Goal: Task Accomplishment & Management: Manage account settings

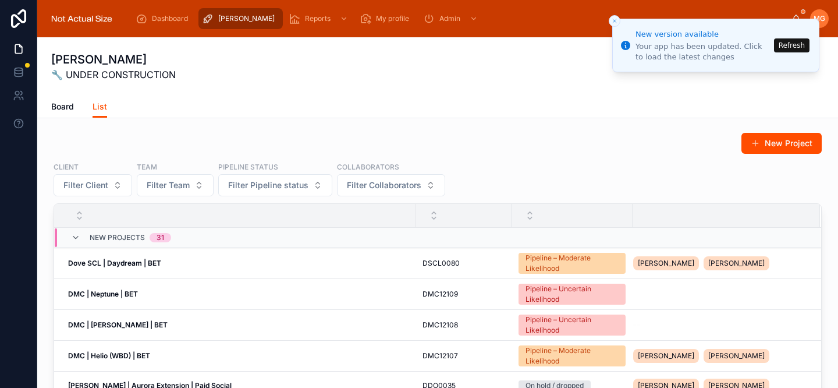
click at [784, 47] on button "Refresh" at bounding box center [792, 45] width 36 height 14
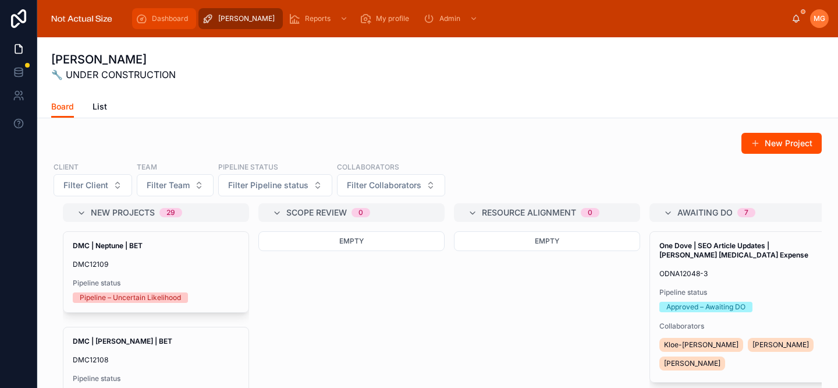
click at [153, 20] on span "Dashboard" at bounding box center [170, 18] width 36 height 9
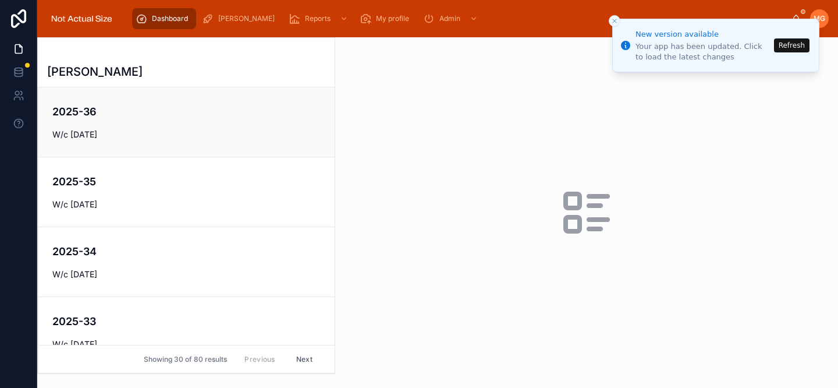
click at [208, 120] on div "2025-36 W/c 1st September 2025" at bounding box center [186, 122] width 268 height 37
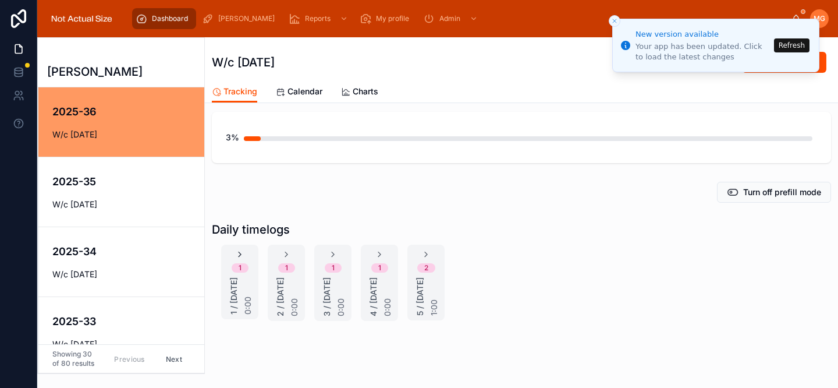
scroll to position [76, 0]
click at [80, 183] on h4 "2025-35" at bounding box center [129, 181] width 154 height 16
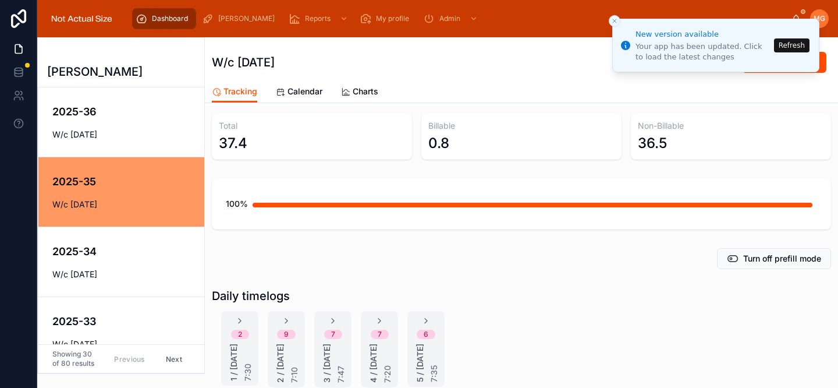
scroll to position [59, 0]
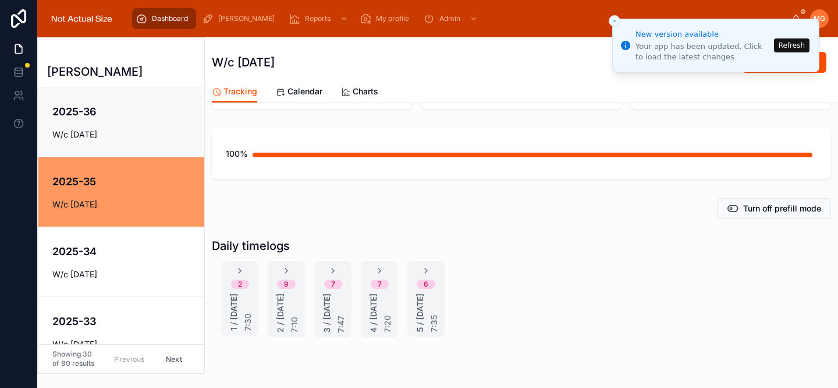
click at [79, 148] on link "2025-36 W/c 1st September 2025" at bounding box center [121, 121] width 166 height 69
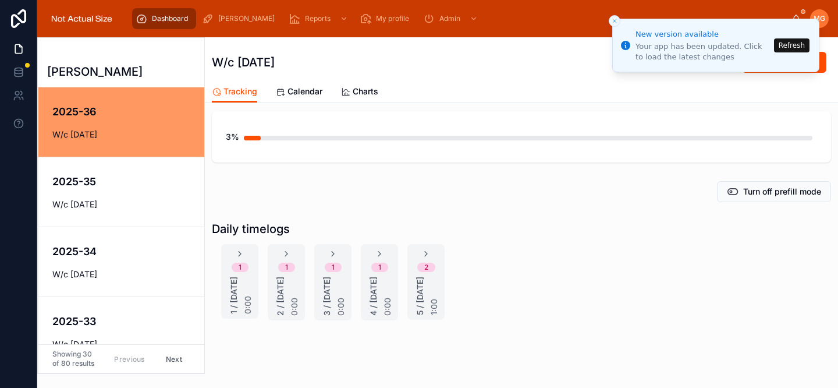
scroll to position [104, 0]
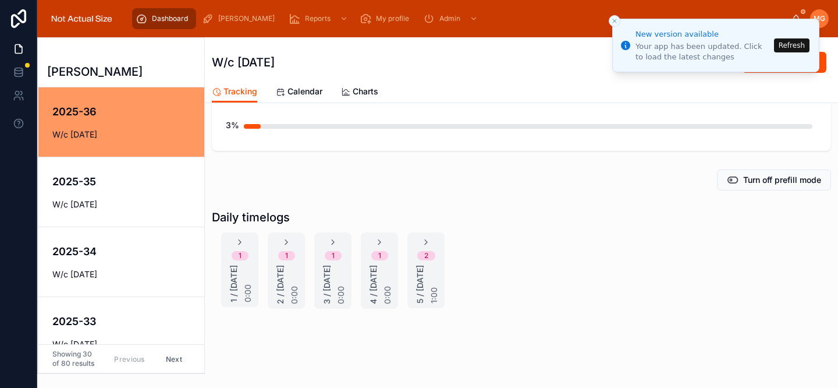
click at [795, 49] on button "Refresh" at bounding box center [792, 45] width 36 height 14
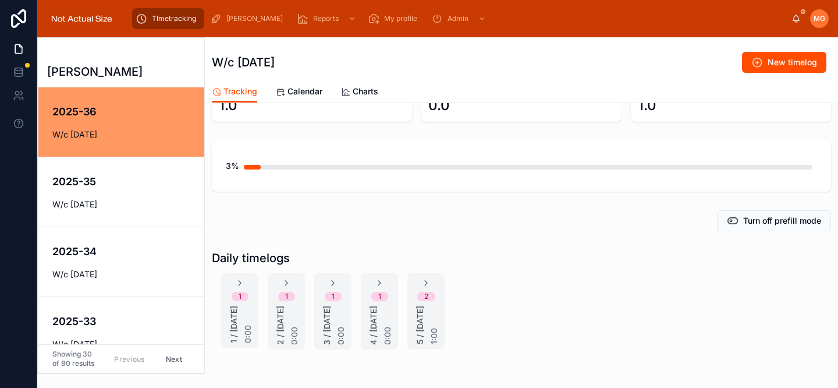
scroll to position [97, 0]
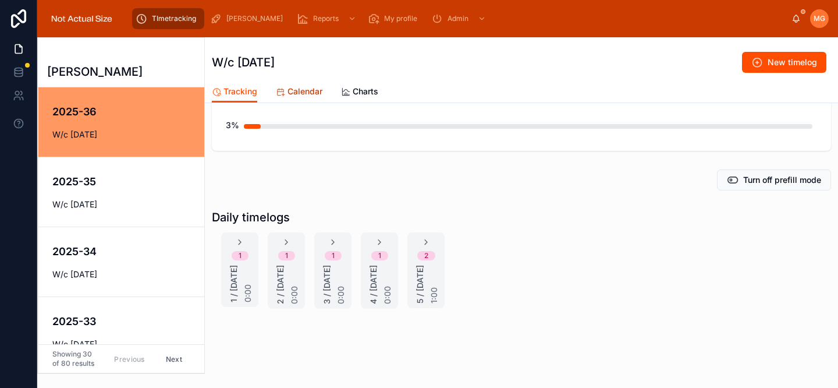
click at [300, 97] on span "Calendar" at bounding box center [305, 92] width 35 height 12
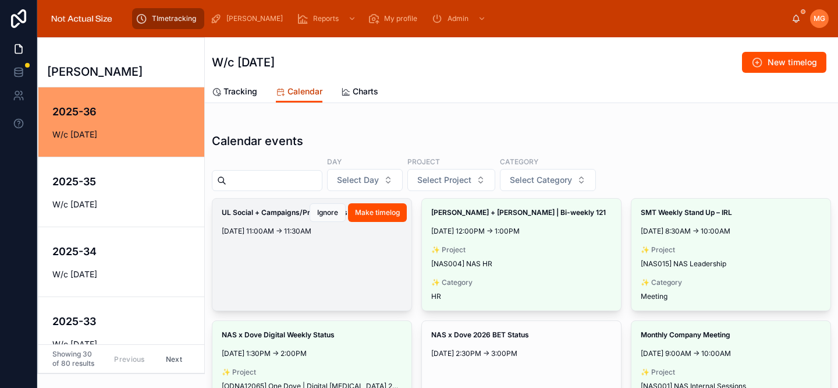
scroll to position [51, 0]
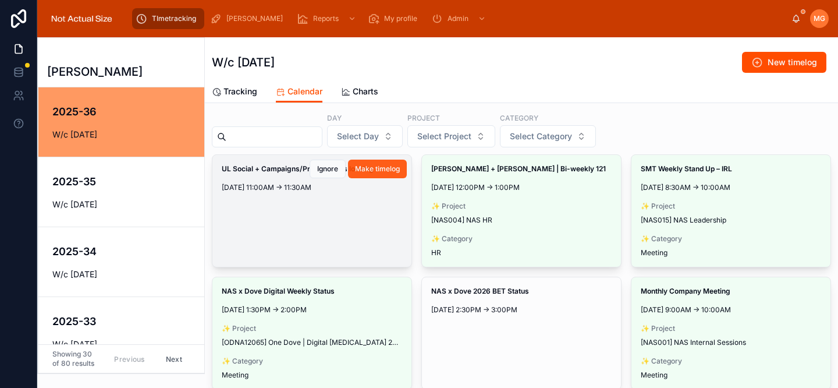
click at [386, 166] on span "Make timelog" at bounding box center [377, 168] width 45 height 9
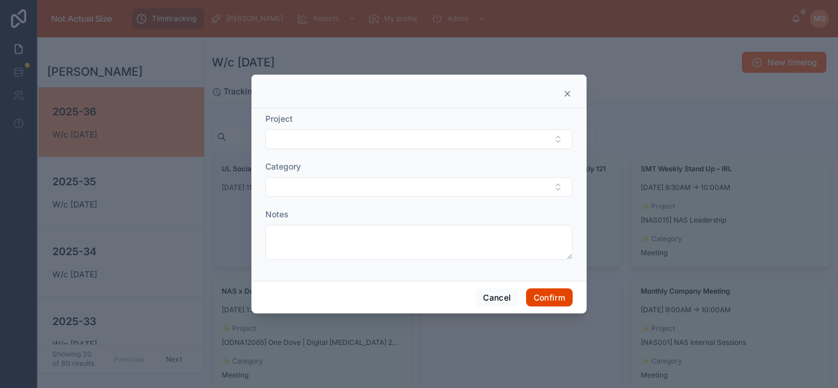
click at [544, 301] on button "Confirm" at bounding box center [549, 297] width 47 height 19
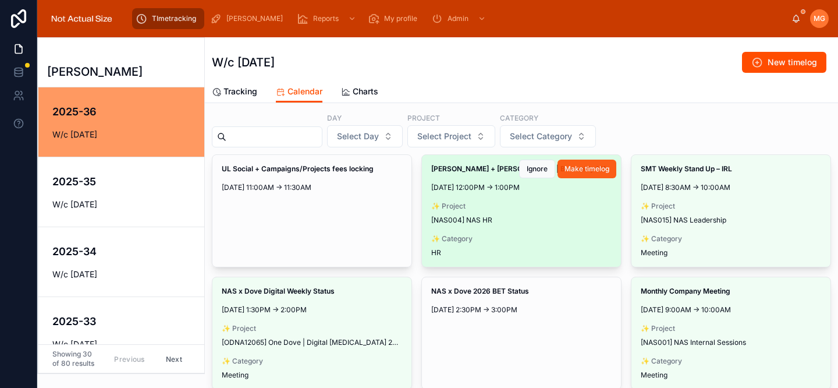
click at [596, 169] on span "Make timelog" at bounding box center [587, 168] width 45 height 9
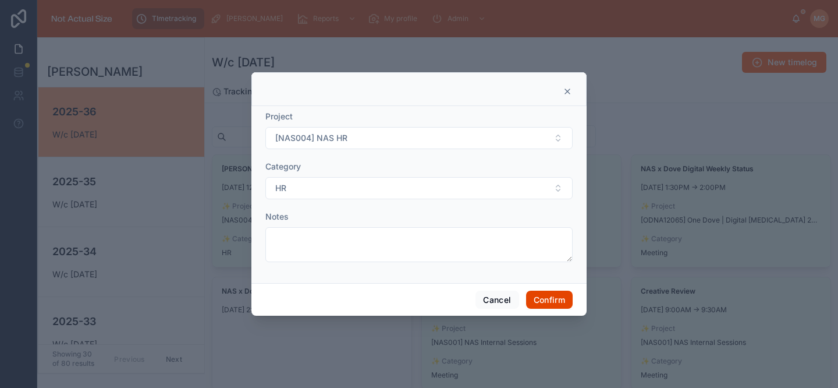
click at [558, 300] on button "Confirm" at bounding box center [549, 299] width 47 height 19
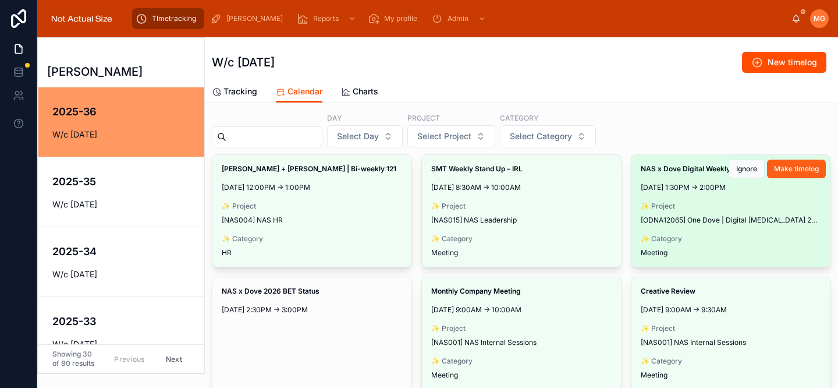
click at [797, 171] on span "Make timelog" at bounding box center [796, 168] width 45 height 9
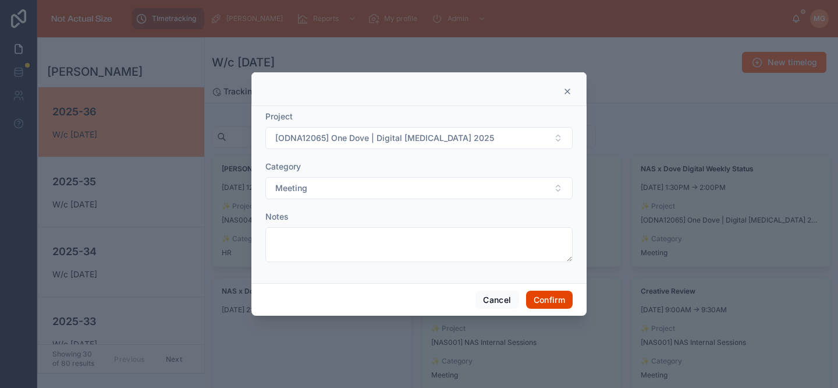
click at [548, 301] on button "Confirm" at bounding box center [549, 299] width 47 height 19
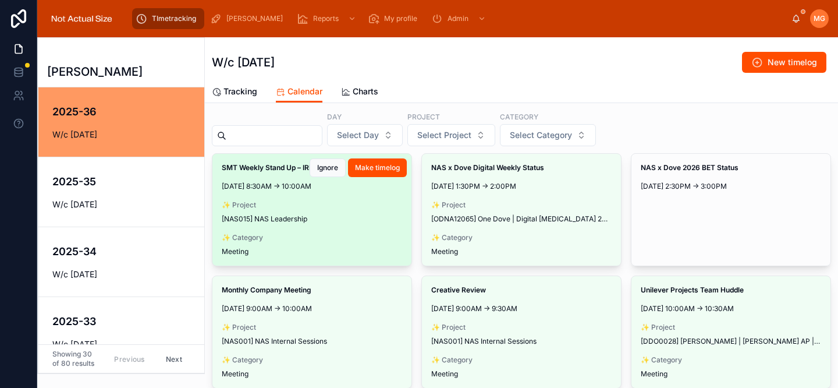
scroll to position [55, 0]
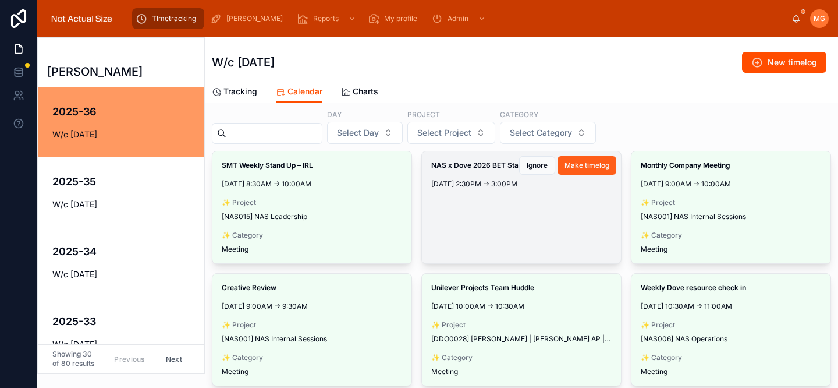
click at [586, 165] on span "Make timelog" at bounding box center [587, 165] width 45 height 9
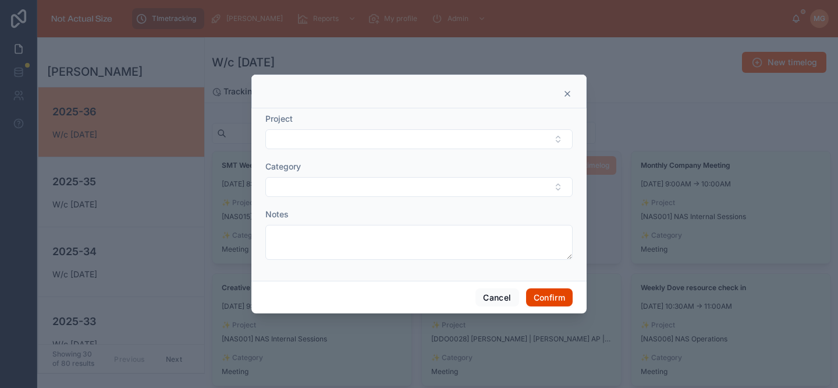
click at [545, 297] on button "Confirm" at bounding box center [549, 297] width 47 height 19
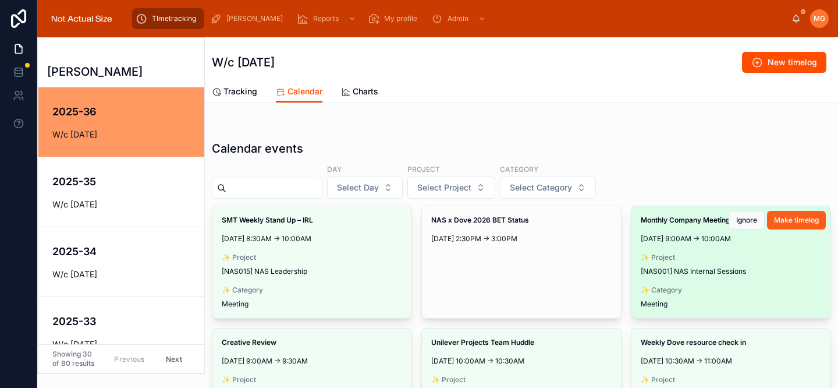
click at [801, 221] on span "Make timelog" at bounding box center [796, 219] width 45 height 9
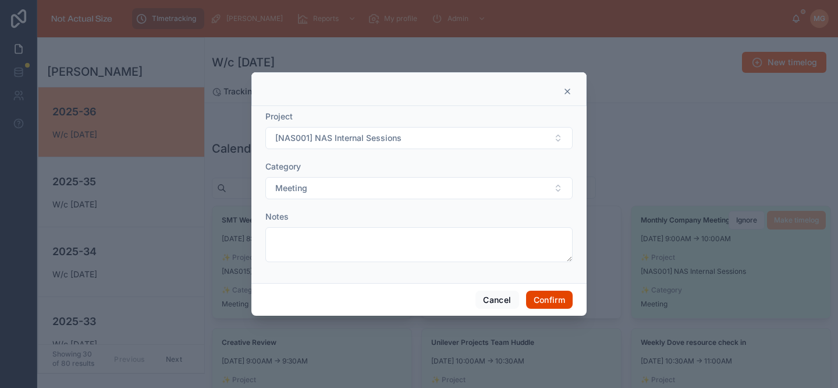
click at [557, 302] on button "Confirm" at bounding box center [549, 299] width 47 height 19
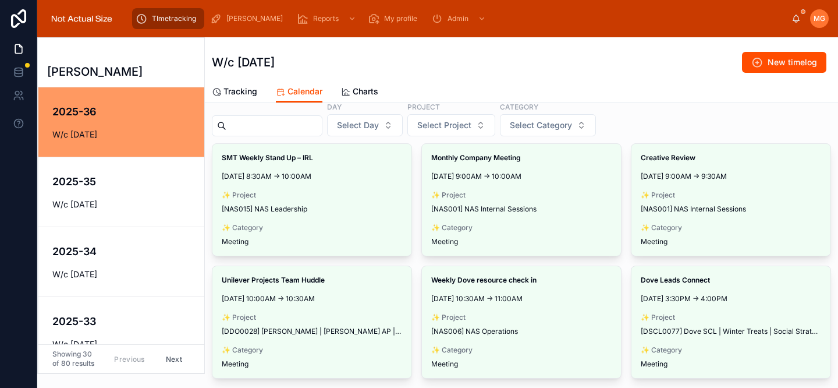
scroll to position [63, 0]
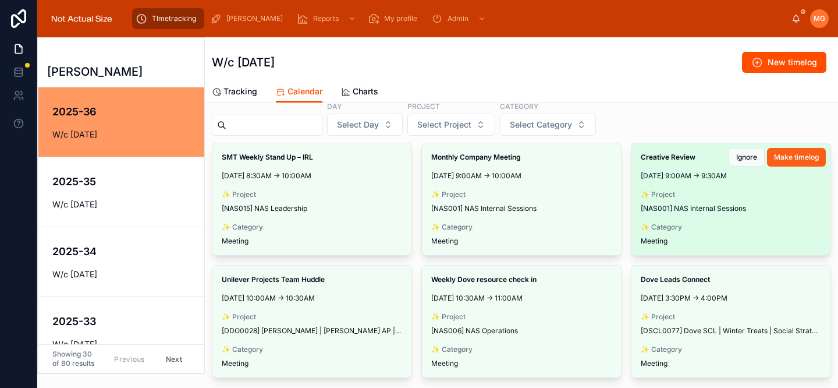
click at [800, 159] on span "Make timelog" at bounding box center [796, 156] width 45 height 9
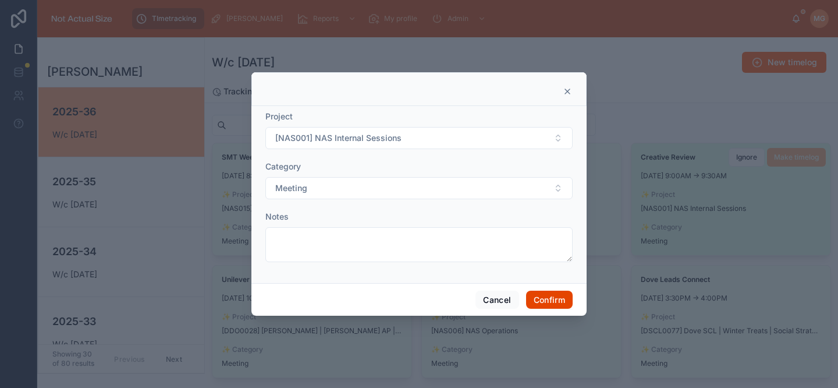
click at [558, 300] on button "Confirm" at bounding box center [549, 299] width 47 height 19
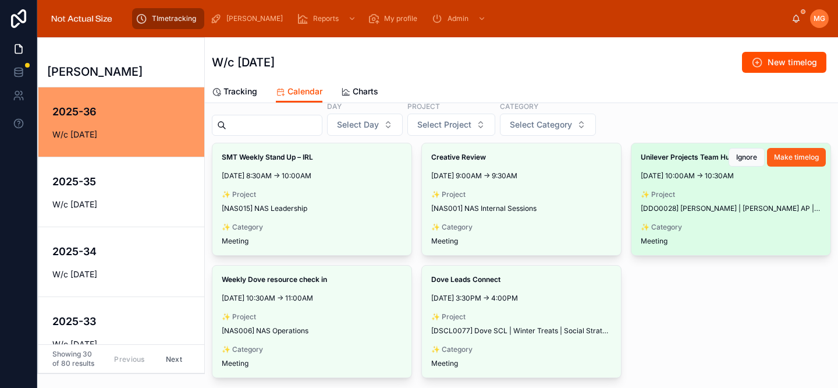
click at [795, 162] on button "Make timelog" at bounding box center [796, 157] width 59 height 19
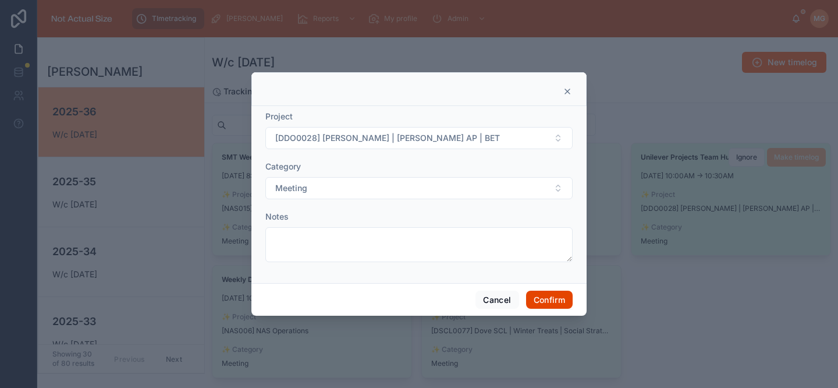
click at [548, 297] on button "Confirm" at bounding box center [549, 299] width 47 height 19
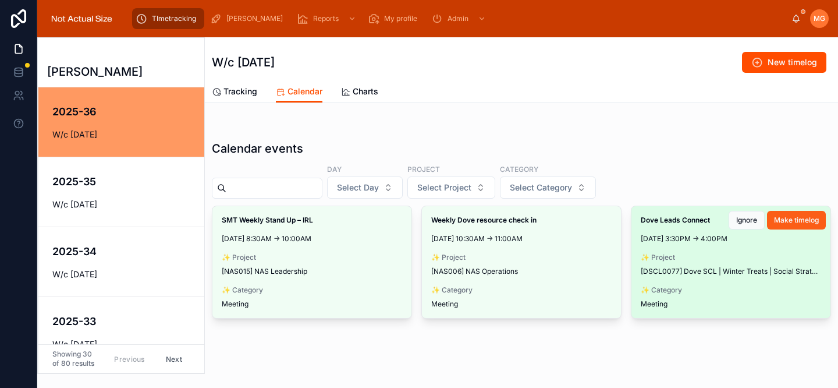
click at [774, 226] on button "Make timelog" at bounding box center [796, 220] width 59 height 19
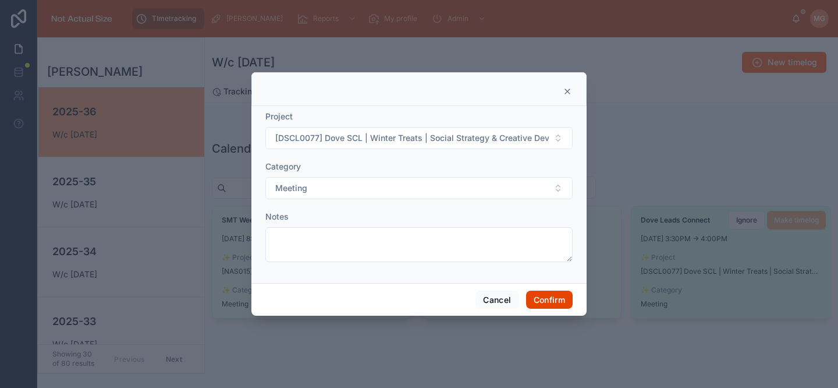
click at [543, 299] on button "Confirm" at bounding box center [549, 299] width 47 height 19
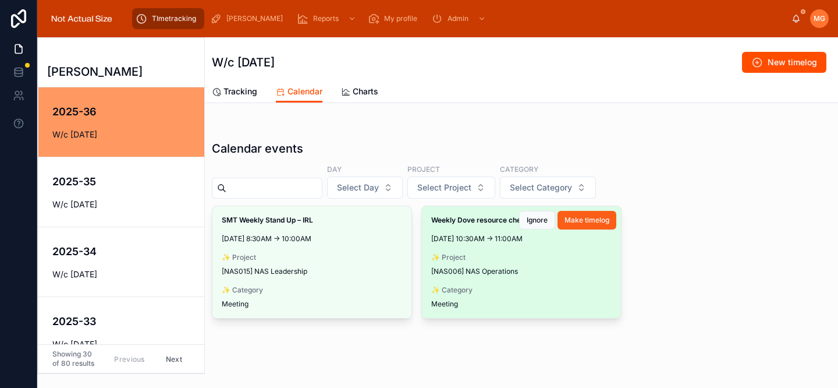
click at [583, 214] on button "Make timelog" at bounding box center [587, 220] width 59 height 19
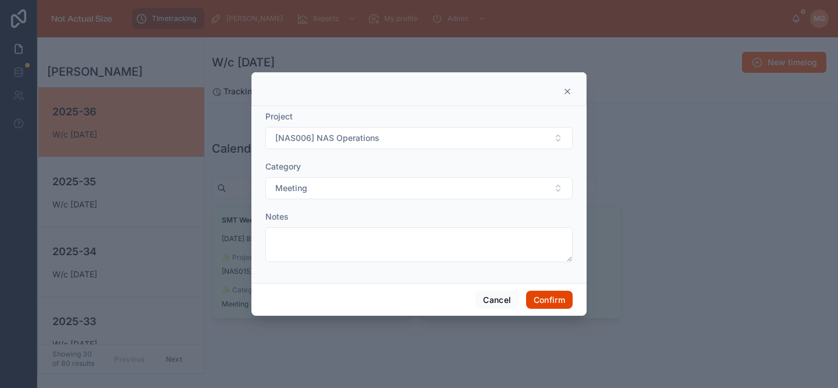
click at [545, 307] on button "Confirm" at bounding box center [549, 299] width 47 height 19
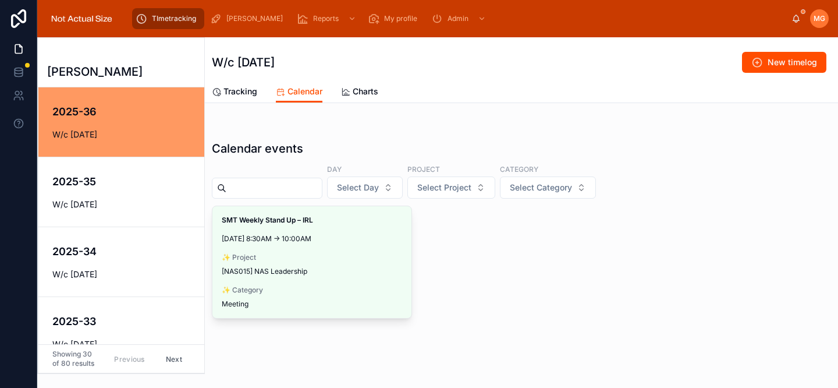
click at [0, 0] on span "Make timelog" at bounding box center [0, 0] width 0 height 0
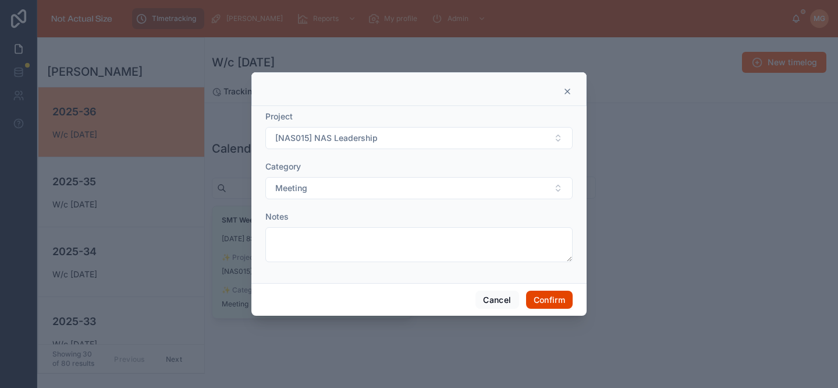
click at [559, 303] on button "Confirm" at bounding box center [549, 299] width 47 height 19
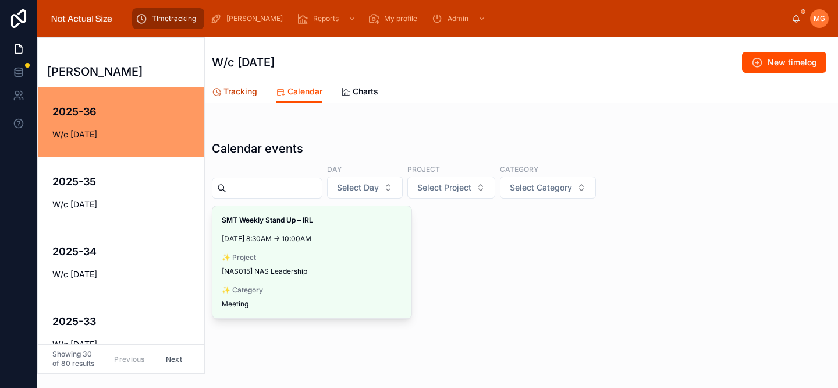
click at [238, 87] on span "Tracking" at bounding box center [240, 92] width 34 height 12
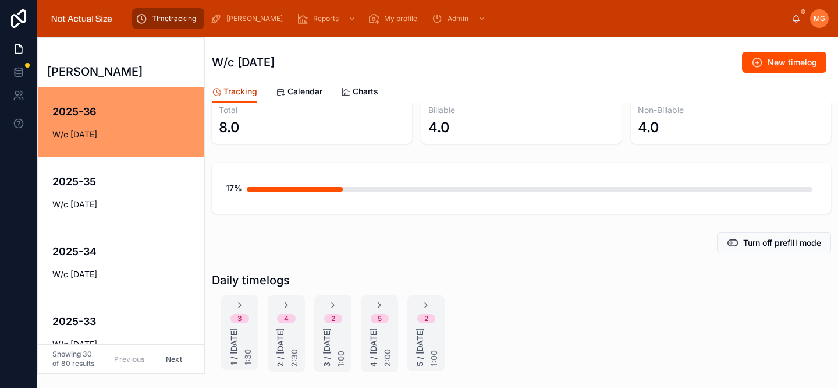
scroll to position [81, 0]
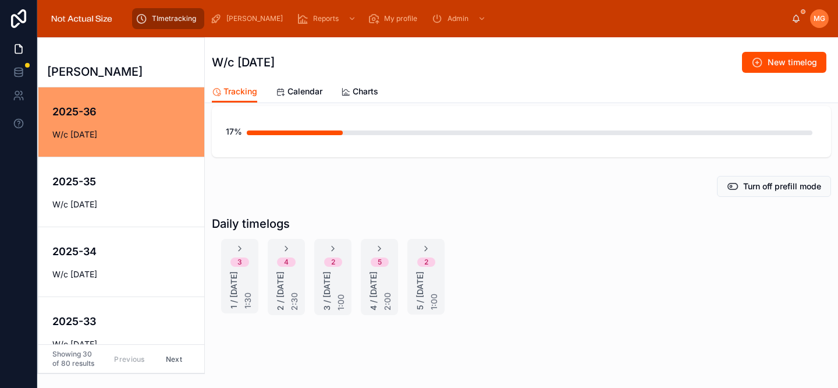
click at [246, 244] on div "3 1 / Monday 1:30" at bounding box center [239, 275] width 37 height 65
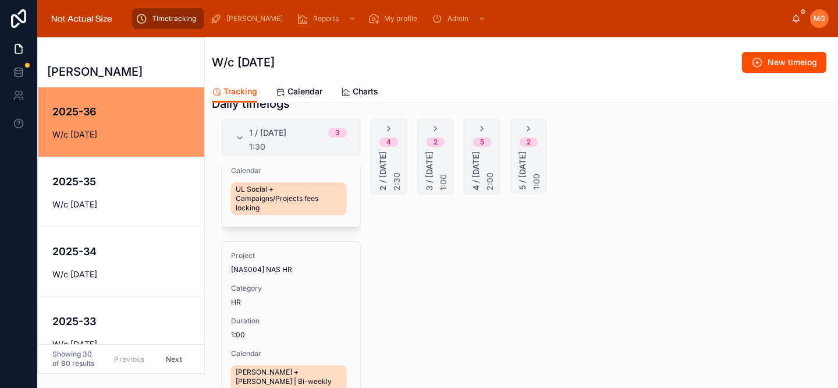
scroll to position [0, 0]
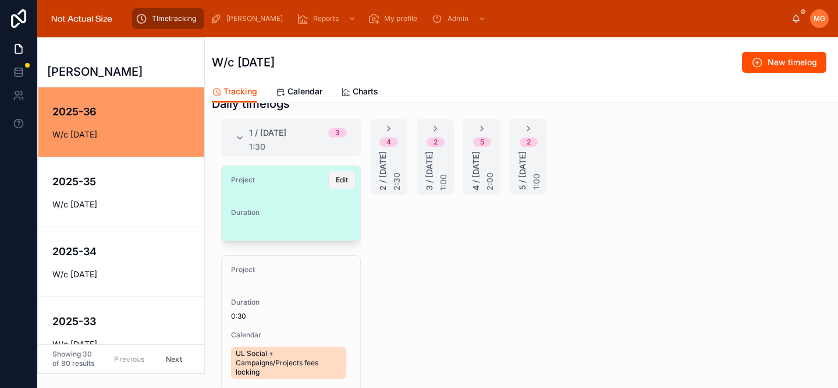
click at [331, 184] on button "Edit" at bounding box center [341, 180] width 27 height 19
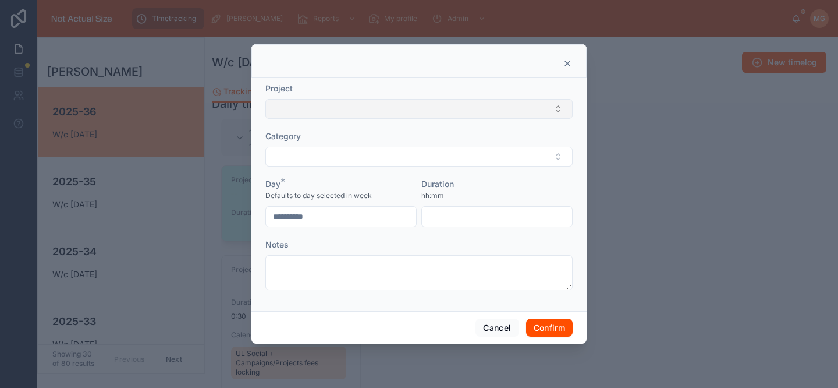
click at [341, 113] on button "Select Button" at bounding box center [418, 109] width 307 height 20
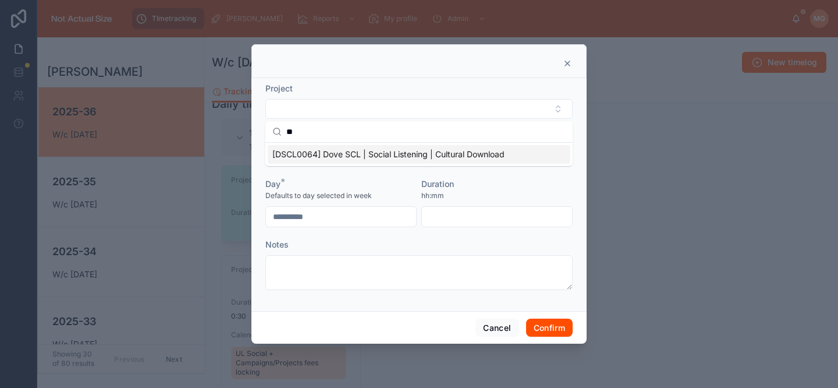
type input "*"
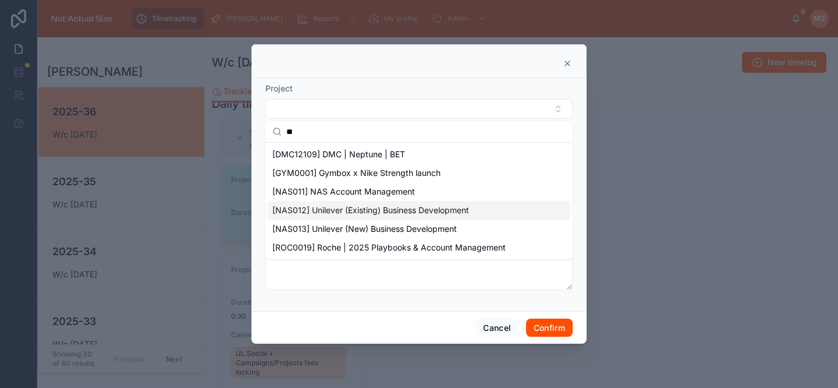
type input "**"
click at [391, 213] on span "[NAS012] Unilever (Existing) Business Development" at bounding box center [370, 210] width 197 height 12
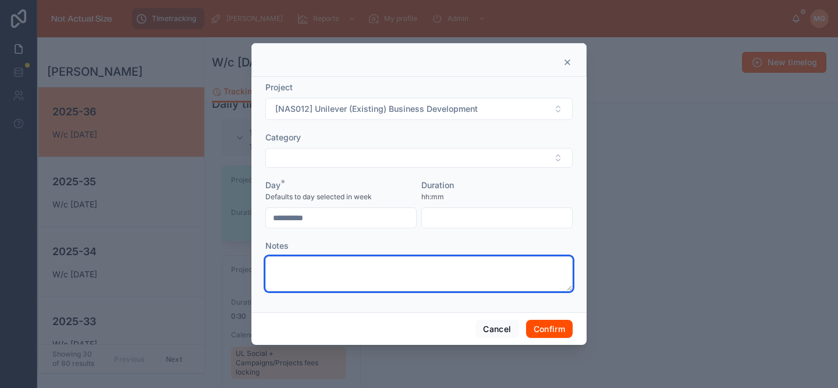
drag, startPoint x: 380, startPoint y: 271, endPoint x: 379, endPoint y: 262, distance: 8.7
click at [380, 268] on textarea at bounding box center [418, 273] width 307 height 35
type textarea "********"
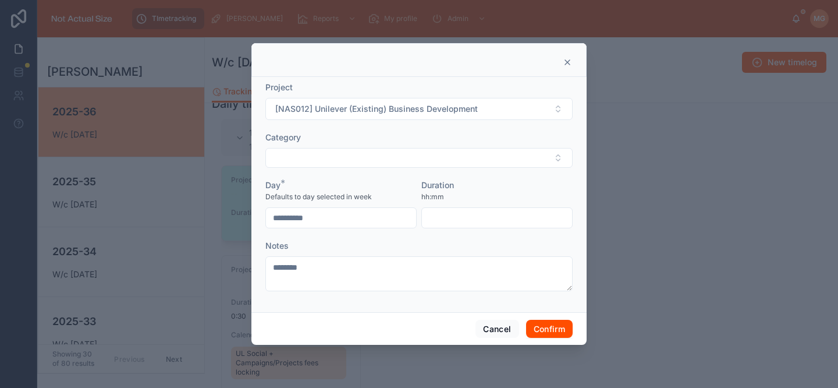
click at [510, 216] on input "text" at bounding box center [497, 218] width 150 height 16
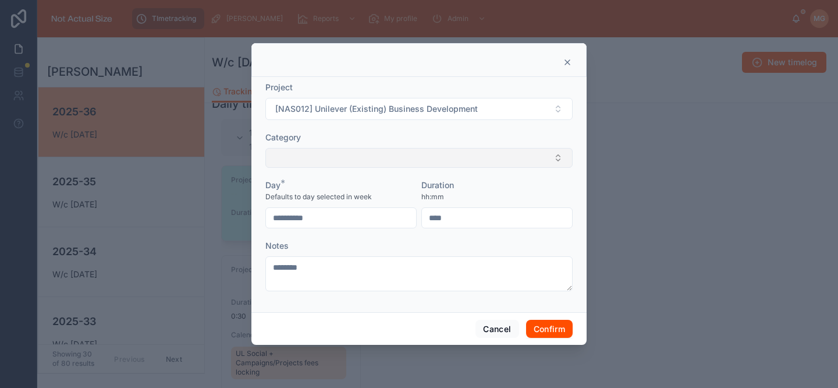
type input "****"
drag, startPoint x: 439, startPoint y: 159, endPoint x: 437, endPoint y: 166, distance: 7.2
click at [438, 159] on button "Select Button" at bounding box center [418, 158] width 307 height 20
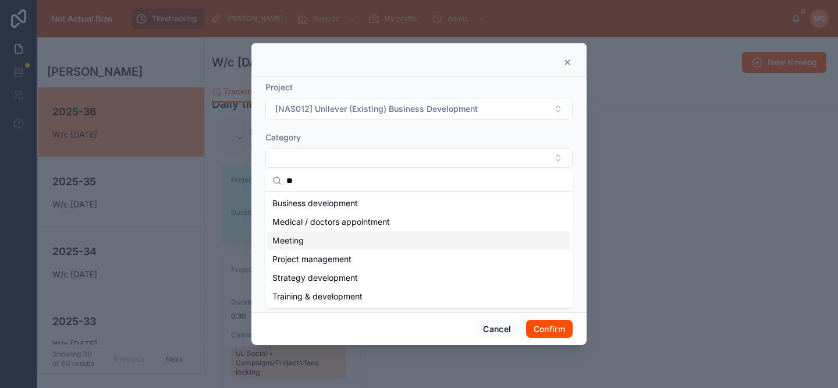
type input "**"
click at [320, 239] on div "Meeting" at bounding box center [419, 240] width 303 height 19
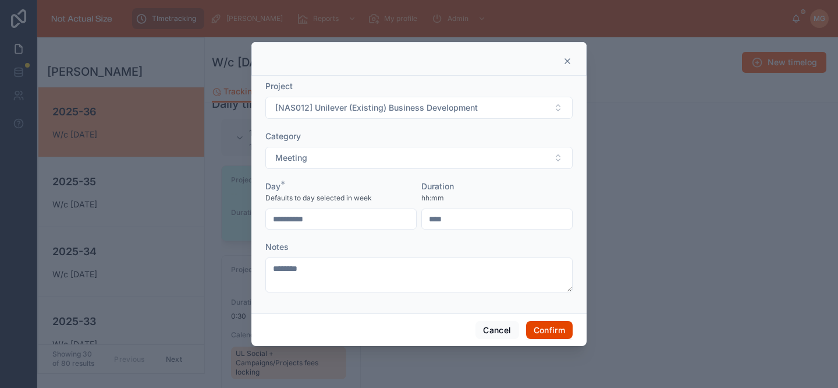
click at [549, 329] on button "Confirm" at bounding box center [549, 330] width 47 height 19
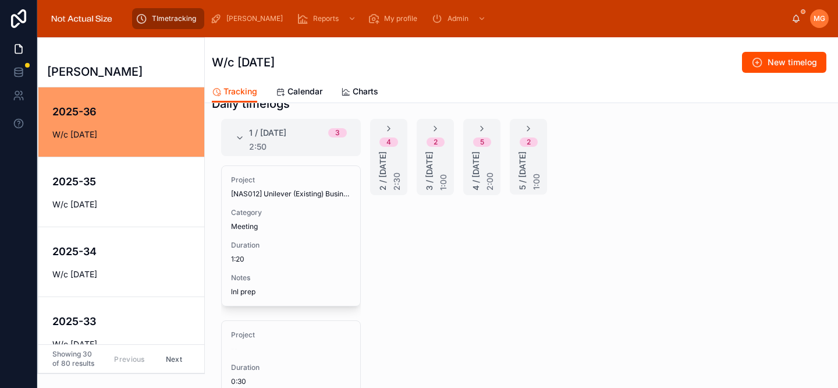
click at [388, 130] on icon at bounding box center [388, 128] width 9 height 9
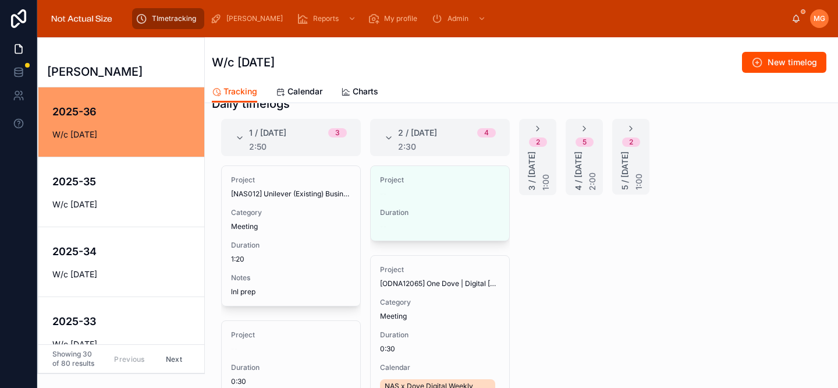
drag, startPoint x: 537, startPoint y: 125, endPoint x: 549, endPoint y: 127, distance: 13.1
click at [537, 125] on icon at bounding box center [537, 128] width 9 height 9
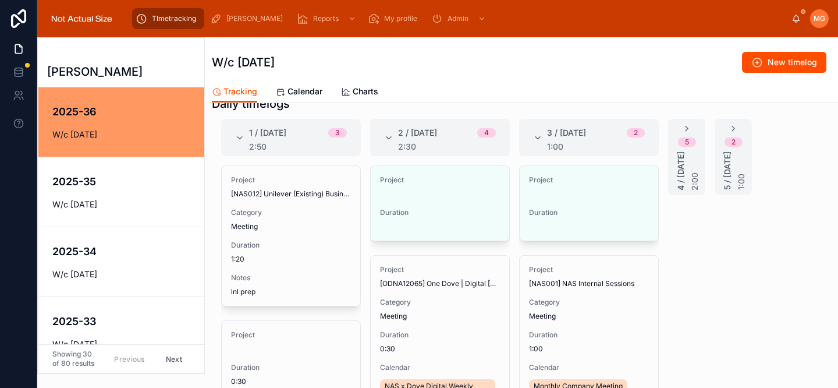
drag, startPoint x: 683, startPoint y: 132, endPoint x: 705, endPoint y: 136, distance: 23.0
click at [684, 132] on icon at bounding box center [686, 128] width 9 height 9
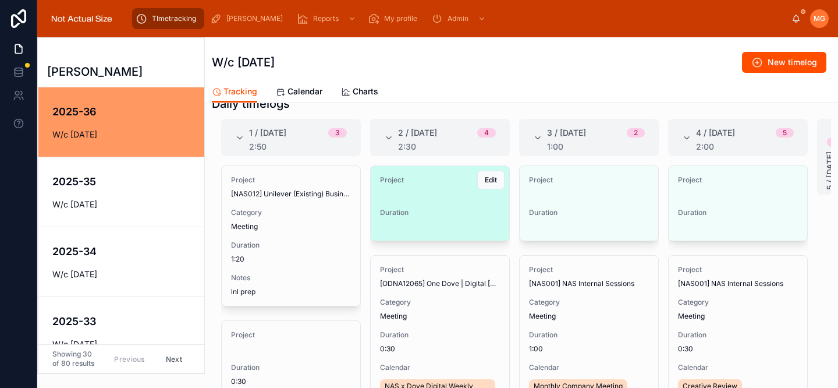
scroll to position [0, 41]
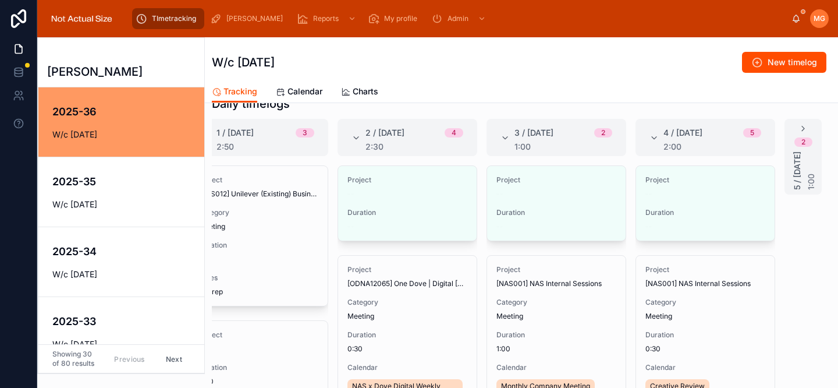
click at [801, 129] on div "2 5 / Friday 1:00" at bounding box center [803, 156] width 37 height 66
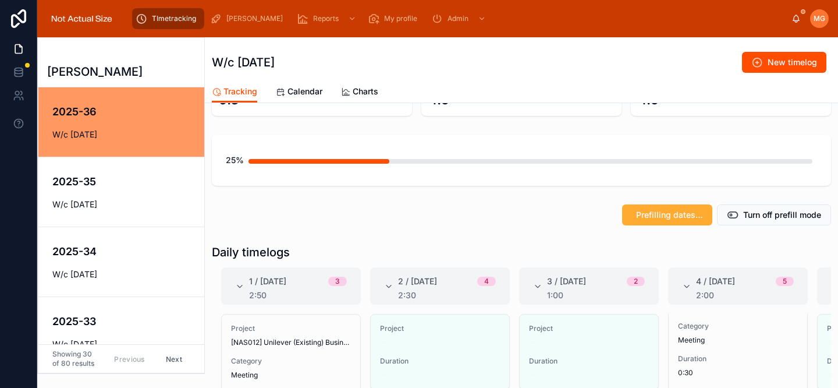
scroll to position [190, 0]
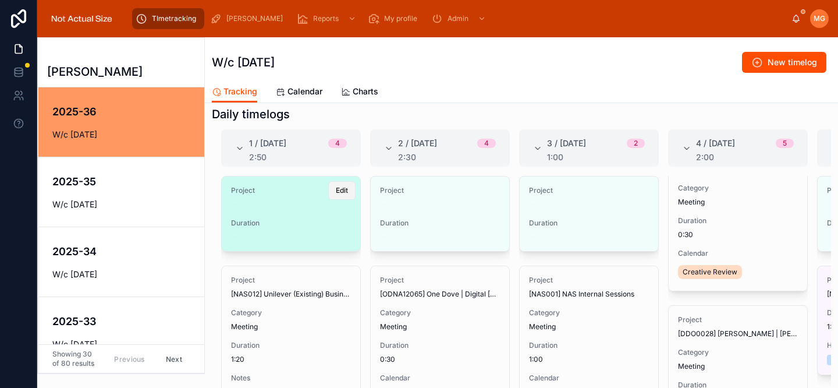
click at [328, 189] on button "Edit" at bounding box center [341, 190] width 27 height 19
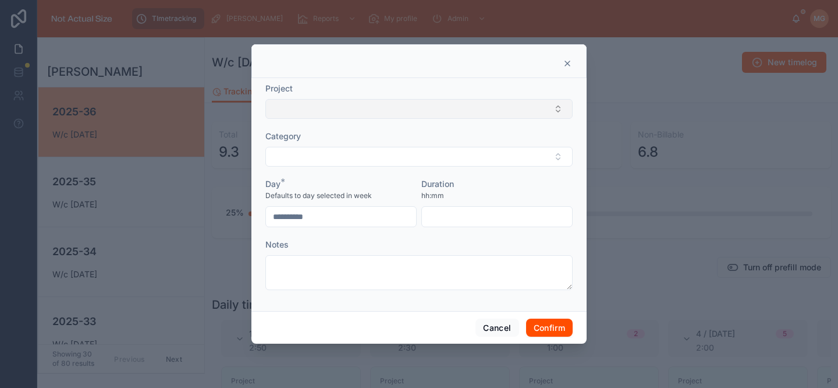
click at [331, 113] on button "Select Button" at bounding box center [418, 109] width 307 height 20
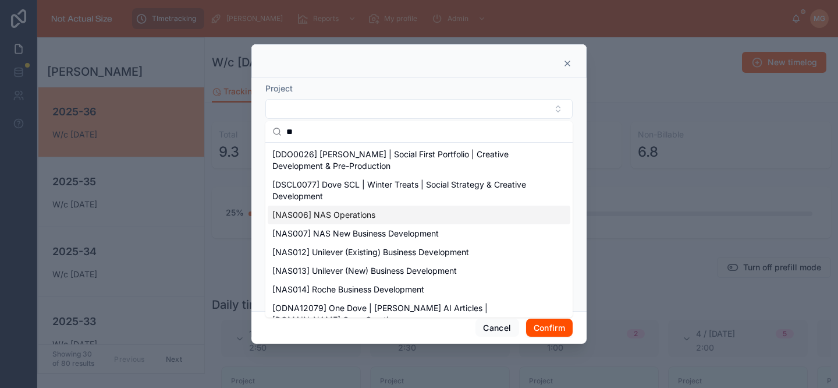
type input "**"
click at [381, 215] on div "[NAS006] NAS Operations" at bounding box center [419, 214] width 303 height 19
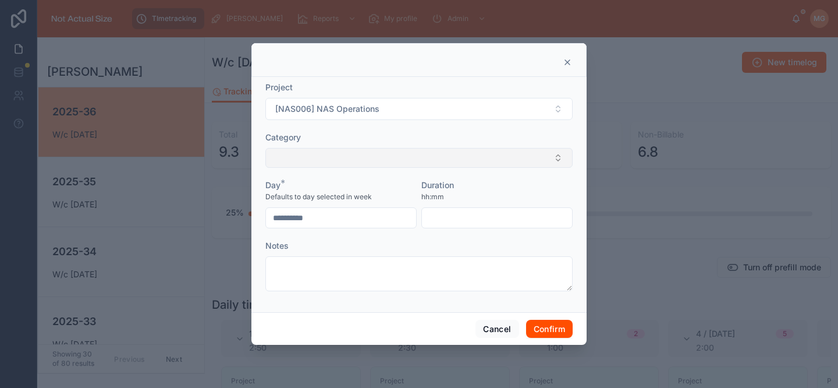
click at [342, 157] on button "Select Button" at bounding box center [418, 158] width 307 height 20
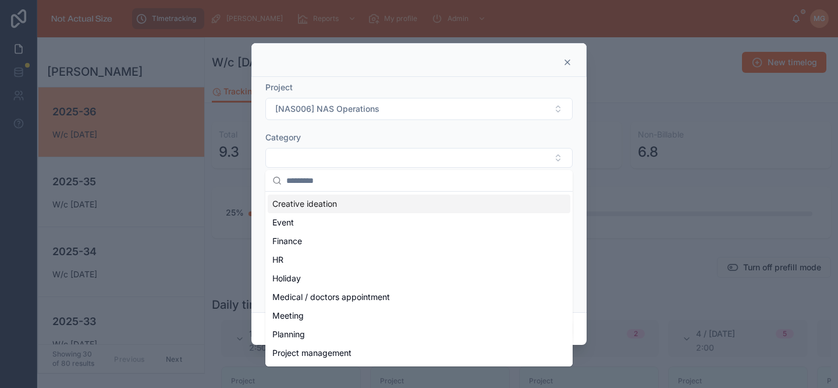
scroll to position [104, 0]
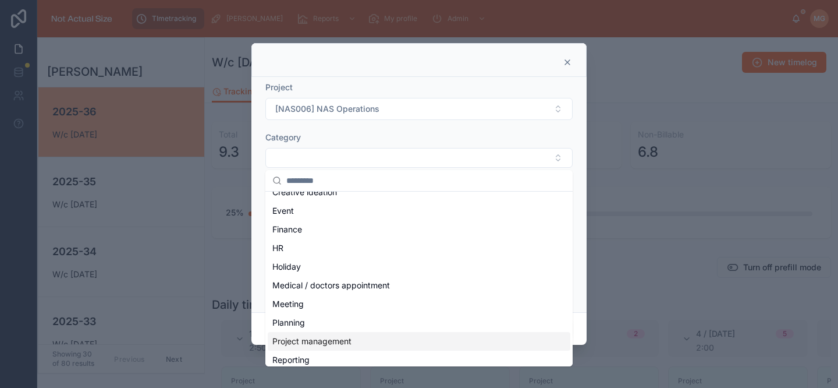
click at [332, 342] on span "Project management" at bounding box center [311, 341] width 79 height 12
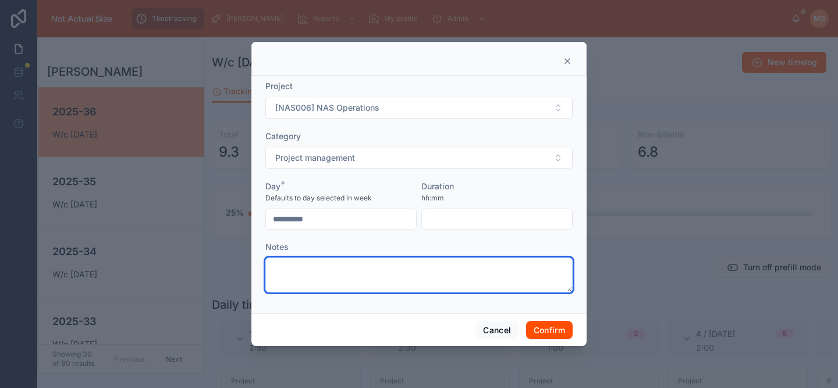
click at [331, 288] on textarea at bounding box center [418, 274] width 307 height 35
type textarea "*"
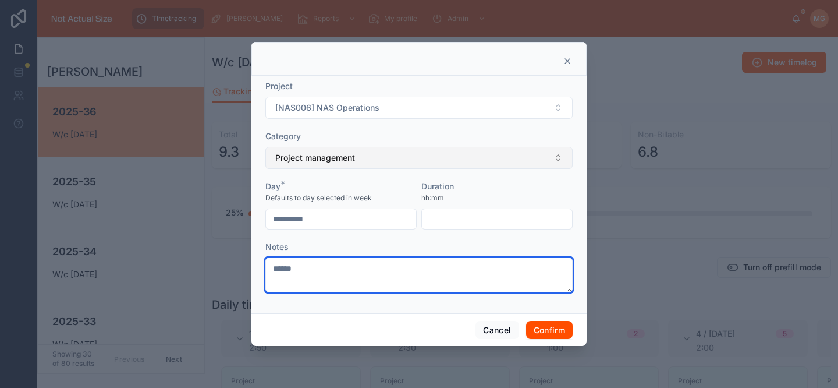
type textarea "******"
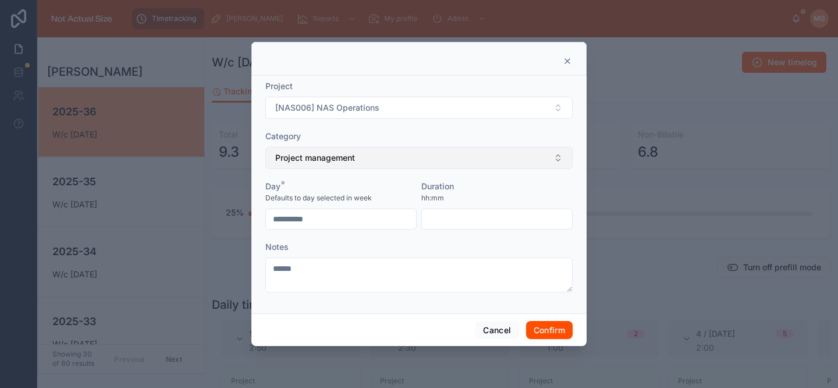
click at [364, 158] on button "Project management" at bounding box center [418, 158] width 307 height 22
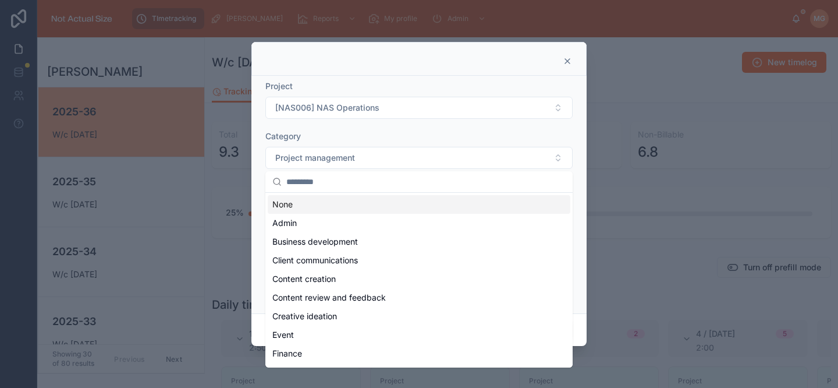
click at [425, 125] on form "**********" at bounding box center [418, 191] width 307 height 223
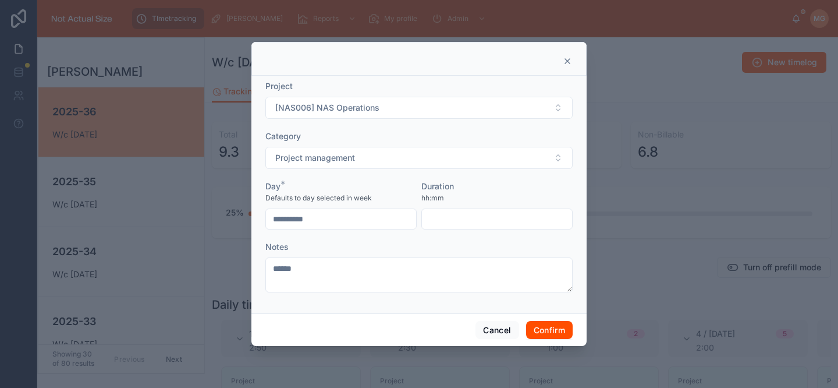
click at [465, 213] on input "text" at bounding box center [497, 219] width 150 height 16
type input "****"
click at [555, 330] on button "Confirm" at bounding box center [549, 330] width 47 height 19
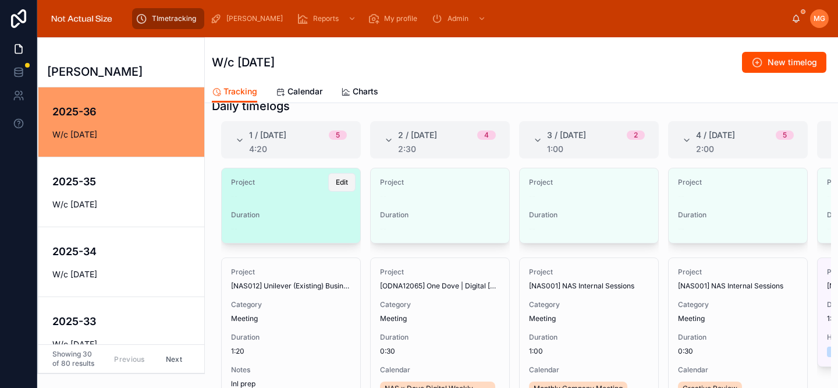
click at [335, 187] on button "Edit" at bounding box center [341, 182] width 27 height 19
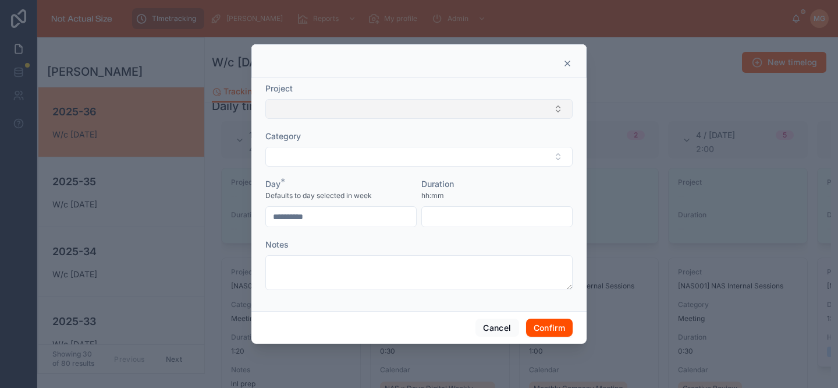
click at [379, 109] on button "Select Button" at bounding box center [418, 109] width 307 height 20
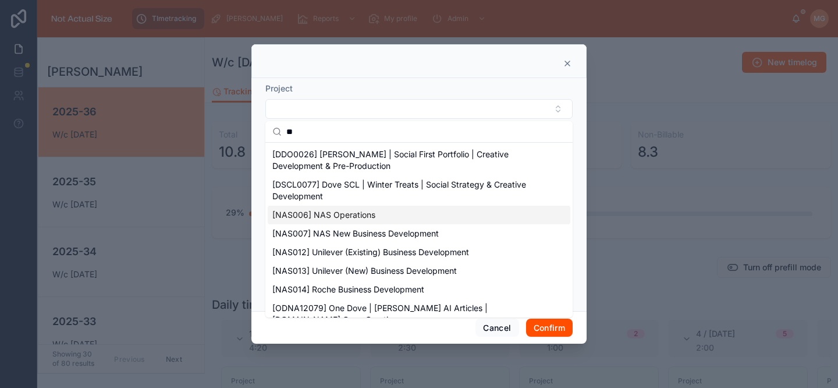
type input "**"
click at [366, 211] on span "[NAS006] NAS Operations" at bounding box center [323, 215] width 103 height 12
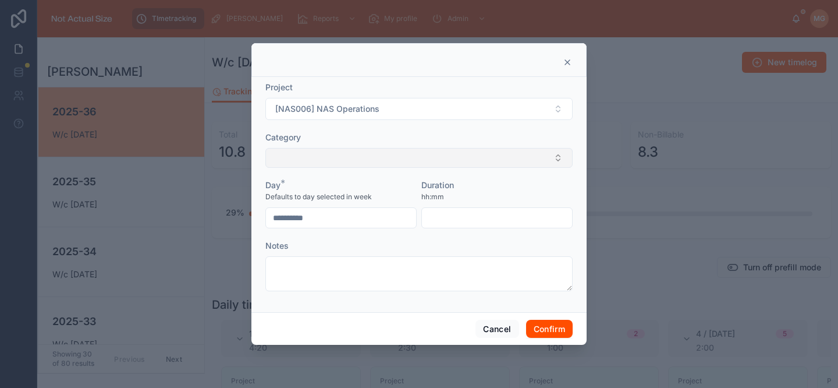
click at [339, 160] on button "Select Button" at bounding box center [418, 158] width 307 height 20
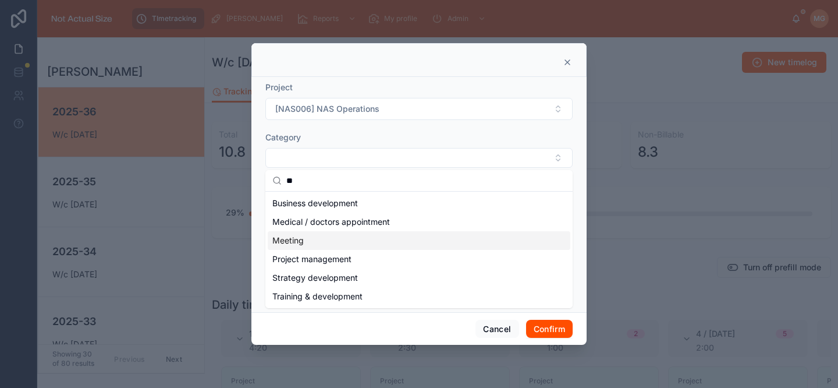
type input "**"
click at [327, 244] on div "Meeting" at bounding box center [419, 240] width 303 height 19
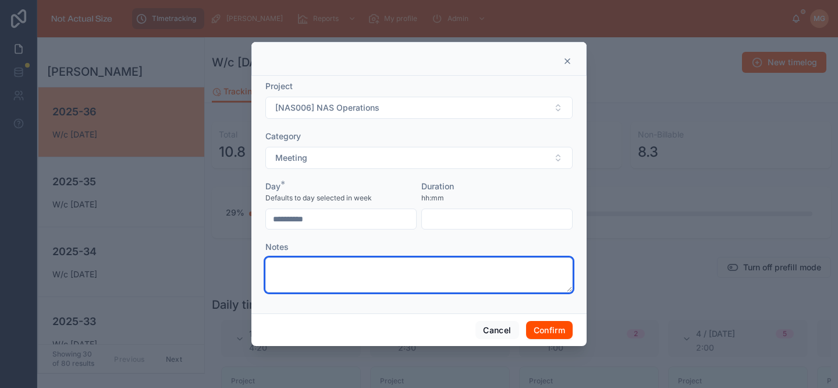
click at [347, 282] on textarea at bounding box center [418, 274] width 307 height 35
type textarea "****"
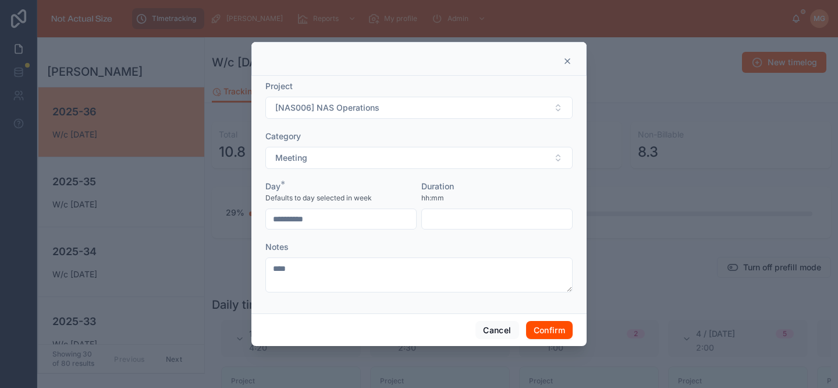
click at [489, 220] on input "text" at bounding box center [497, 219] width 150 height 16
type input "****"
click at [562, 335] on button "Confirm" at bounding box center [549, 330] width 47 height 19
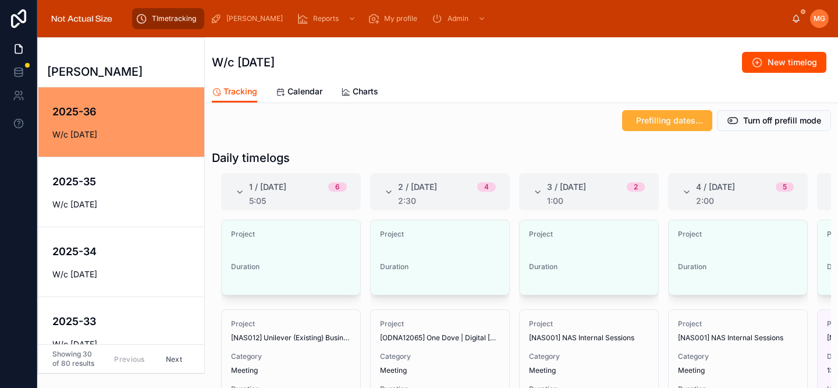
scroll to position [91, 0]
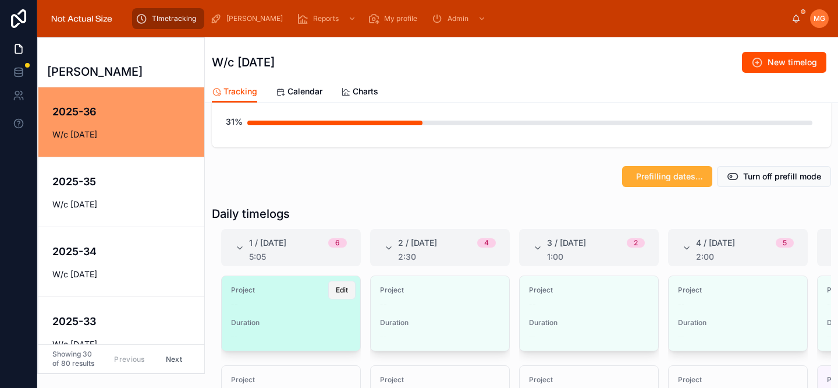
click at [336, 289] on span "Edit" at bounding box center [342, 289] width 12 height 9
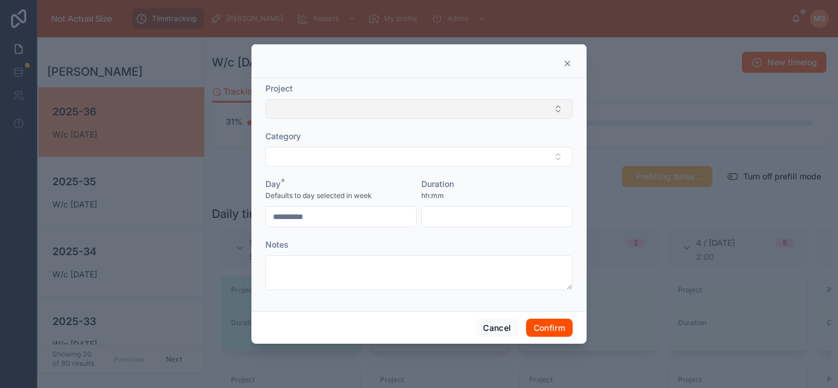
click at [345, 102] on button "Select Button" at bounding box center [418, 109] width 307 height 20
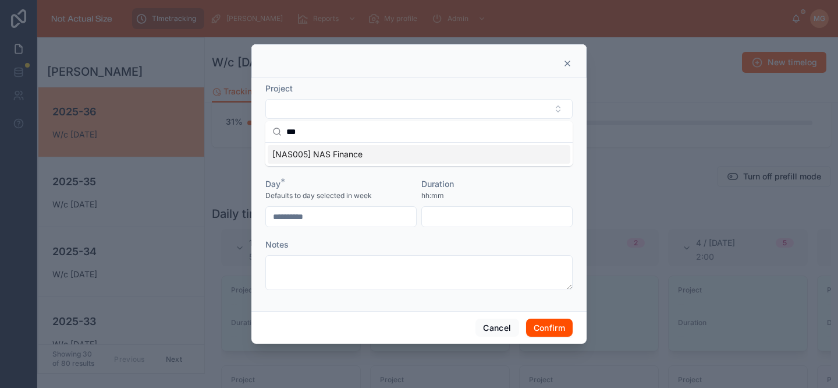
type input "***"
click at [349, 153] on span "[NAS005] NAS Finance" at bounding box center [317, 154] width 90 height 12
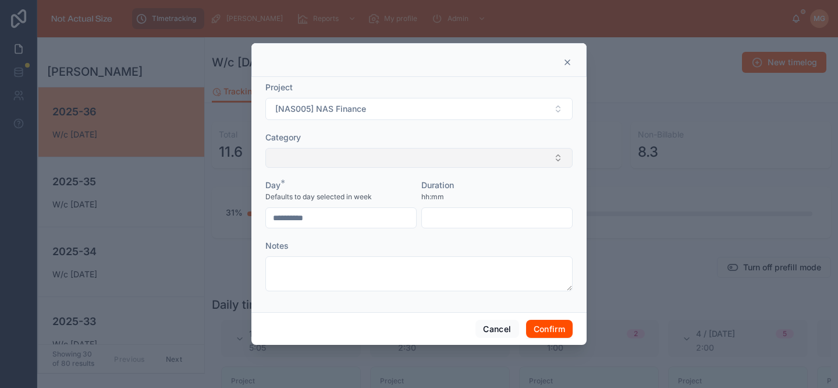
click at [400, 161] on button "Select Button" at bounding box center [418, 158] width 307 height 20
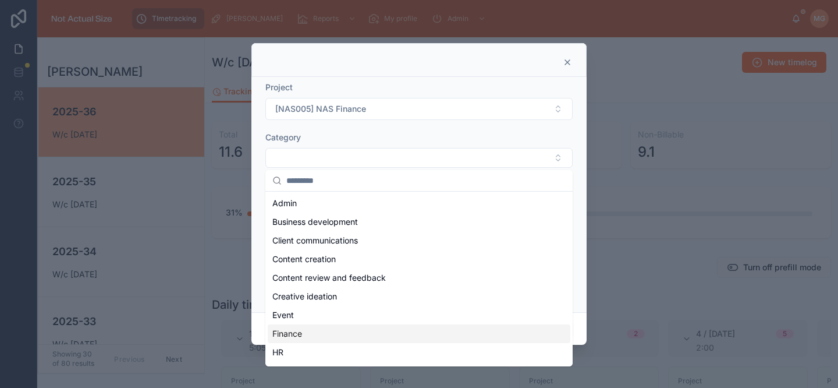
click at [351, 331] on div "Finance" at bounding box center [419, 333] width 303 height 19
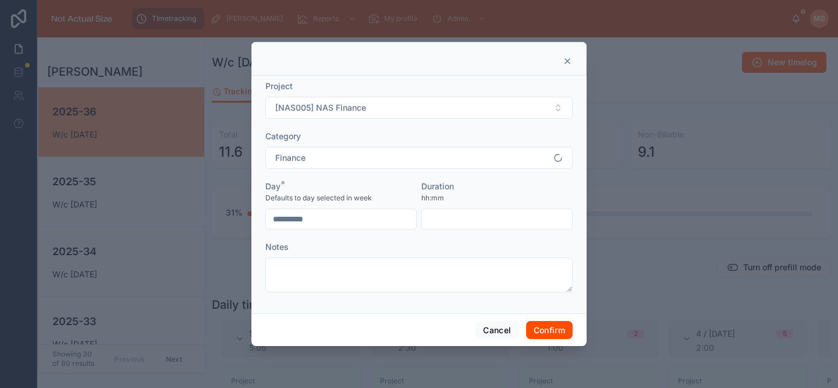
click at [447, 215] on input "text" at bounding box center [497, 219] width 150 height 16
type input "****"
click at [537, 323] on button "Confirm" at bounding box center [549, 330] width 47 height 19
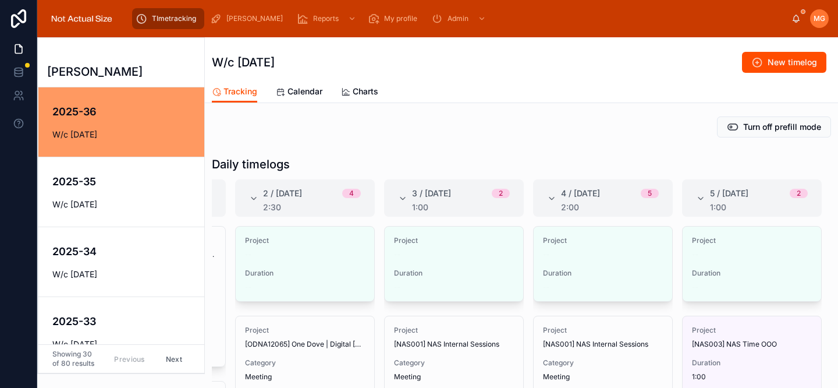
scroll to position [0, 140]
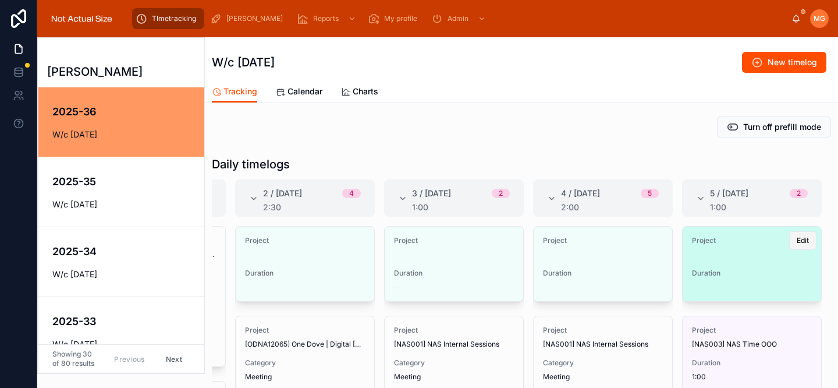
click at [805, 242] on button "Edit" at bounding box center [802, 240] width 27 height 19
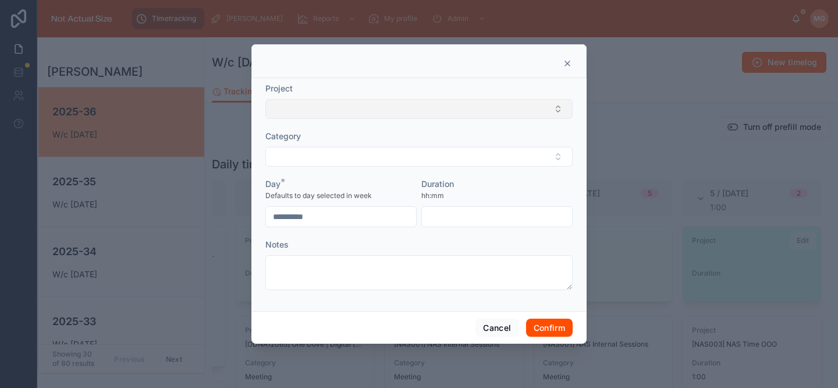
click at [357, 112] on button "Select Button" at bounding box center [418, 109] width 307 height 20
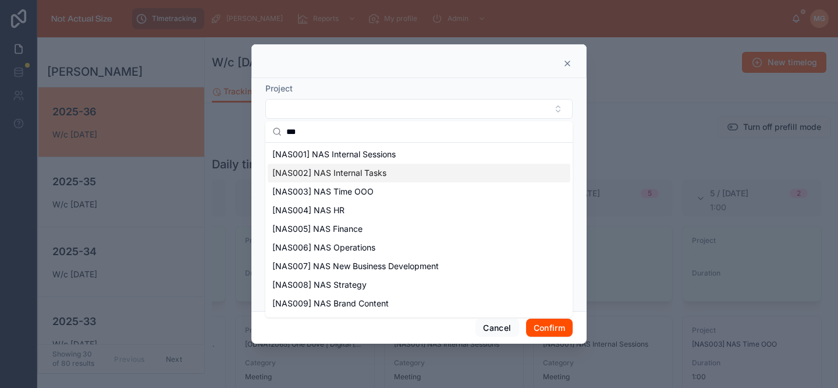
type input "***"
click at [361, 175] on span "[NAS002] NAS Internal Tasks" at bounding box center [329, 173] width 114 height 12
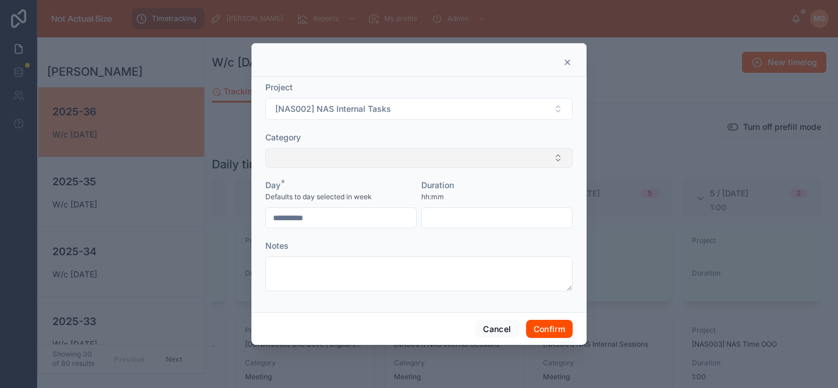
click at [344, 154] on button "Select Button" at bounding box center [418, 158] width 307 height 20
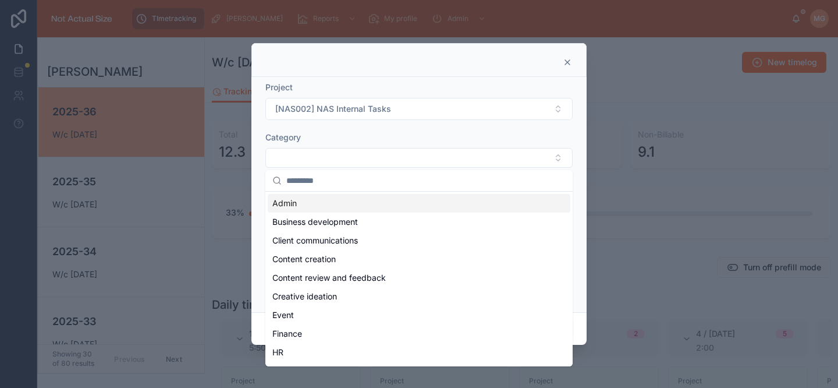
click at [326, 204] on div "Admin" at bounding box center [419, 203] width 303 height 19
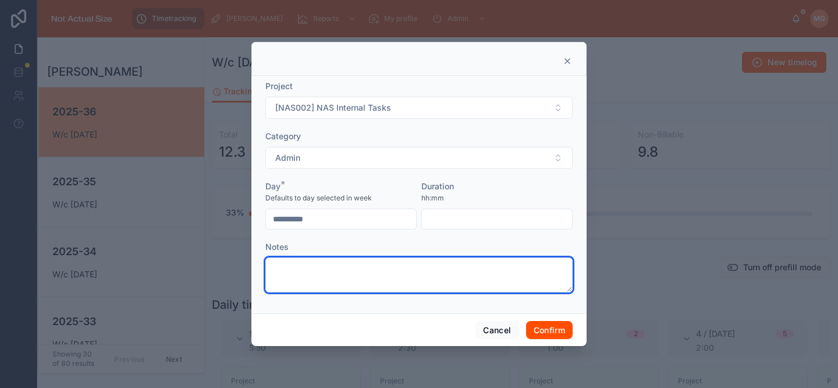
click at [391, 267] on textarea at bounding box center [418, 274] width 307 height 35
type textarea "*********"
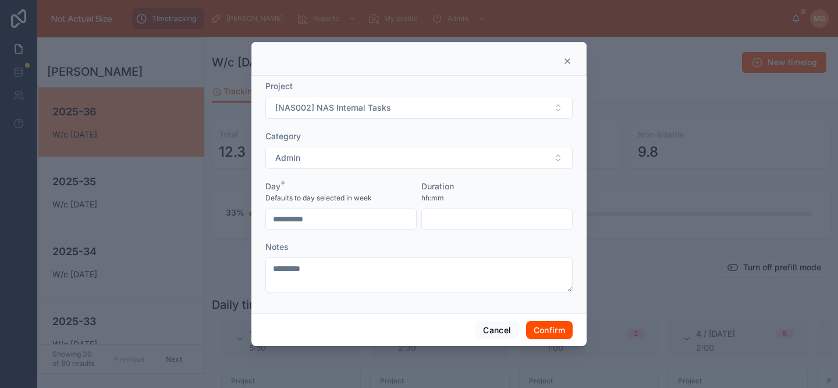
click at [456, 218] on input "text" at bounding box center [497, 219] width 150 height 16
type input "****"
click at [547, 328] on button "Confirm" at bounding box center [549, 330] width 47 height 19
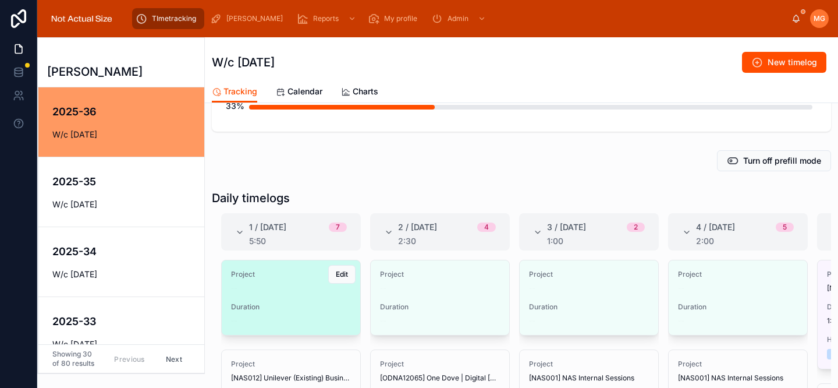
scroll to position [107, 0]
click at [336, 276] on span "Edit" at bounding box center [342, 273] width 12 height 9
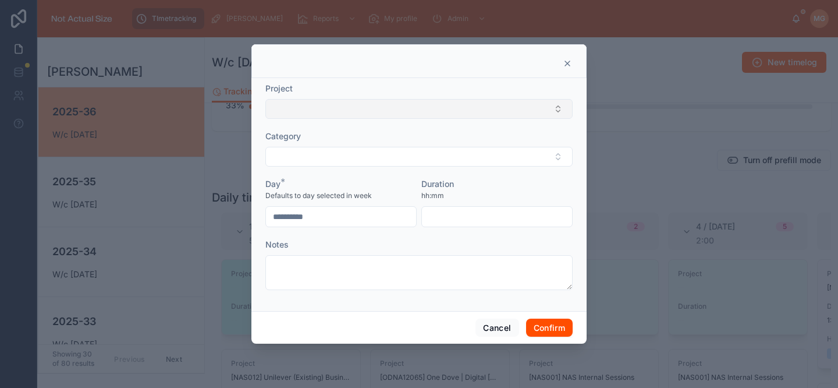
click at [343, 107] on button "Select Button" at bounding box center [418, 109] width 307 height 20
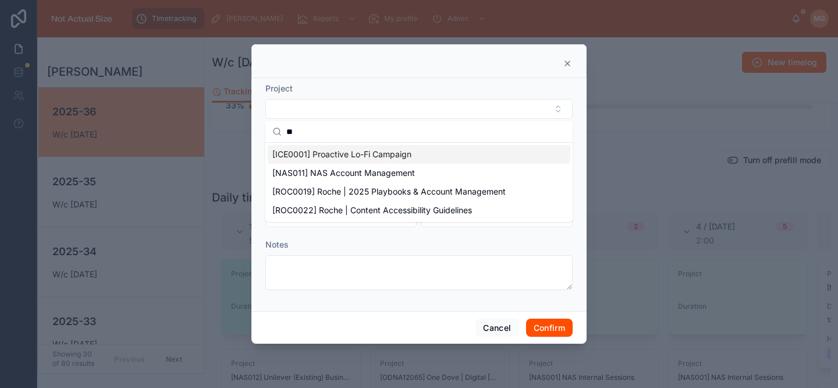
type input "**"
click at [348, 169] on span "[NAS011] NAS Account Management" at bounding box center [343, 173] width 143 height 12
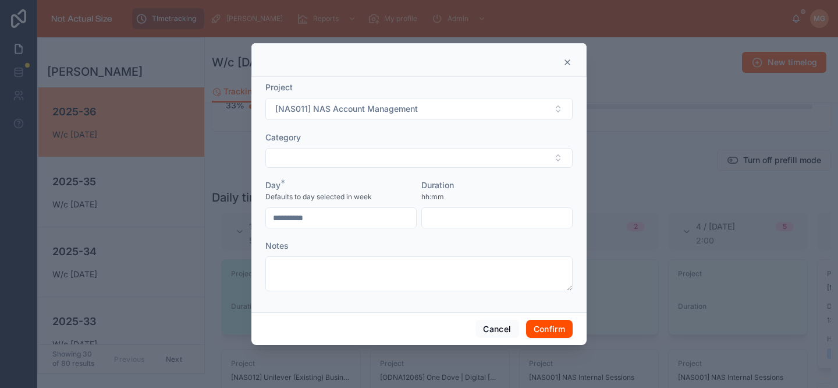
click at [447, 218] on input "text" at bounding box center [497, 218] width 150 height 16
type input "****"
click at [566, 333] on button "Confirm" at bounding box center [549, 329] width 47 height 19
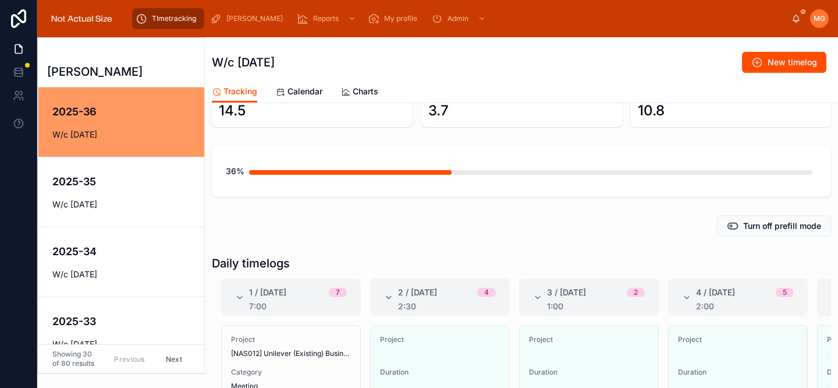
scroll to position [99, 0]
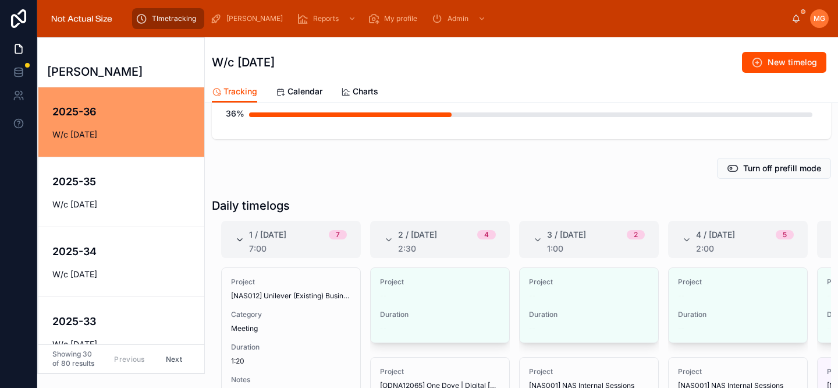
click at [239, 238] on icon at bounding box center [239, 239] width 9 height 9
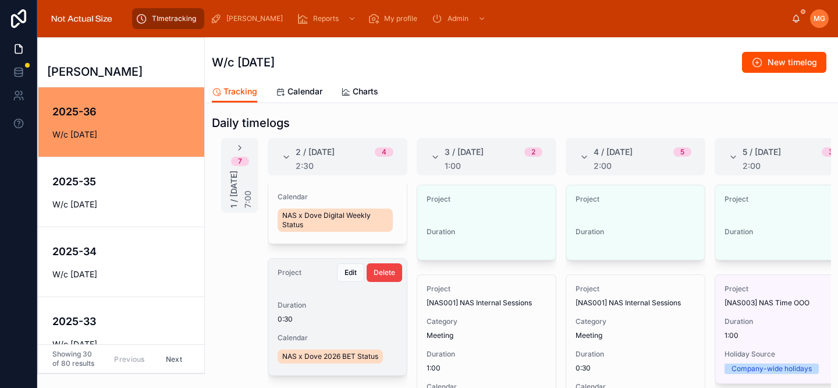
scroll to position [0, 0]
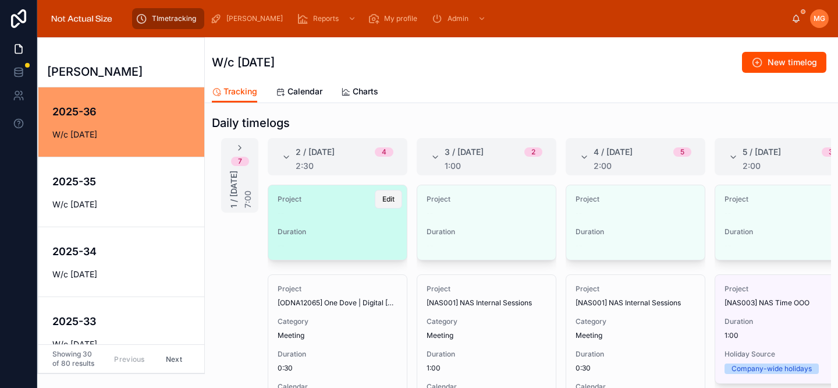
click at [382, 198] on span "Edit" at bounding box center [388, 198] width 12 height 9
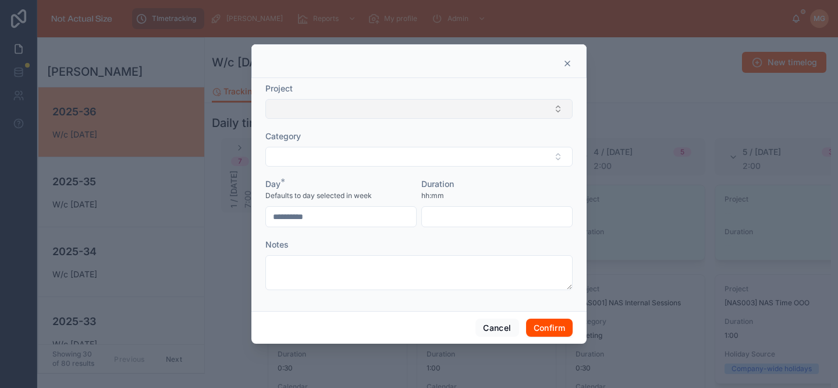
click at [342, 109] on button "Select Button" at bounding box center [418, 109] width 307 height 20
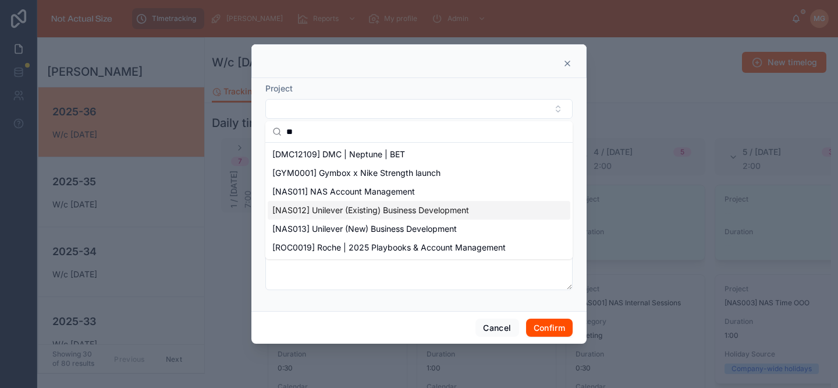
type input "**"
click at [388, 207] on span "[NAS012] Unilever (Existing) Business Development" at bounding box center [370, 210] width 197 height 12
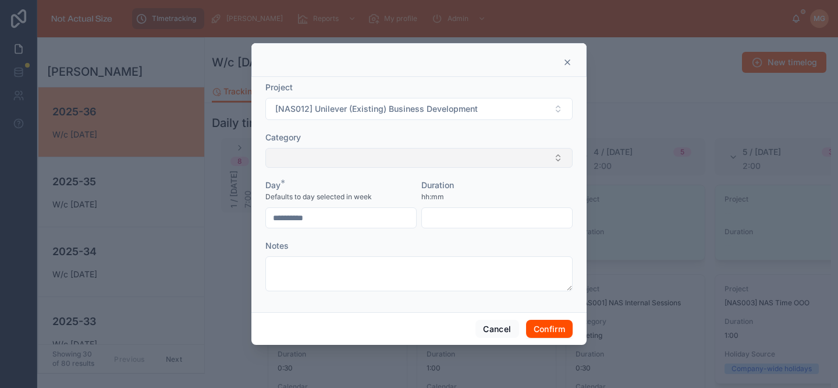
click at [356, 161] on button "Select Button" at bounding box center [418, 158] width 307 height 20
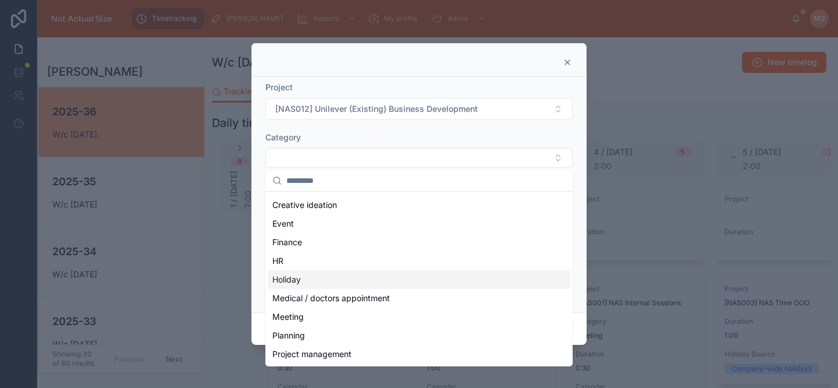
scroll to position [100, 0]
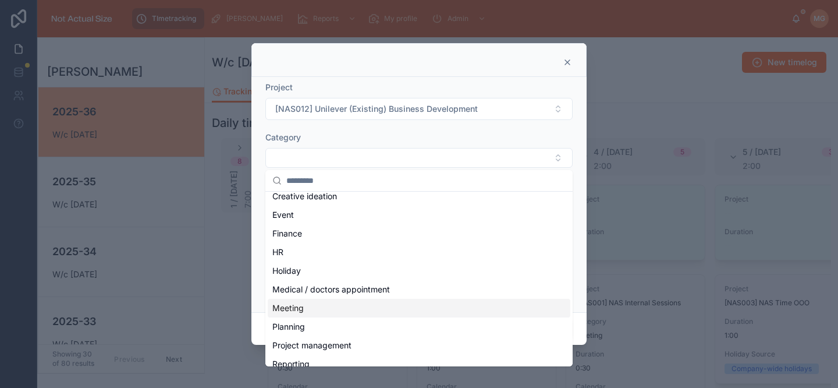
click at [314, 304] on div "Meeting" at bounding box center [419, 308] width 303 height 19
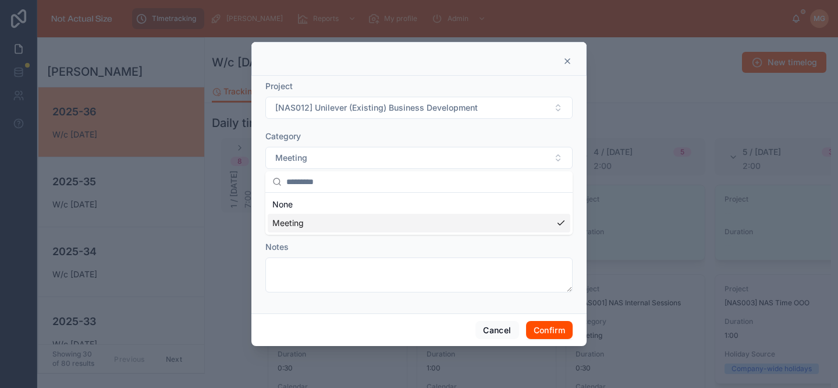
scroll to position [0, 0]
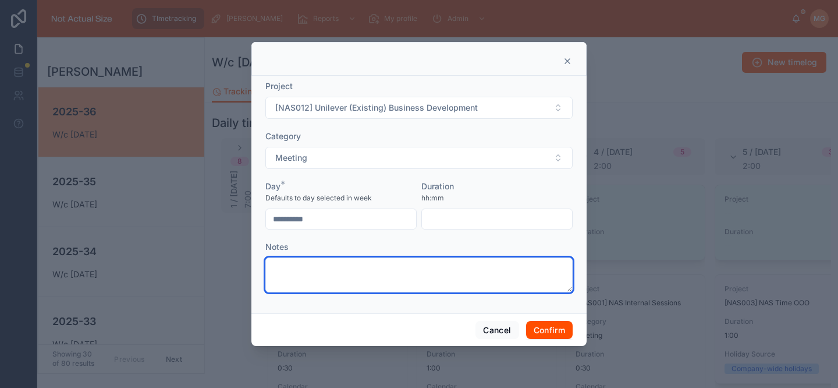
click at [334, 285] on textarea at bounding box center [418, 274] width 307 height 35
type textarea "**********"
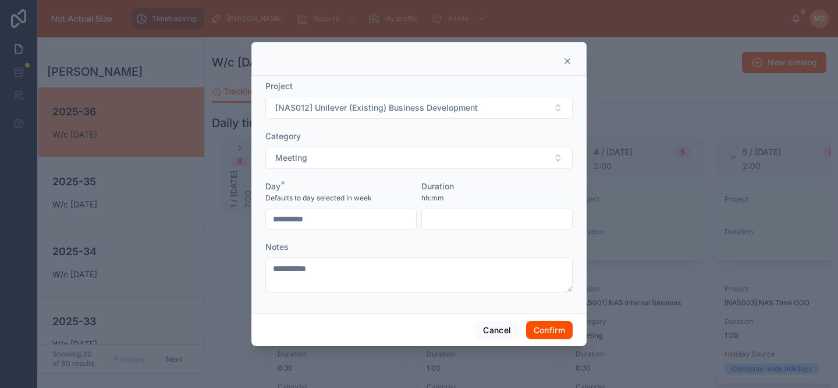
click at [439, 225] on input "text" at bounding box center [497, 219] width 150 height 16
type input "****"
click at [542, 328] on button "Confirm" at bounding box center [549, 330] width 47 height 19
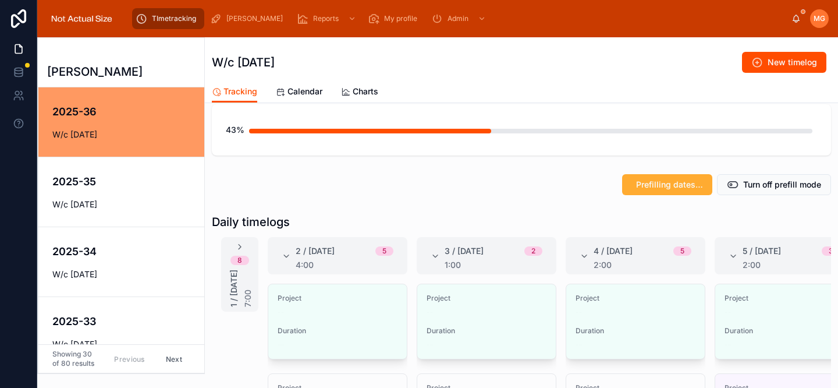
scroll to position [166, 0]
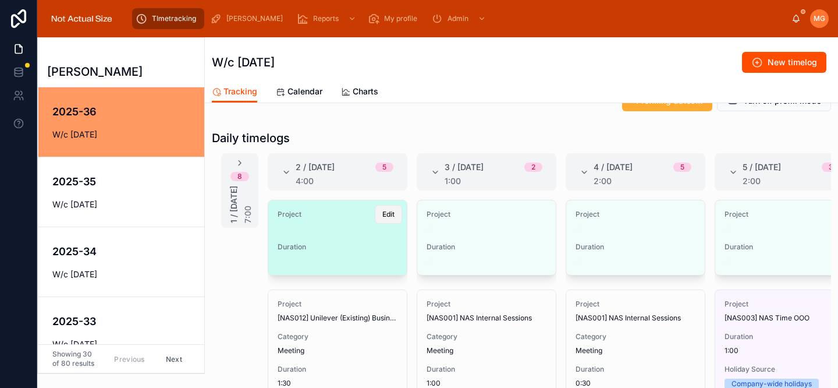
click at [382, 212] on span "Edit" at bounding box center [388, 214] width 12 height 9
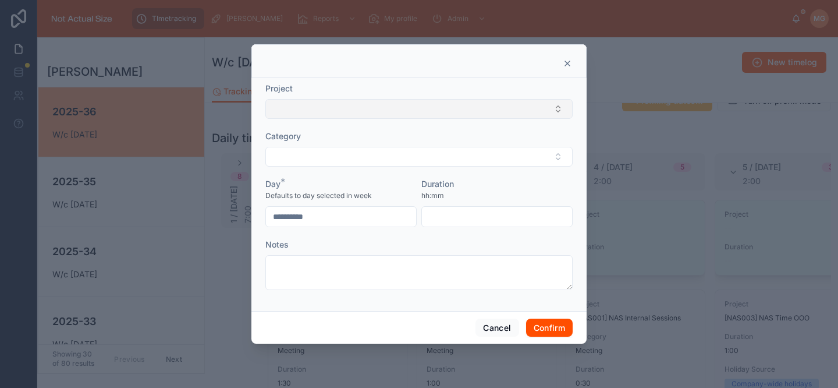
click at [353, 115] on button "Select Button" at bounding box center [418, 109] width 307 height 20
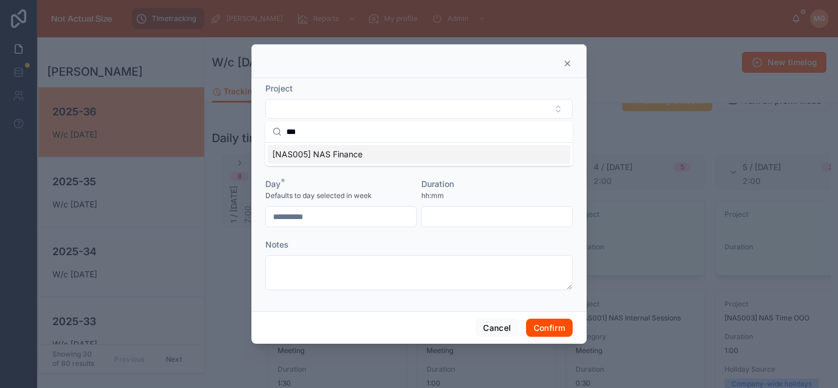
type input "***"
click at [355, 152] on span "[NAS005] NAS Finance" at bounding box center [317, 154] width 90 height 12
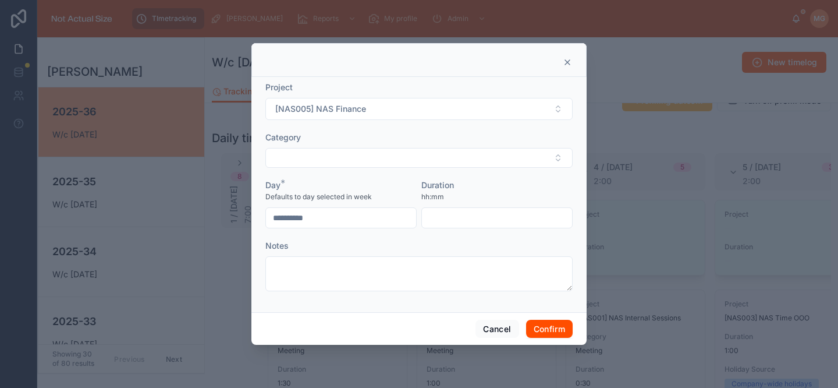
click at [436, 216] on input "text" at bounding box center [497, 218] width 150 height 16
type input "****"
click at [558, 332] on button "Confirm" at bounding box center [549, 329] width 47 height 19
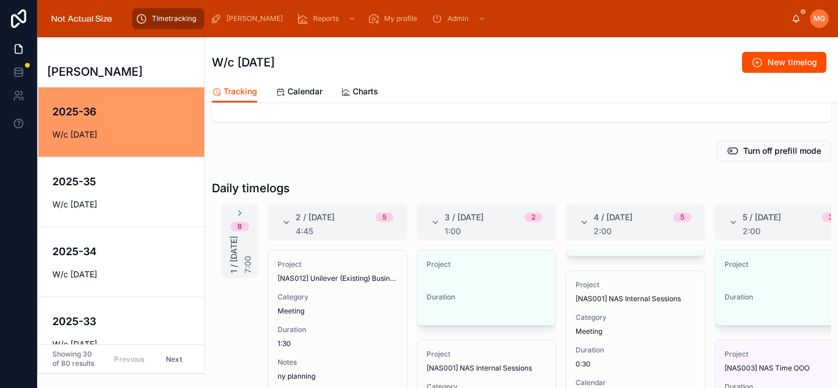
scroll to position [101, 0]
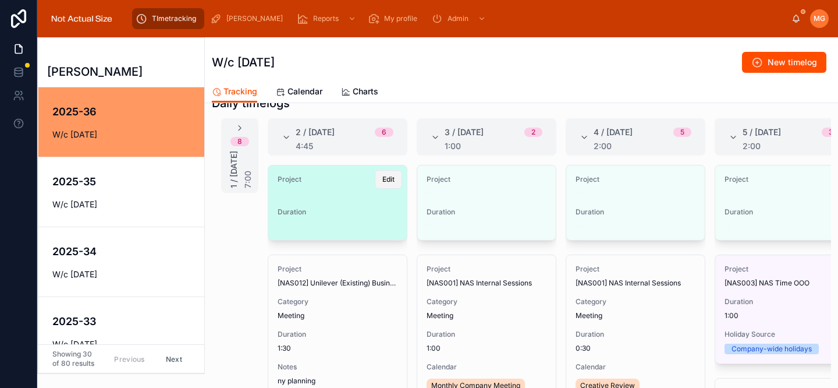
scroll to position [197, 0]
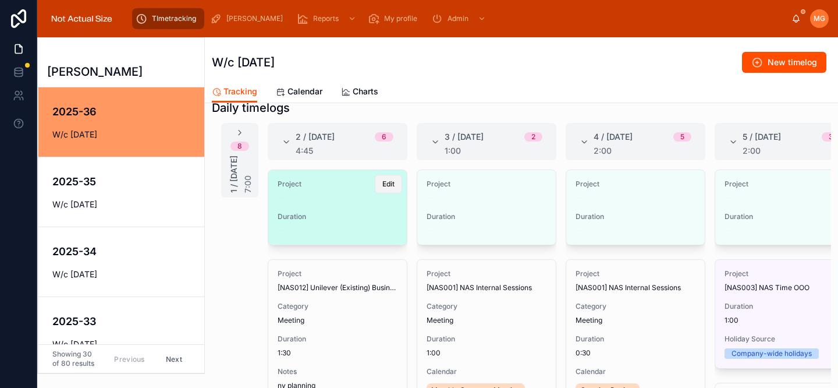
click at [382, 187] on span "Edit" at bounding box center [388, 183] width 12 height 9
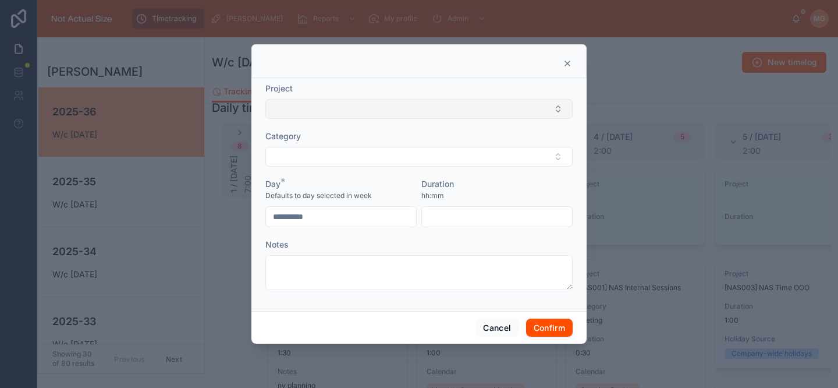
click at [347, 111] on button "Select Button" at bounding box center [418, 109] width 307 height 20
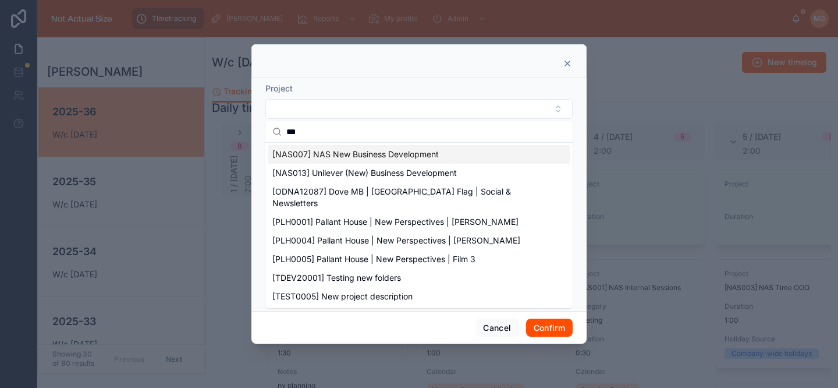
type input "***"
click at [361, 155] on span "[NAS007] NAS New Business Development" at bounding box center [355, 154] width 166 height 12
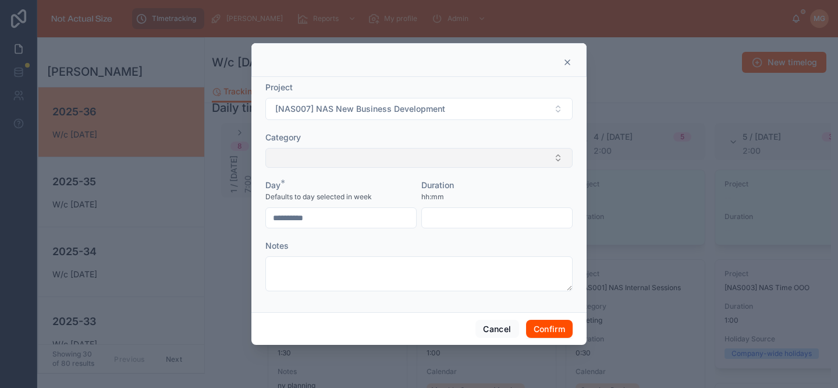
click at [361, 161] on button "Select Button" at bounding box center [418, 158] width 307 height 20
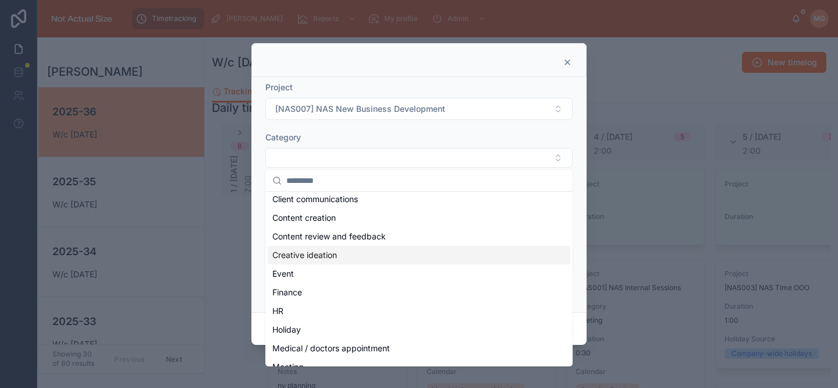
scroll to position [19, 0]
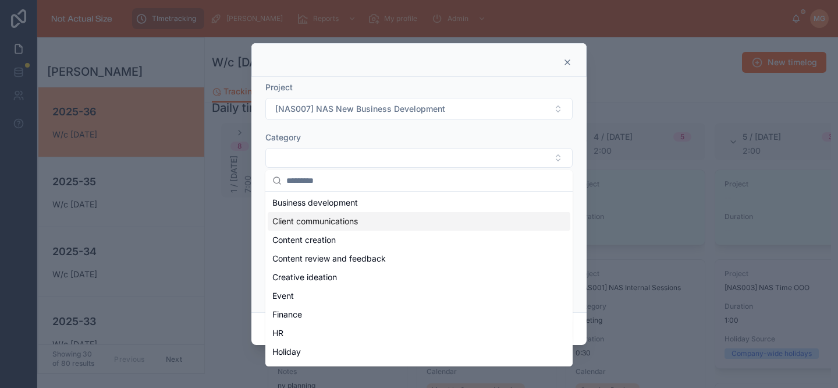
click at [342, 224] on span "Client communications" at bounding box center [315, 221] width 86 height 12
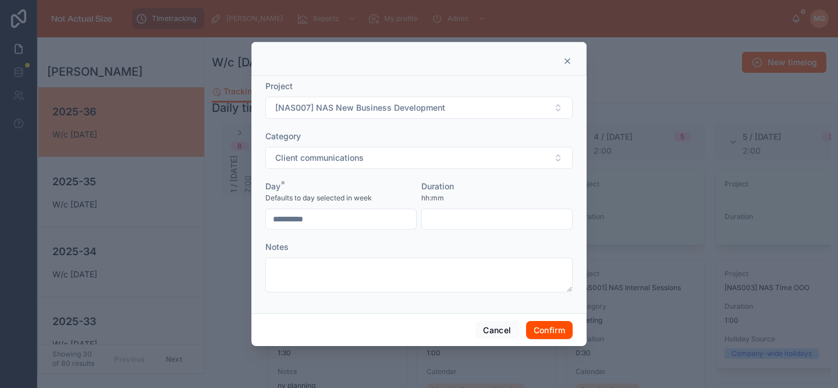
click at [441, 219] on input "text" at bounding box center [497, 219] width 150 height 16
type input "****"
click at [547, 331] on button "Confirm" at bounding box center [549, 330] width 47 height 19
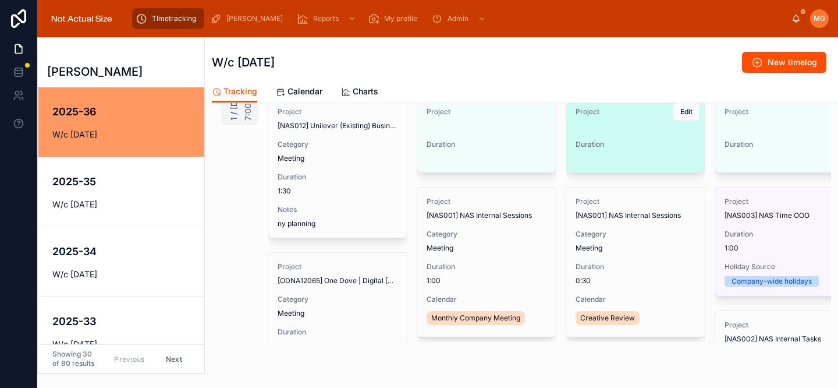
scroll to position [169, 0]
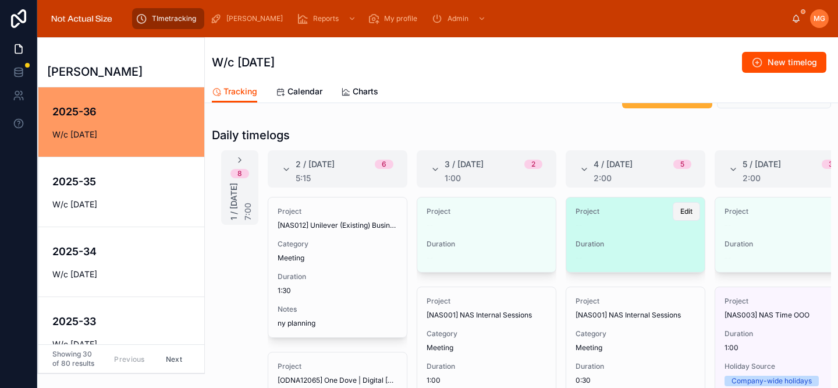
click at [680, 212] on span "Edit" at bounding box center [686, 211] width 12 height 9
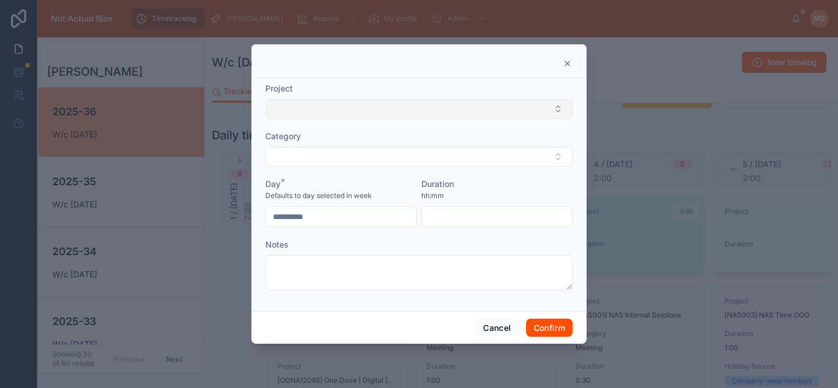
click at [345, 107] on button "Select Button" at bounding box center [418, 109] width 307 height 20
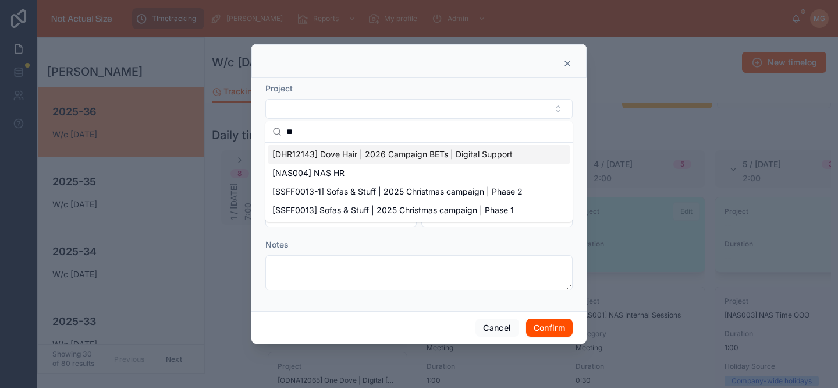
type input "**"
click at [334, 170] on span "[NAS004] NAS HR" at bounding box center [308, 173] width 72 height 12
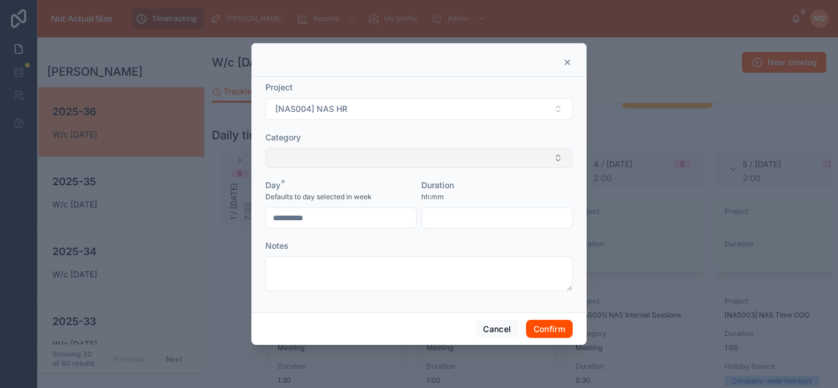
click at [332, 158] on button "Select Button" at bounding box center [418, 158] width 307 height 20
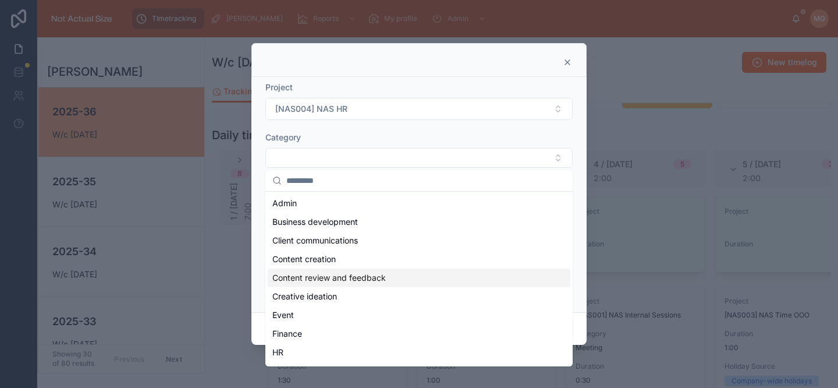
scroll to position [97, 0]
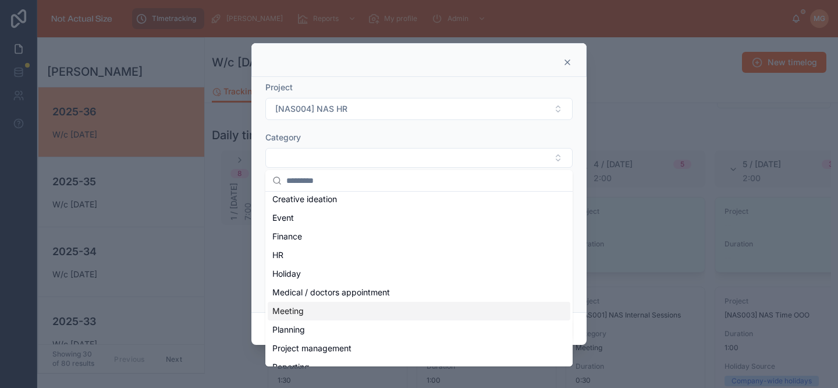
drag, startPoint x: 319, startPoint y: 315, endPoint x: 327, endPoint y: 308, distance: 11.1
click at [319, 315] on div "Meeting" at bounding box center [419, 310] width 303 height 19
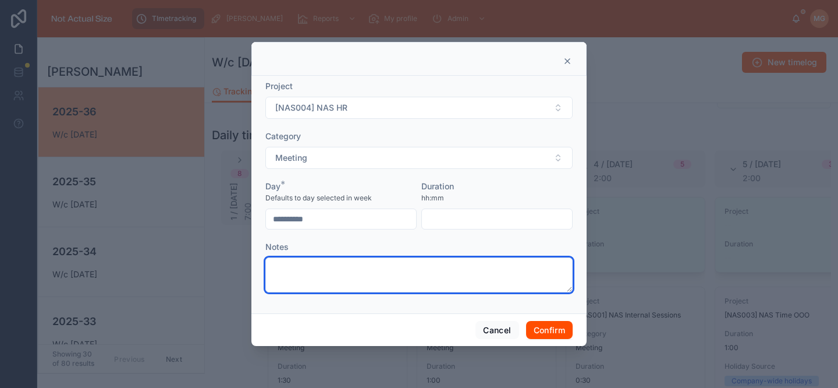
click at [412, 261] on textarea at bounding box center [418, 274] width 307 height 35
type textarea "***"
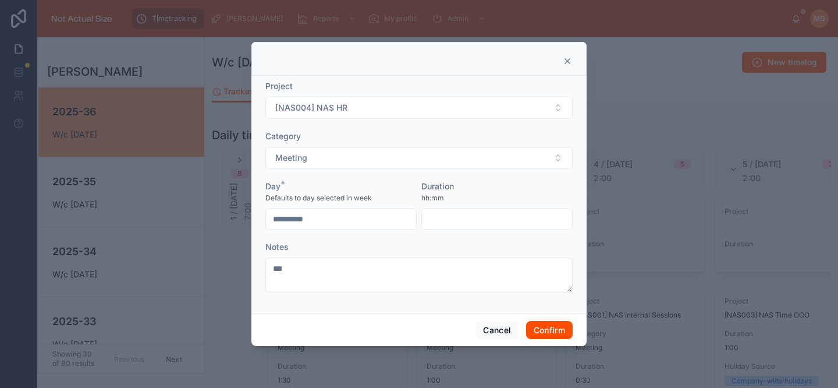
click at [441, 219] on input "text" at bounding box center [497, 219] width 150 height 16
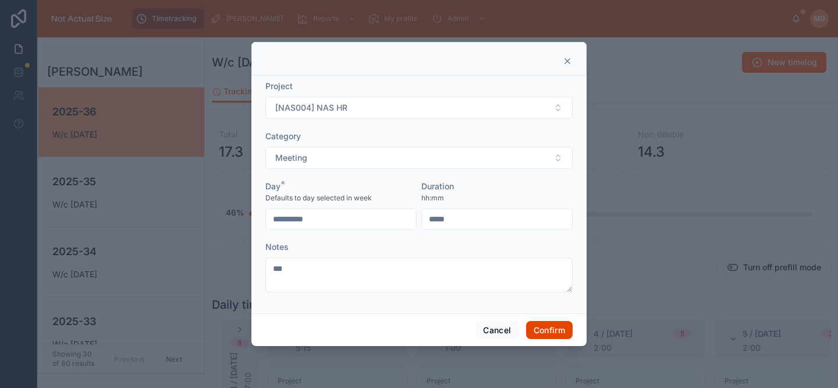
type input "****"
click at [544, 328] on button "Confirm" at bounding box center [549, 330] width 47 height 19
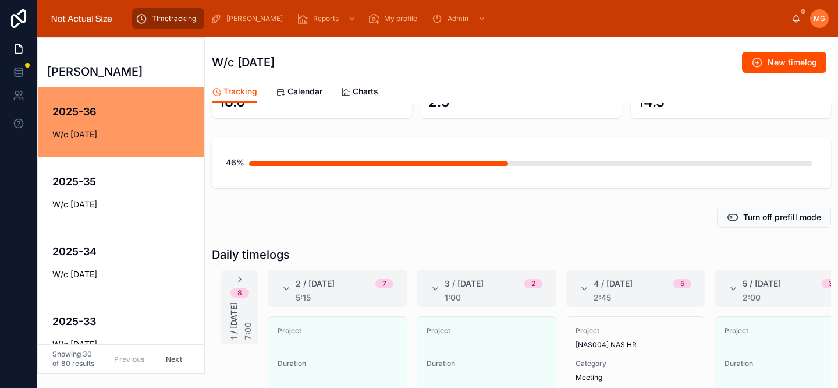
scroll to position [100, 0]
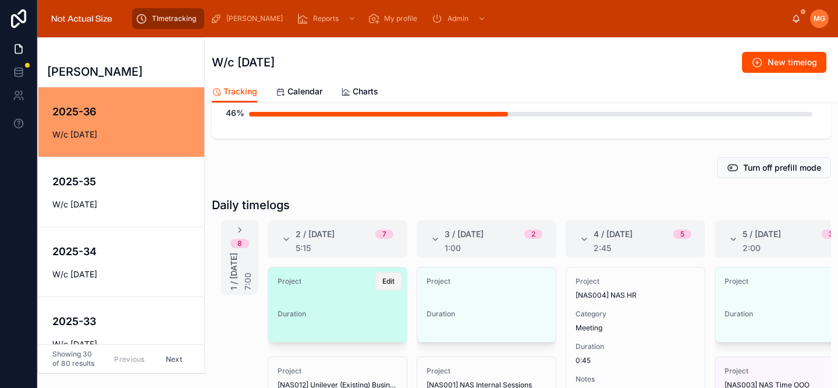
click at [386, 287] on button "Edit" at bounding box center [388, 281] width 27 height 19
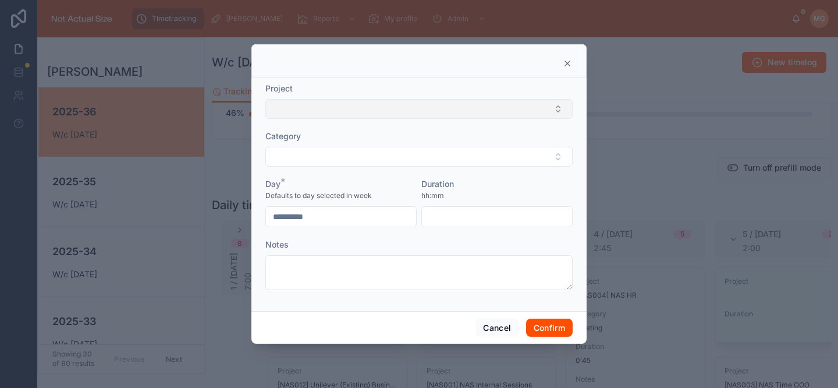
click at [395, 109] on button "Select Button" at bounding box center [418, 109] width 307 height 20
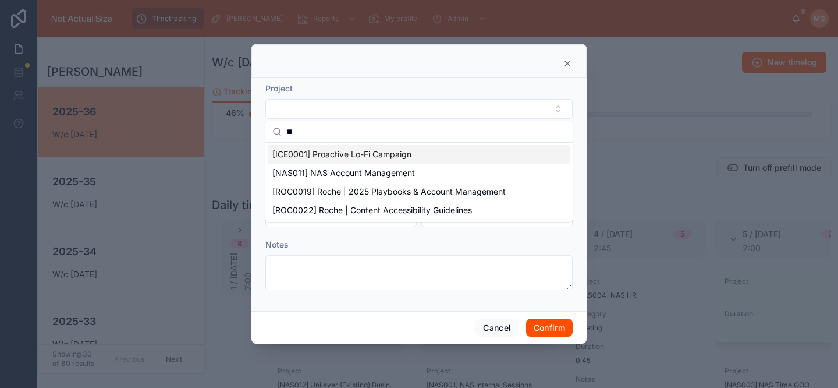
type input "**"
click at [357, 169] on span "[NAS011] NAS Account Management" at bounding box center [343, 173] width 143 height 12
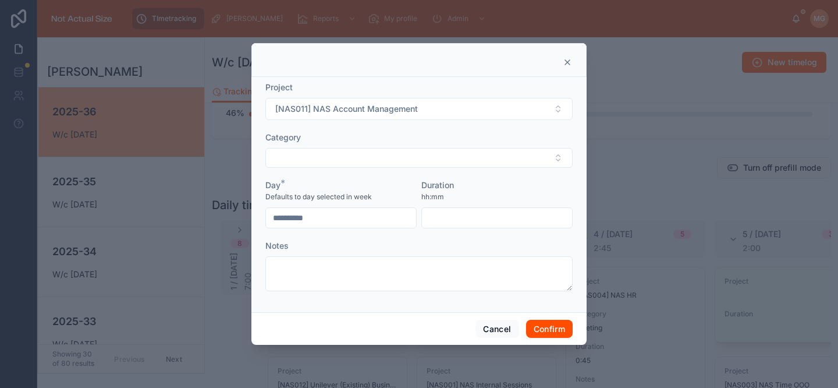
click at [463, 205] on div "Duration hh:mm" at bounding box center [496, 203] width 151 height 49
click at [463, 217] on input "text" at bounding box center [497, 218] width 150 height 16
type input "****"
click at [533, 325] on button "Confirm" at bounding box center [549, 329] width 47 height 19
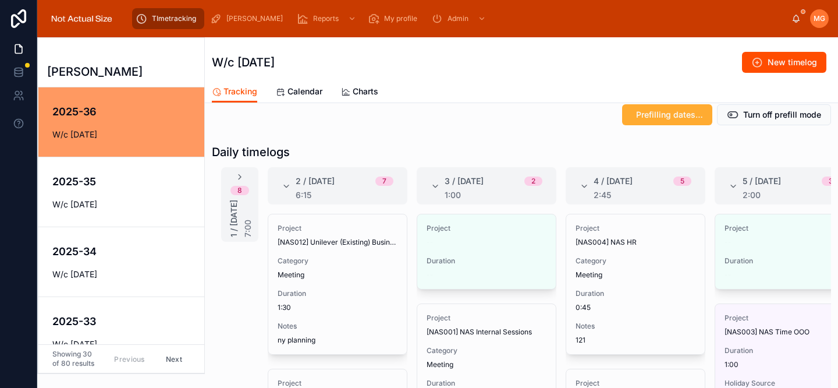
scroll to position [202, 0]
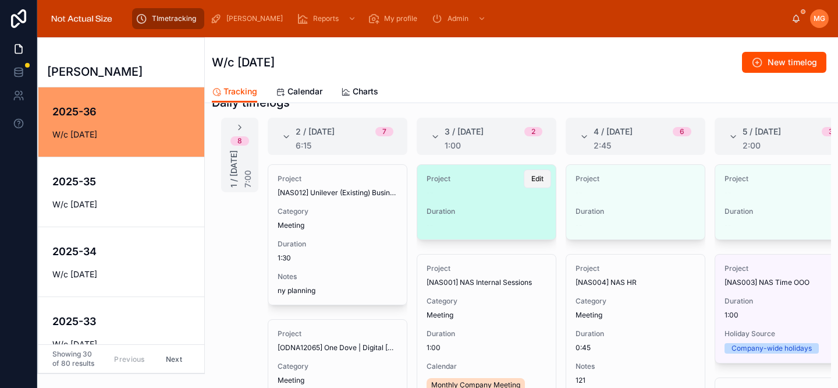
click at [524, 183] on button "Edit" at bounding box center [537, 178] width 27 height 19
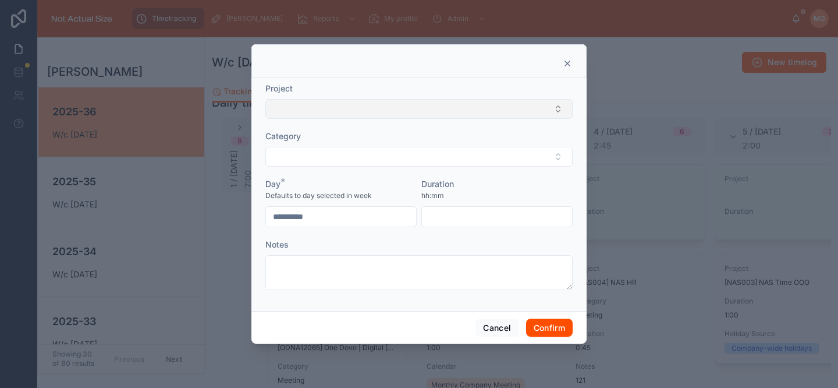
click at [352, 107] on button "Select Button" at bounding box center [418, 109] width 307 height 20
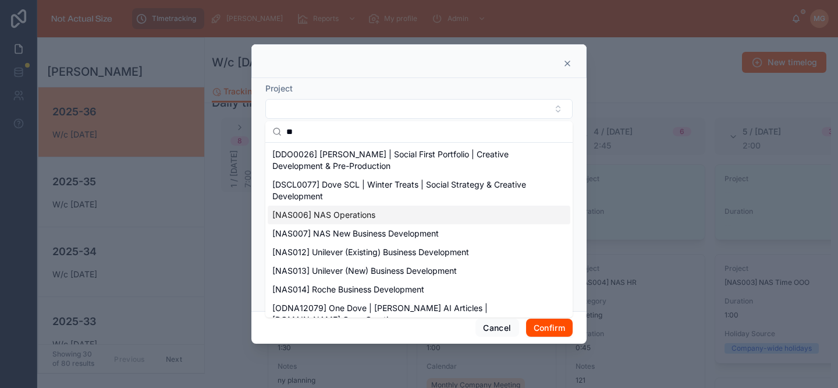
type input "**"
click at [359, 210] on span "[NAS006] NAS Operations" at bounding box center [323, 215] width 103 height 12
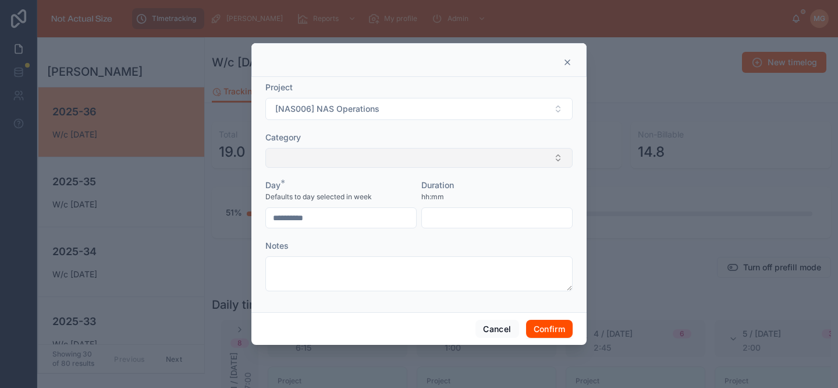
click at [368, 148] on button "Select Button" at bounding box center [418, 158] width 307 height 20
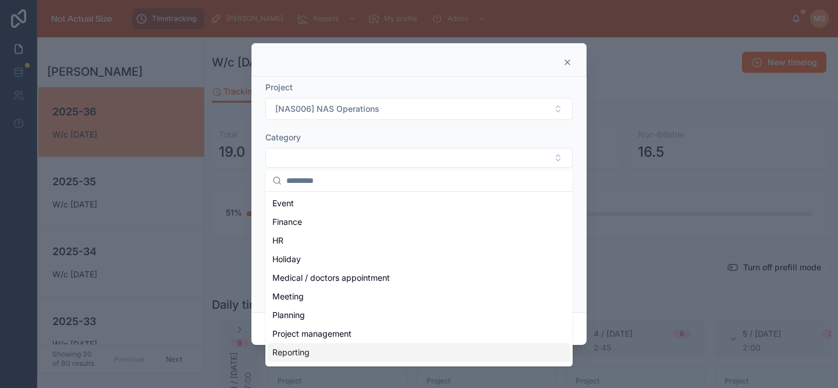
scroll to position [171, 0]
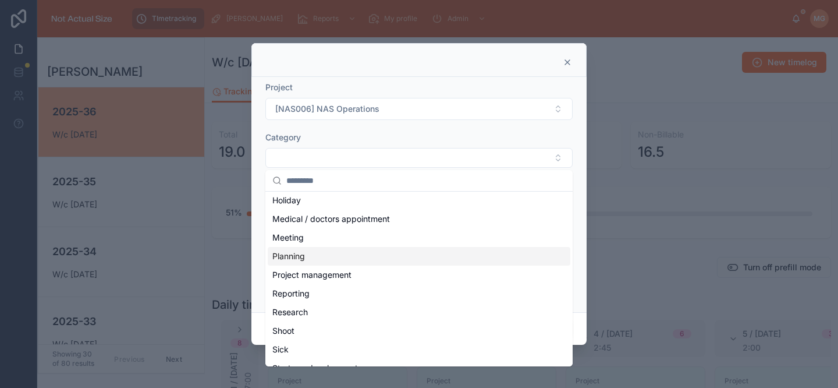
drag, startPoint x: 318, startPoint y: 255, endPoint x: 395, endPoint y: 256, distance: 76.8
click at [318, 255] on div "Planning" at bounding box center [419, 256] width 303 height 19
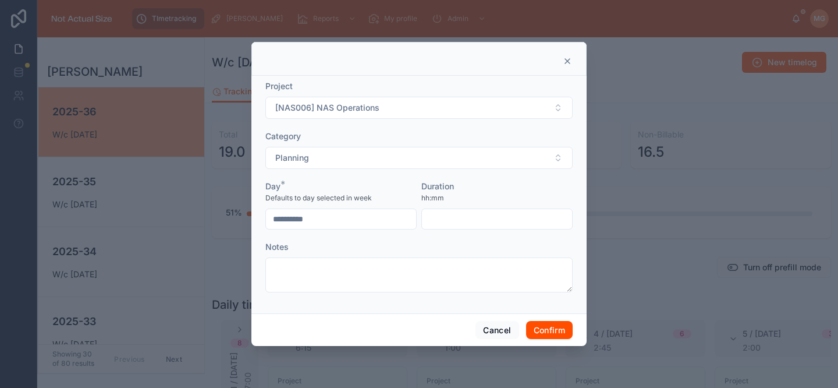
click at [461, 219] on input "text" at bounding box center [497, 219] width 150 height 16
type input "*"
type input "****"
click at [555, 333] on button "Confirm" at bounding box center [549, 330] width 47 height 19
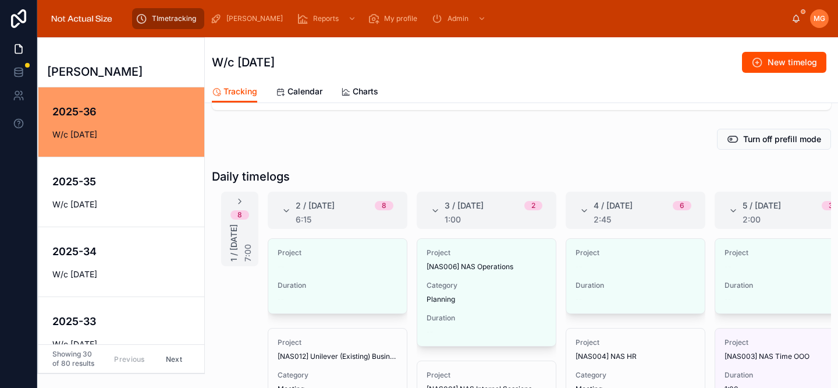
scroll to position [154, 0]
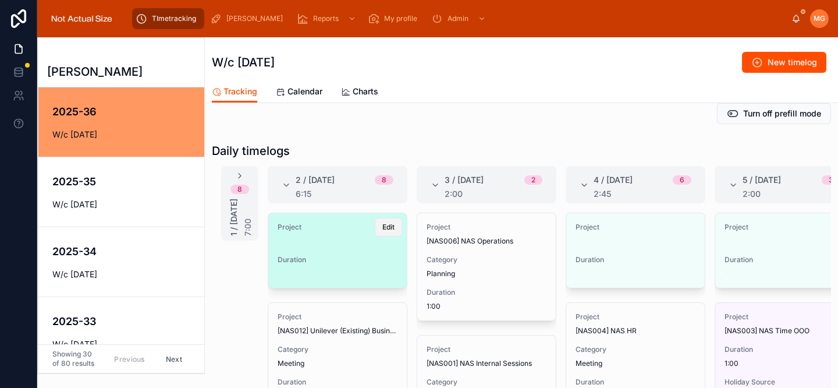
click at [378, 234] on button "Edit" at bounding box center [388, 227] width 27 height 19
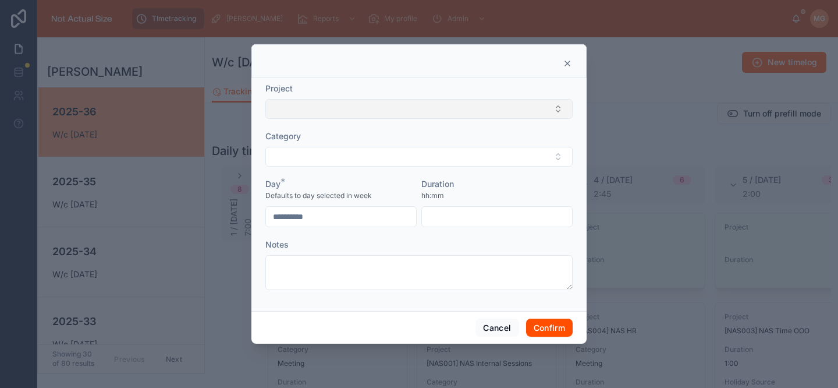
click at [386, 113] on button "Select Button" at bounding box center [418, 109] width 307 height 20
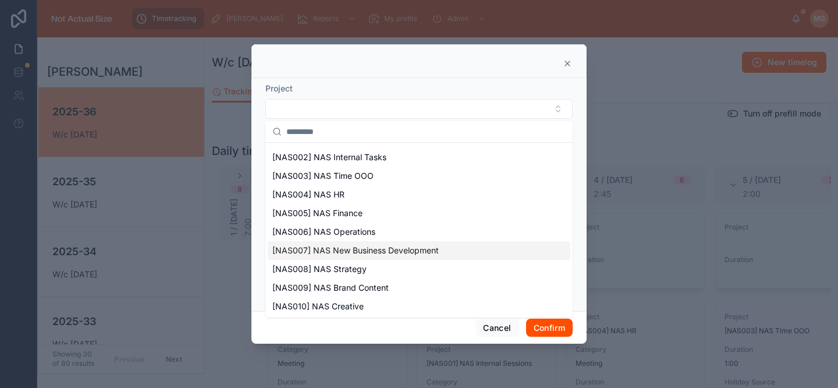
scroll to position [737, 0]
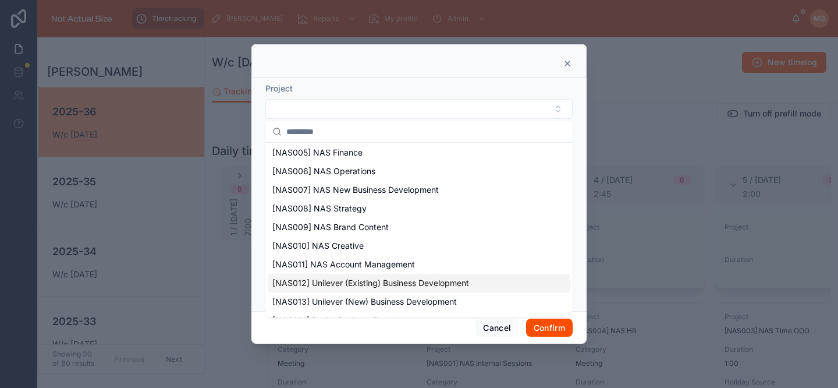
click at [379, 277] on span "[NAS012] Unilever (Existing) Business Development" at bounding box center [370, 283] width 197 height 12
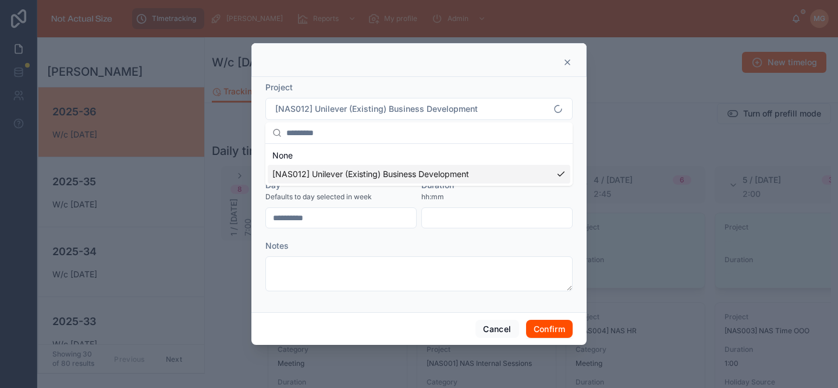
scroll to position [0, 0]
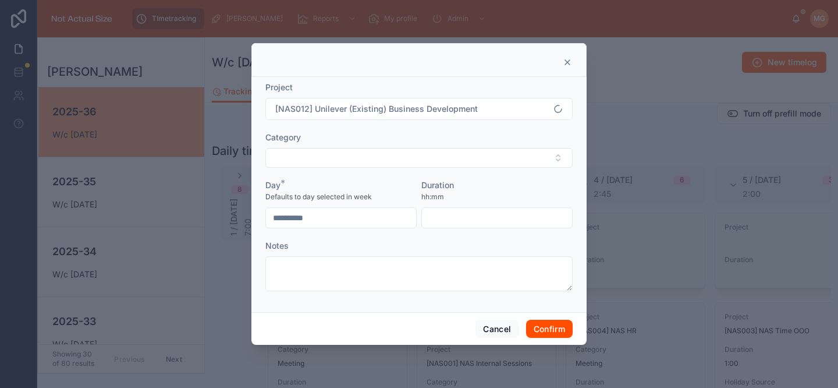
click at [444, 212] on input "text" at bounding box center [497, 218] width 150 height 16
type input "****"
click at [554, 324] on button "Confirm" at bounding box center [549, 329] width 47 height 19
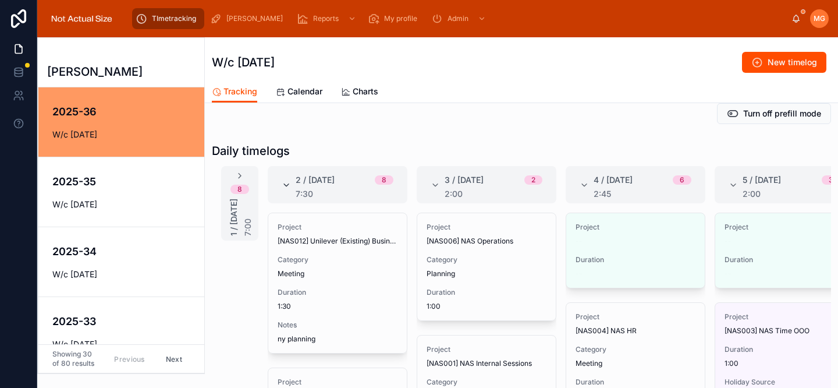
click at [286, 185] on icon at bounding box center [286, 184] width 9 height 9
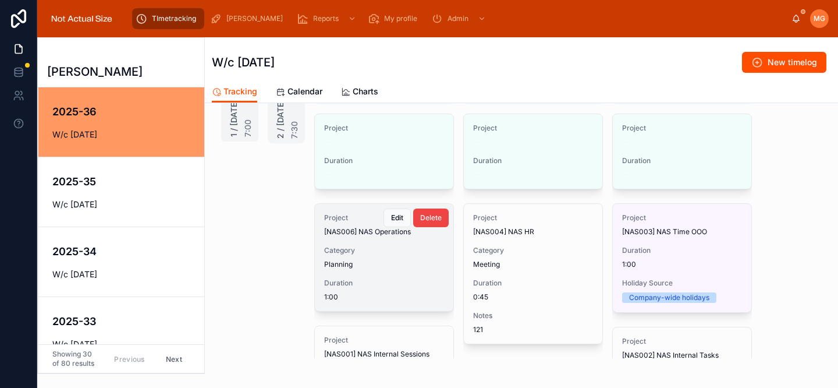
scroll to position [205, 0]
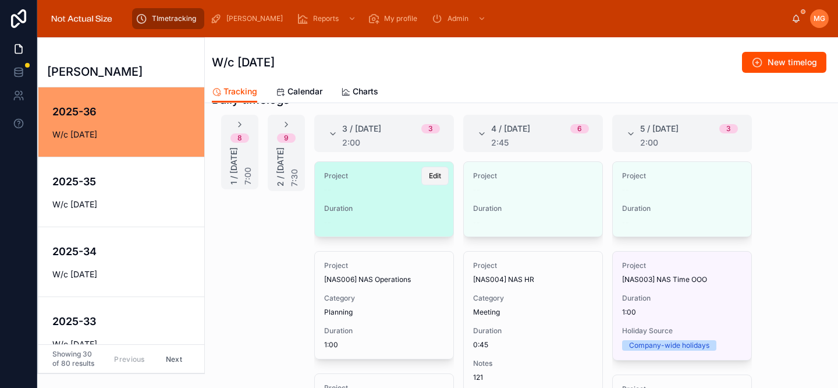
click at [429, 179] on span "Edit" at bounding box center [435, 175] width 12 height 9
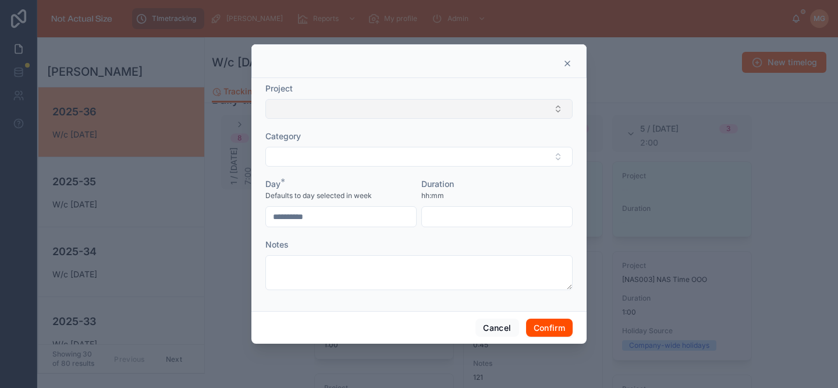
click at [386, 112] on button "Select Button" at bounding box center [418, 109] width 307 height 20
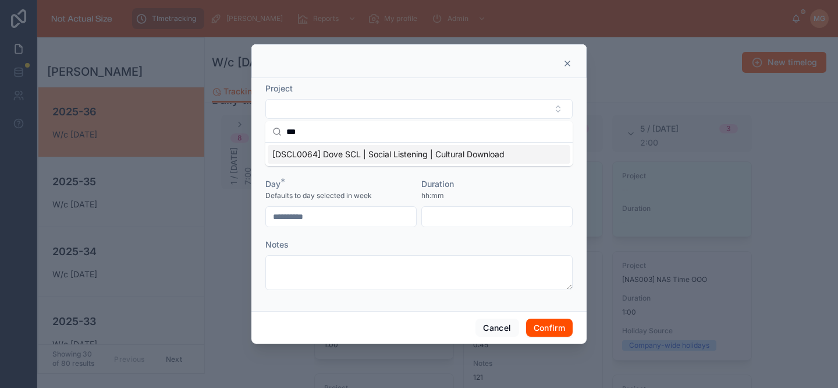
type input "***"
click at [401, 151] on span "[DSCL0064] Dove SCL | Social Listening | Cultural Download" at bounding box center [388, 154] width 232 height 12
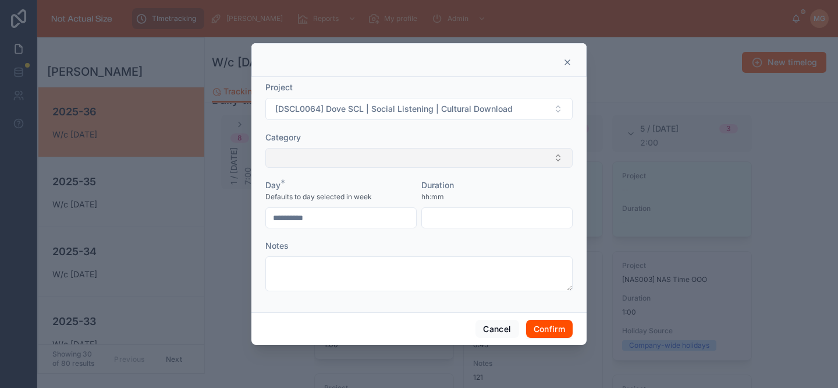
click at [391, 155] on button "Select Button" at bounding box center [418, 158] width 307 height 20
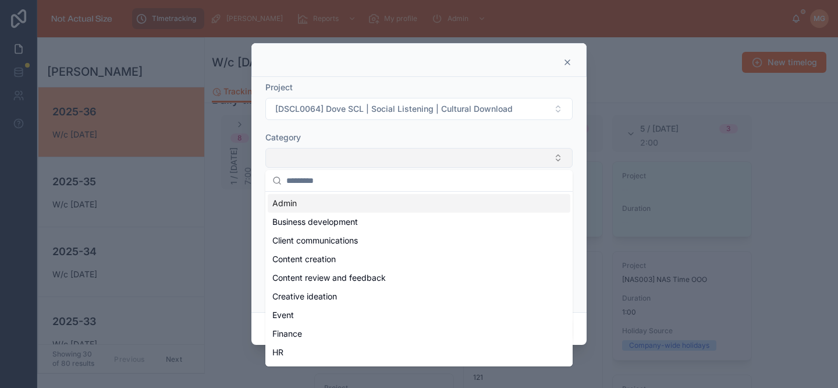
click at [368, 162] on button "Select Button" at bounding box center [418, 158] width 307 height 20
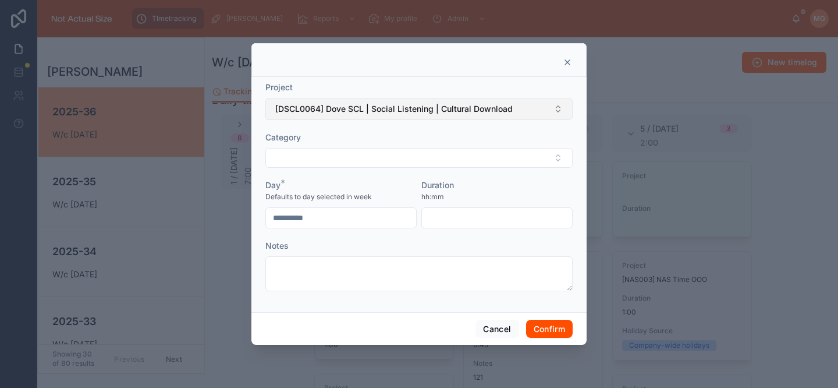
click at [393, 111] on span "[DSCL0064] Dove SCL | Social Listening | Cultural Download" at bounding box center [393, 109] width 237 height 12
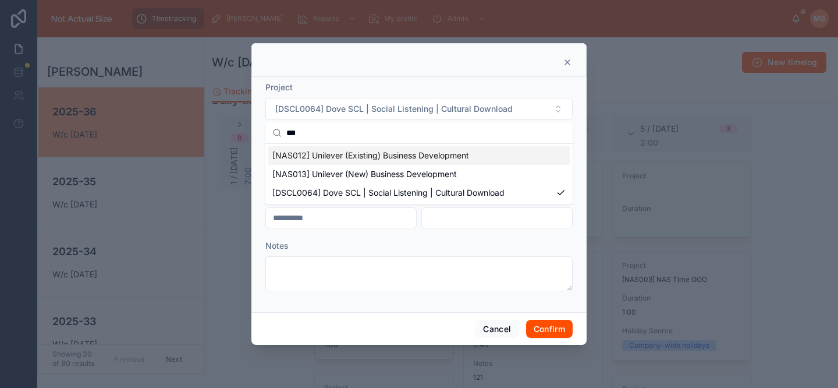
type input "***"
click at [370, 154] on span "[NAS012] Unilever (Existing) Business Development" at bounding box center [370, 156] width 197 height 12
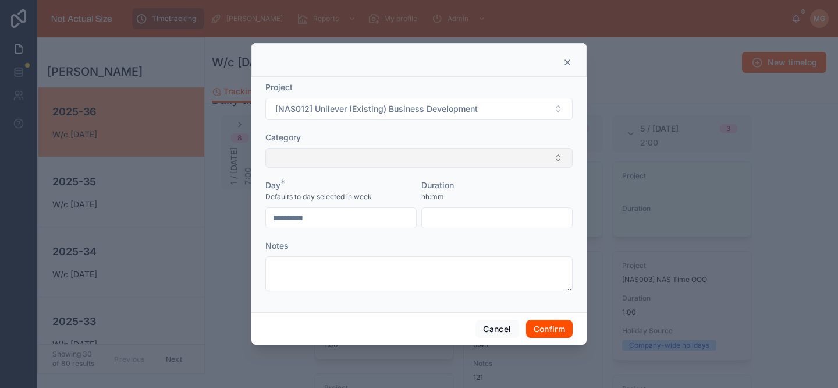
click at [362, 155] on button "Select Button" at bounding box center [418, 158] width 307 height 20
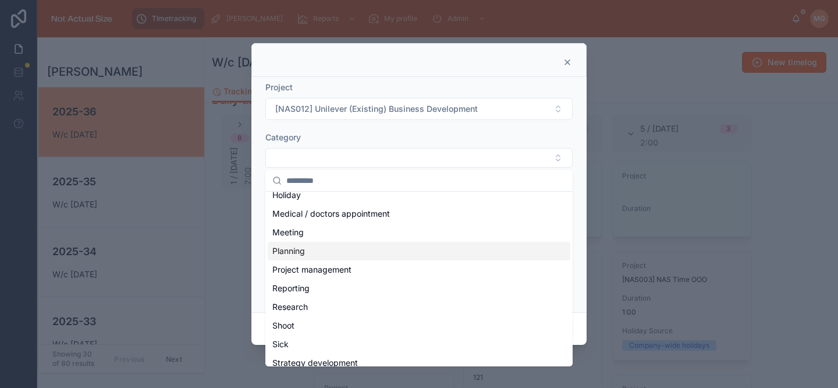
scroll to position [175, 0]
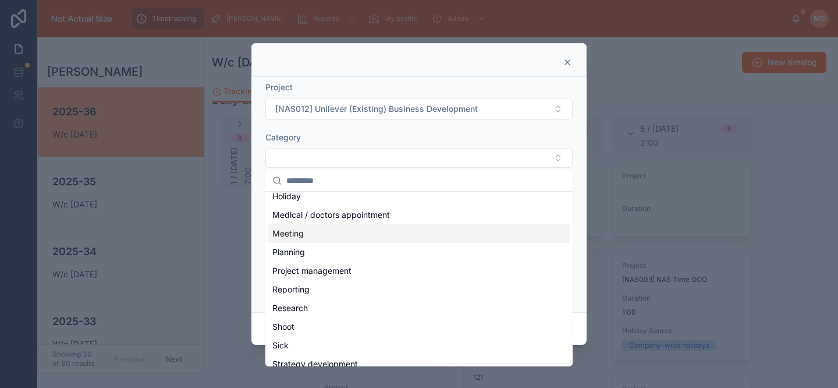
click at [316, 235] on div "Meeting" at bounding box center [419, 233] width 303 height 19
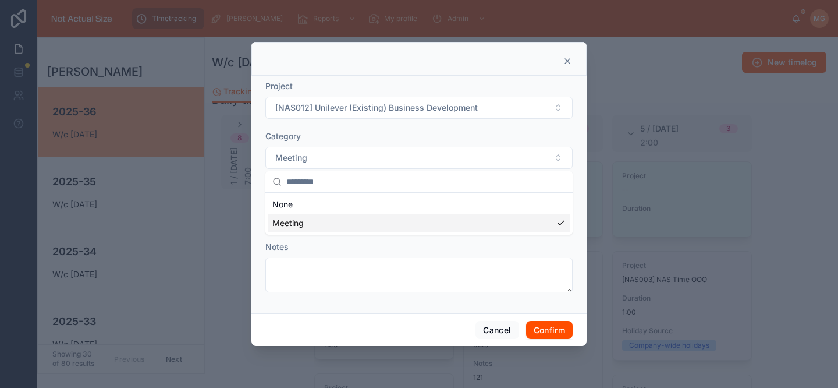
scroll to position [0, 0]
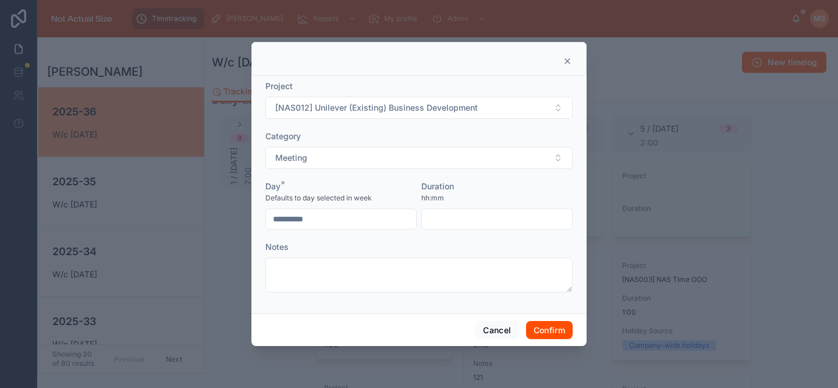
click at [449, 225] on input "text" at bounding box center [497, 219] width 150 height 16
type input "****"
click at [554, 336] on button "Confirm" at bounding box center [549, 330] width 47 height 19
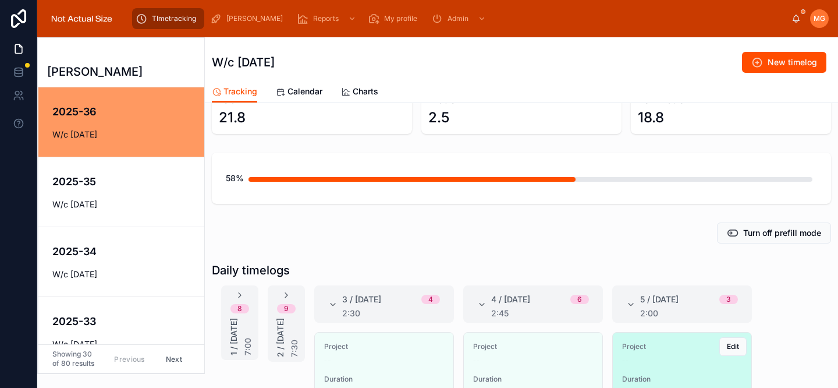
scroll to position [92, 0]
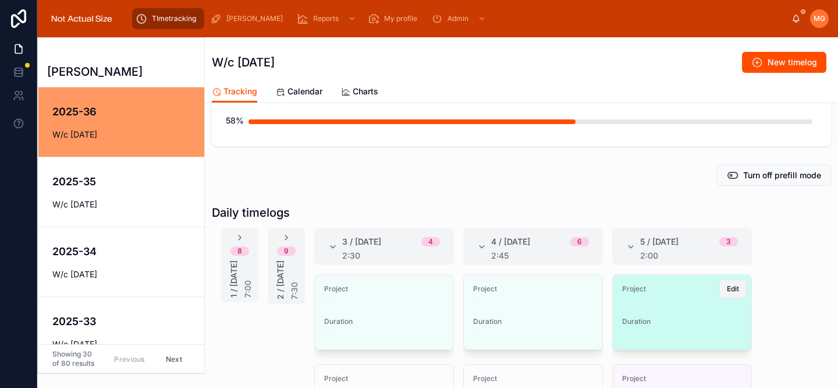
click at [727, 291] on span "Edit" at bounding box center [733, 288] width 12 height 9
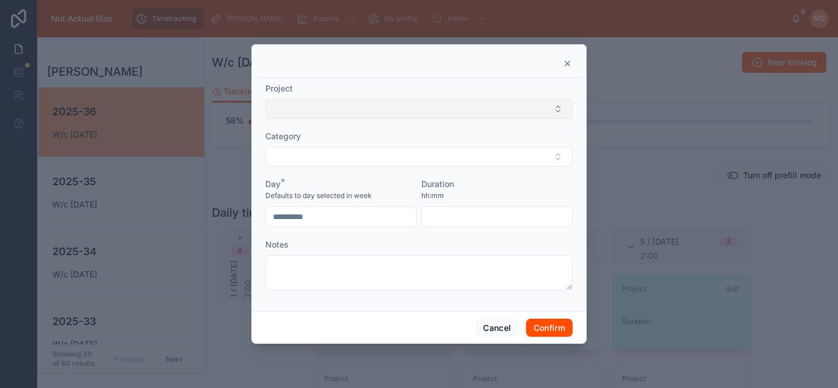
click at [406, 105] on button "Select Button" at bounding box center [418, 109] width 307 height 20
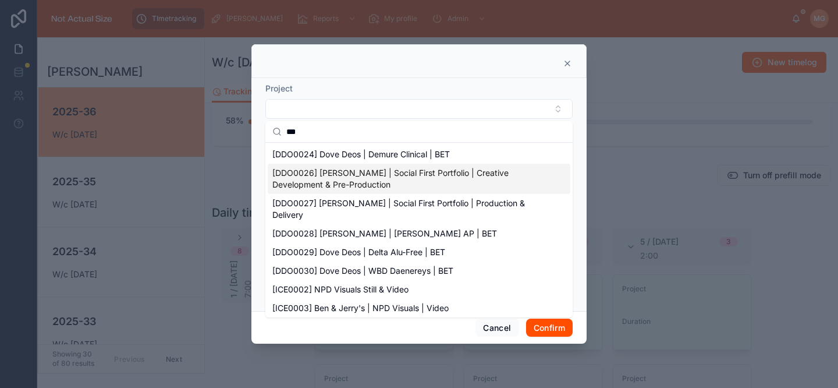
type input "***"
click at [392, 171] on span "[DDO0026] [PERSON_NAME] | Social First Portfolio | Creative Development & Pre-P…" at bounding box center [411, 178] width 279 height 23
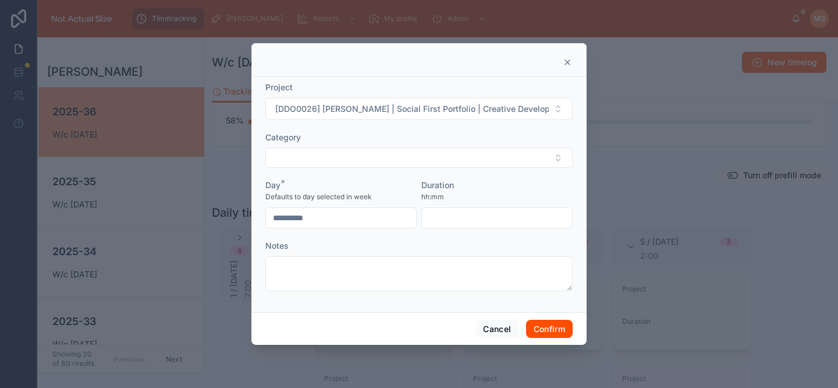
drag, startPoint x: 384, startPoint y: 159, endPoint x: 381, endPoint y: 168, distance: 8.9
click at [384, 159] on button "Select Button" at bounding box center [418, 158] width 307 height 20
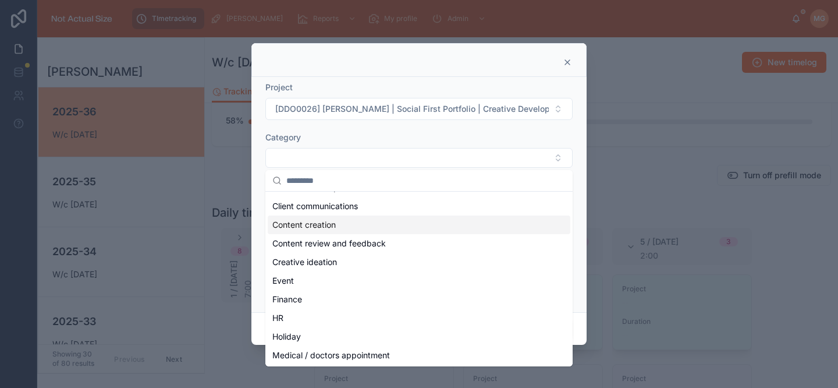
scroll to position [191, 0]
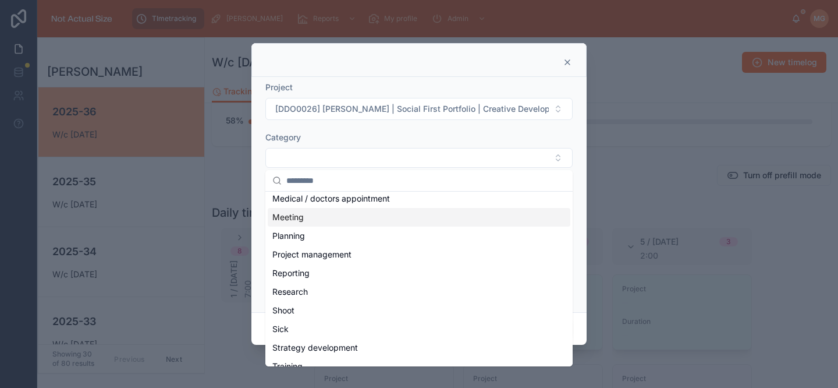
click at [308, 219] on div "Meeting" at bounding box center [419, 217] width 303 height 19
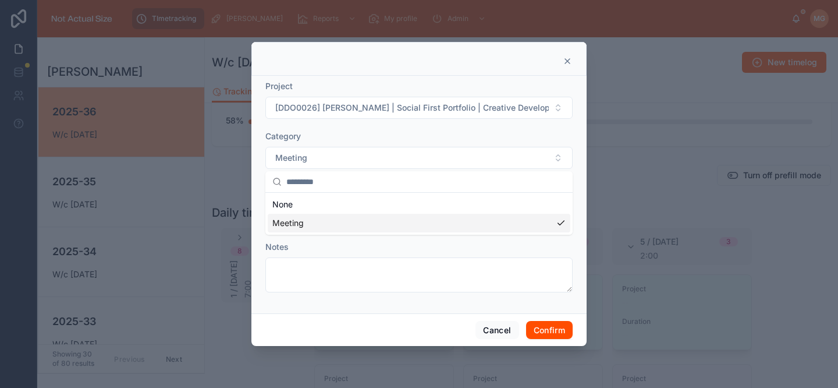
scroll to position [0, 0]
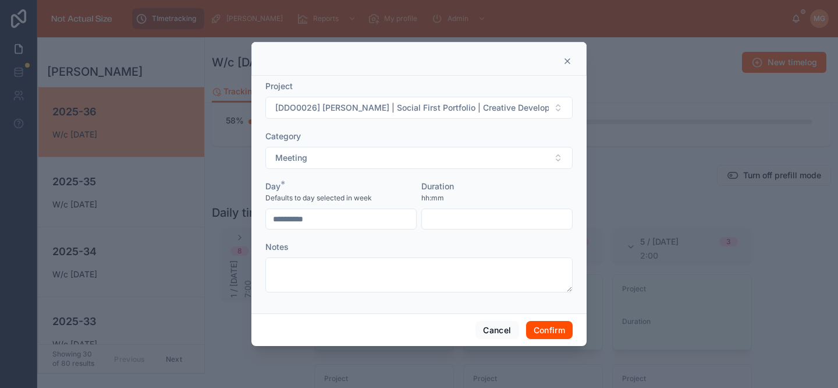
click at [484, 224] on input "text" at bounding box center [497, 219] width 150 height 16
type input "****"
click at [559, 326] on button "Confirm" at bounding box center [549, 330] width 47 height 19
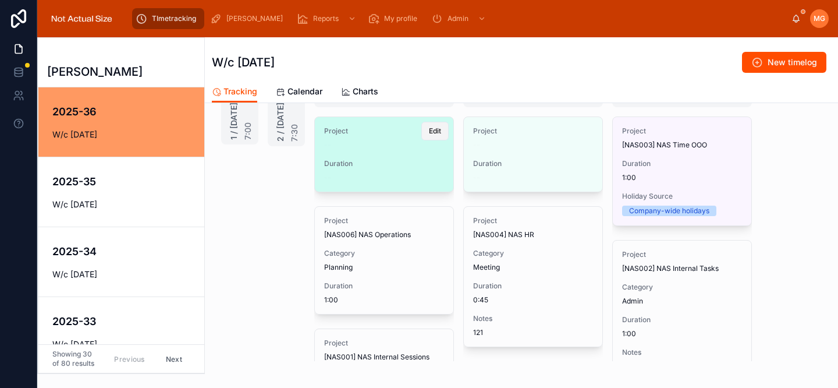
click at [429, 134] on span "Edit" at bounding box center [435, 130] width 12 height 9
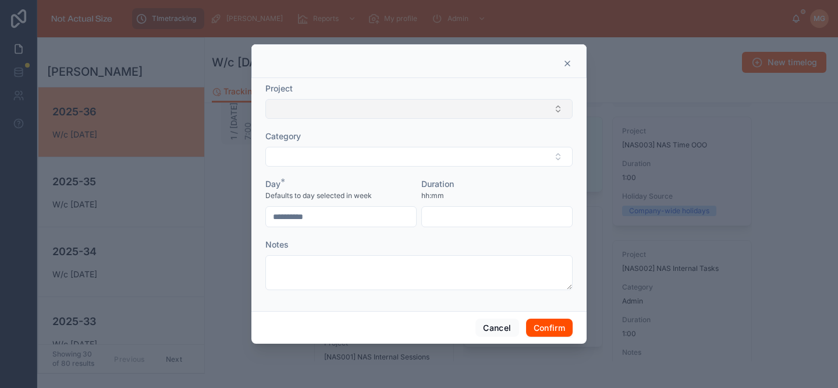
click at [368, 112] on button "Select Button" at bounding box center [418, 109] width 307 height 20
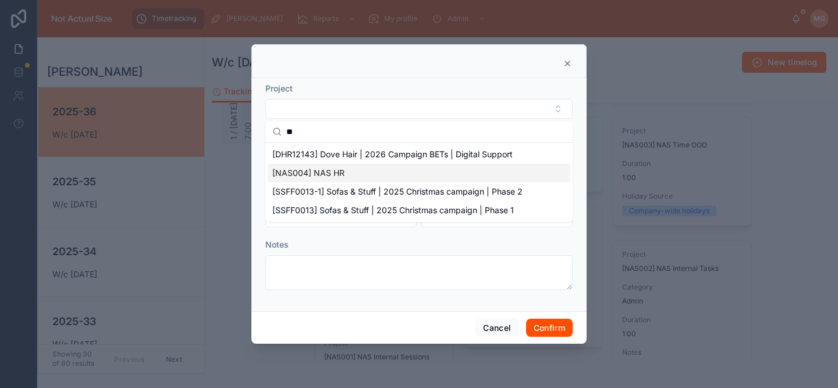
type input "**"
click at [336, 170] on span "[NAS004] NAS HR" at bounding box center [308, 173] width 72 height 12
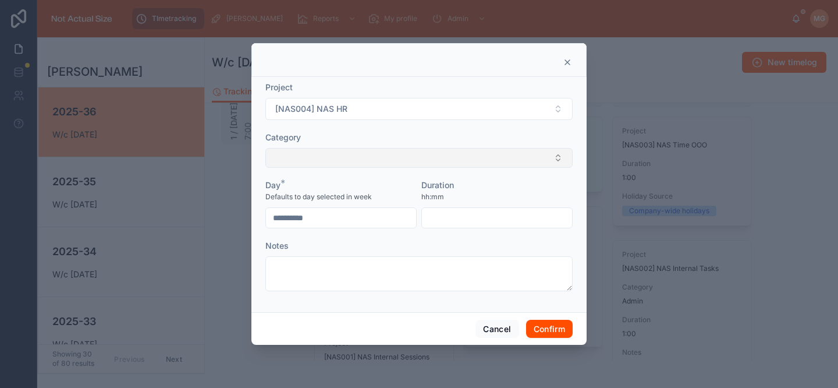
click at [338, 163] on button "Select Button" at bounding box center [418, 158] width 307 height 20
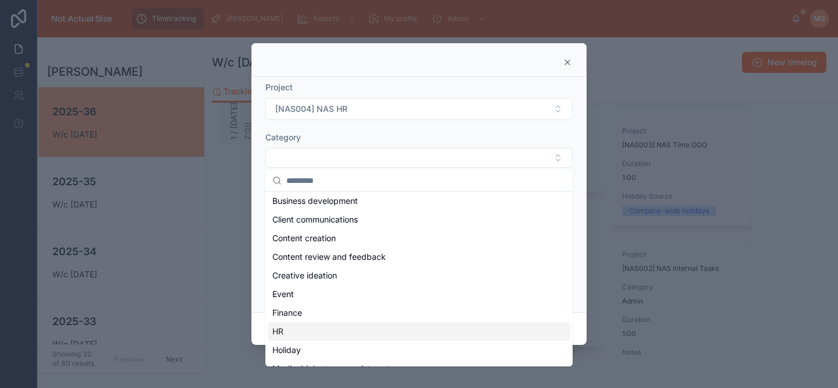
scroll to position [80, 0]
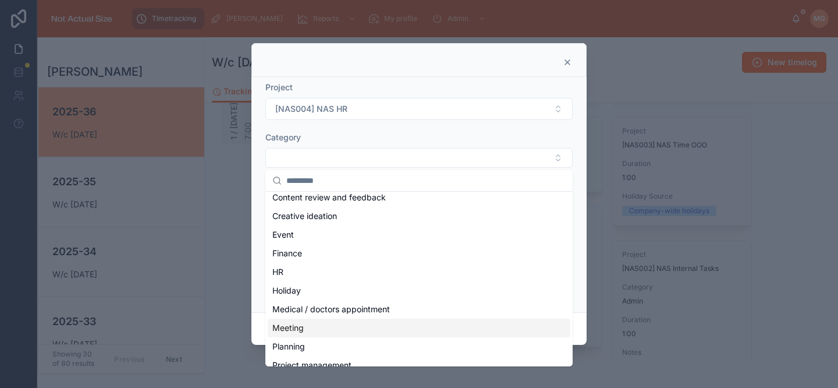
click at [320, 327] on div "Meeting" at bounding box center [419, 327] width 303 height 19
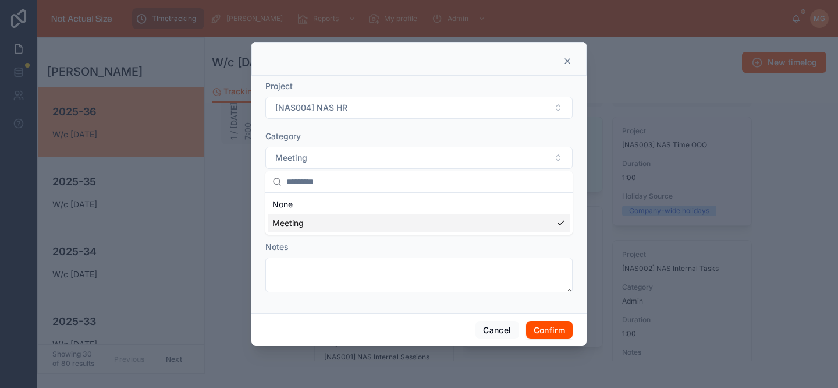
scroll to position [0, 0]
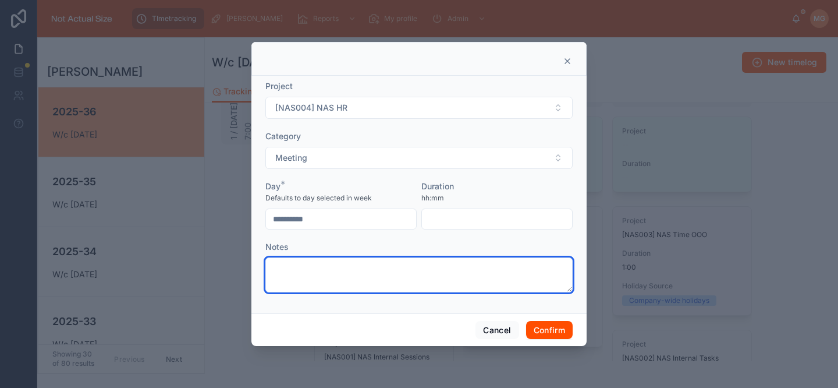
click at [365, 286] on textarea at bounding box center [418, 274] width 307 height 35
type textarea "***"
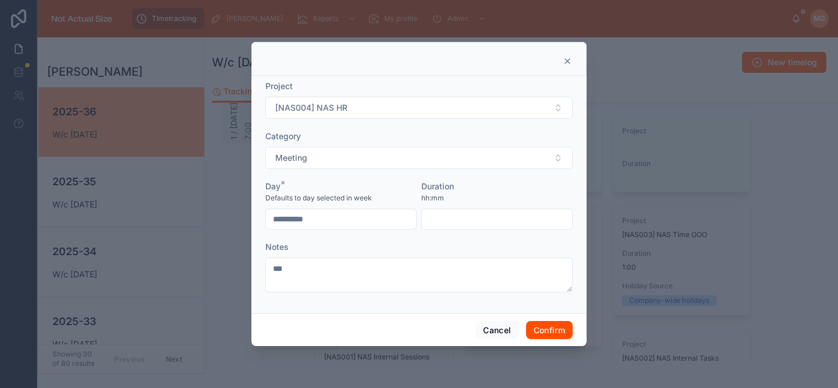
click at [457, 216] on input "text" at bounding box center [497, 219] width 150 height 16
click at [561, 323] on button "Confirm" at bounding box center [549, 330] width 47 height 19
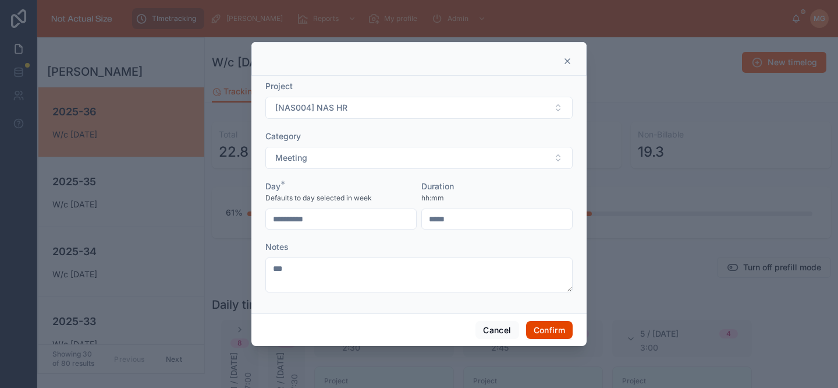
type input "****"
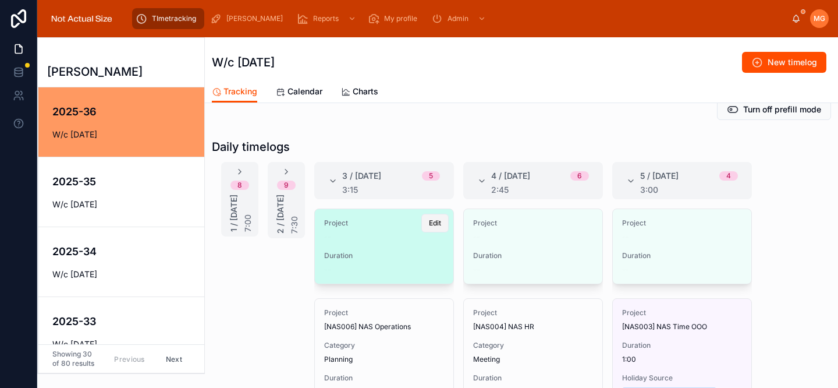
click at [429, 226] on span "Edit" at bounding box center [435, 222] width 12 height 9
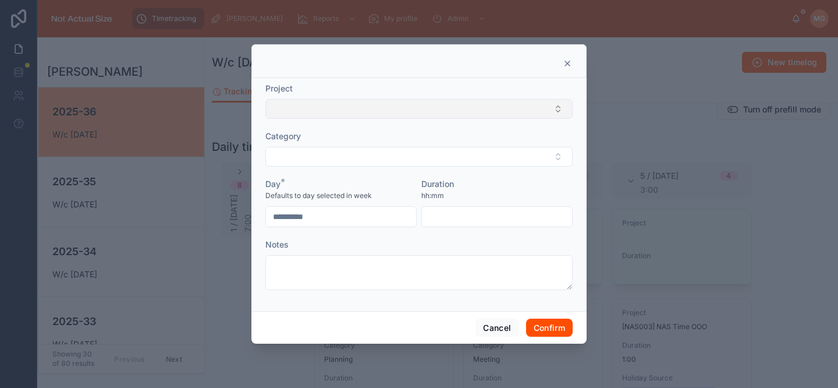
click at [321, 101] on button "Select Button" at bounding box center [418, 109] width 307 height 20
type input "*"
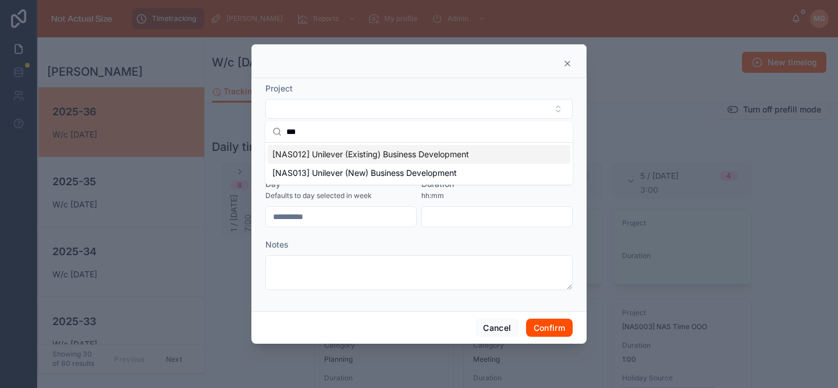
type input "***"
click at [333, 150] on span "[NAS012] Unilever (Existing) Business Development" at bounding box center [370, 154] width 197 height 12
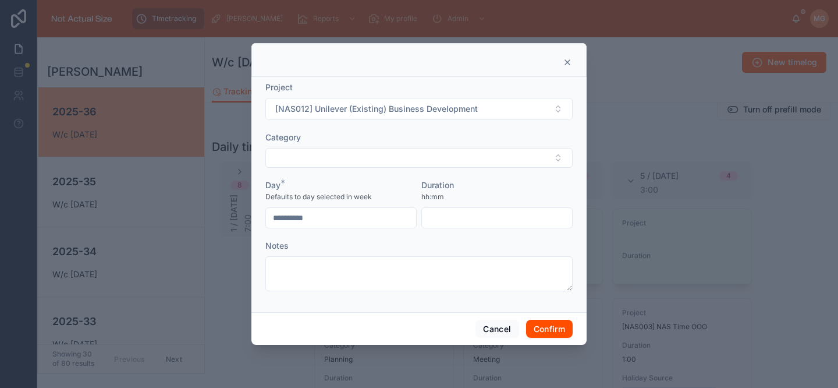
click at [448, 216] on input "text" at bounding box center [497, 218] width 150 height 16
type input "****"
click at [537, 328] on button "Confirm" at bounding box center [549, 329] width 47 height 19
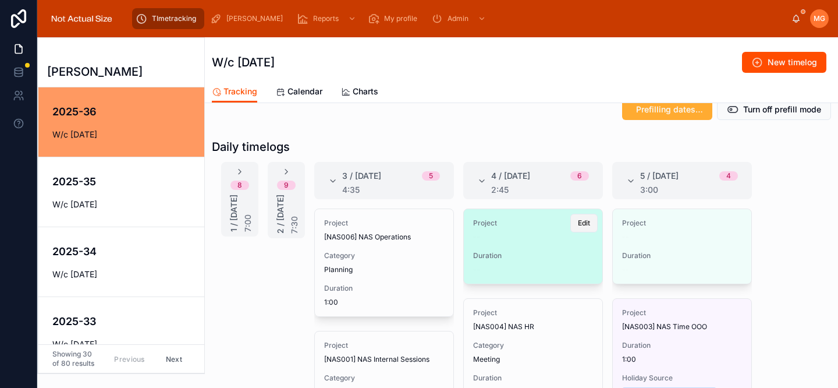
click at [570, 224] on button "Edit" at bounding box center [583, 223] width 27 height 19
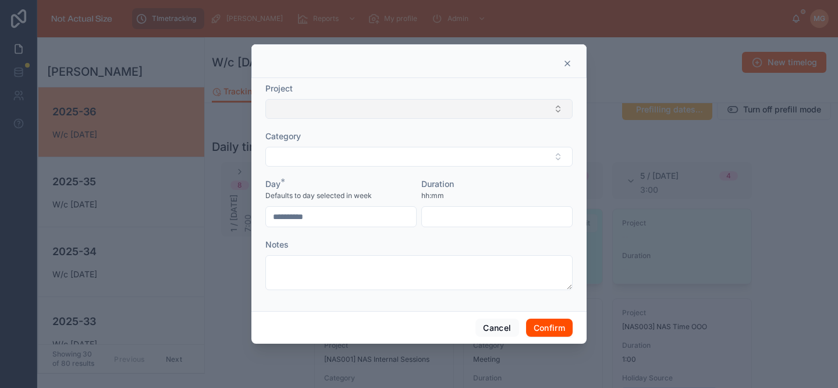
click at [328, 109] on button "Select Button" at bounding box center [418, 109] width 307 height 20
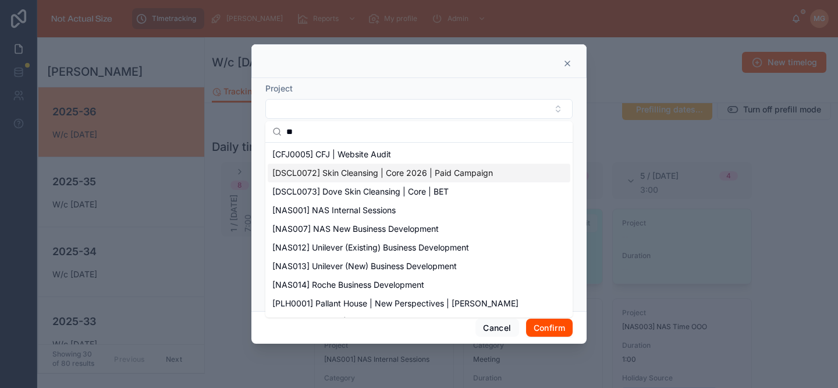
drag, startPoint x: 299, startPoint y: 132, endPoint x: 270, endPoint y: 131, distance: 29.1
click at [270, 131] on div "**" at bounding box center [418, 132] width 307 height 22
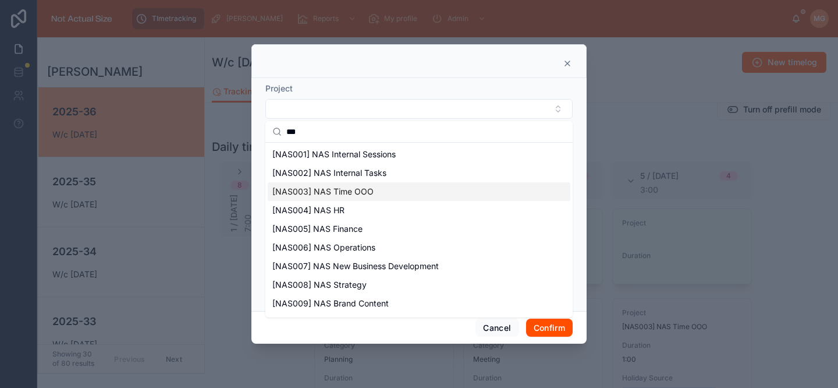
type input "***"
click at [375, 193] on div "[NAS003] NAS Time OOO" at bounding box center [419, 191] width 303 height 19
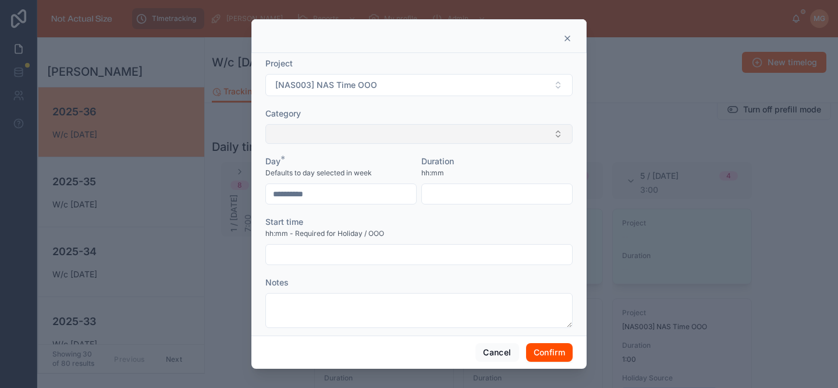
click at [328, 132] on button "Select Button" at bounding box center [418, 134] width 307 height 20
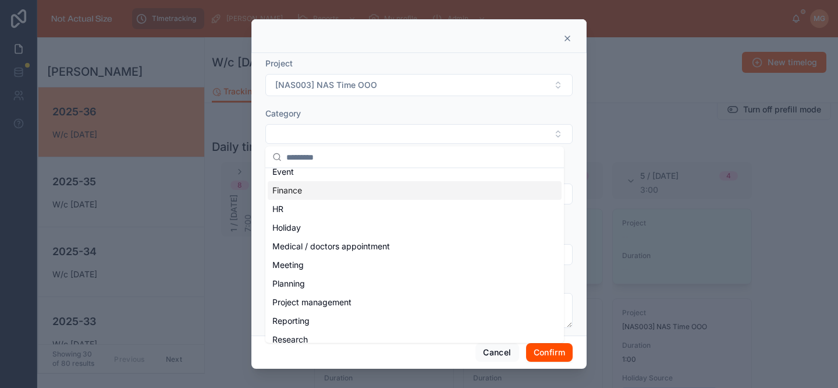
scroll to position [221, 0]
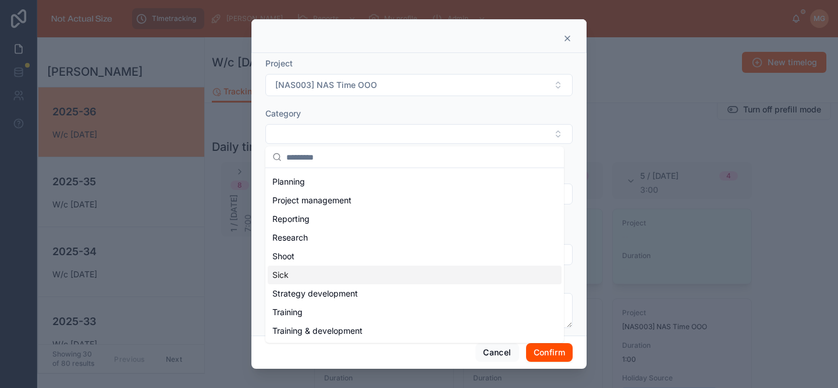
click at [341, 270] on div "Sick" at bounding box center [415, 275] width 294 height 19
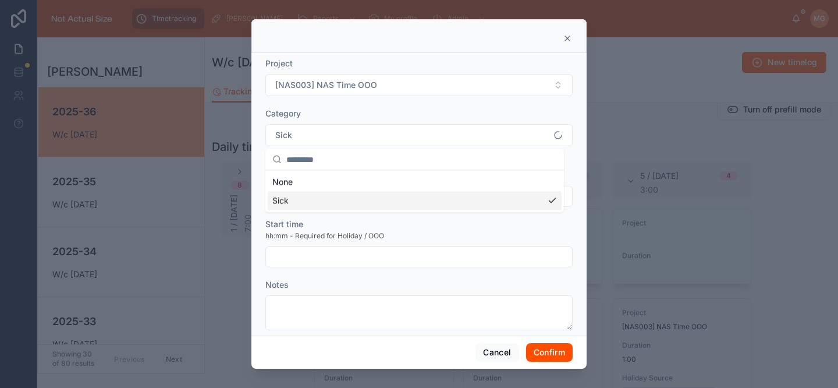
scroll to position [0, 0]
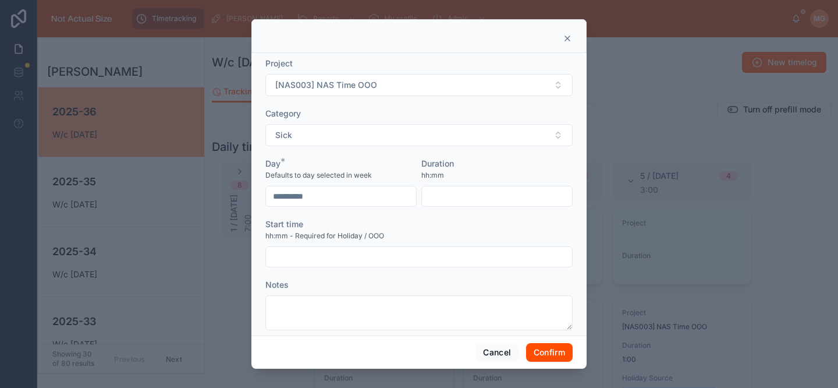
click at [453, 191] on input "text" at bounding box center [497, 196] width 150 height 16
type input "****"
click at [430, 258] on input "text" at bounding box center [419, 257] width 306 height 16
type input "****"
click at [441, 287] on div "Notes" at bounding box center [418, 285] width 307 height 12
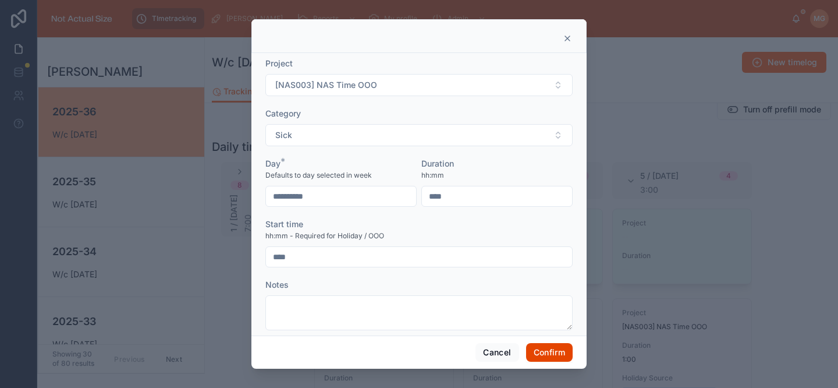
click at [540, 349] on button "Confirm" at bounding box center [549, 352] width 47 height 19
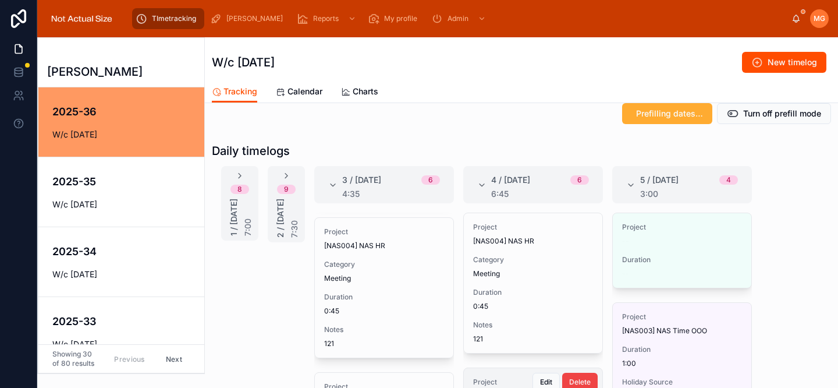
scroll to position [60, 0]
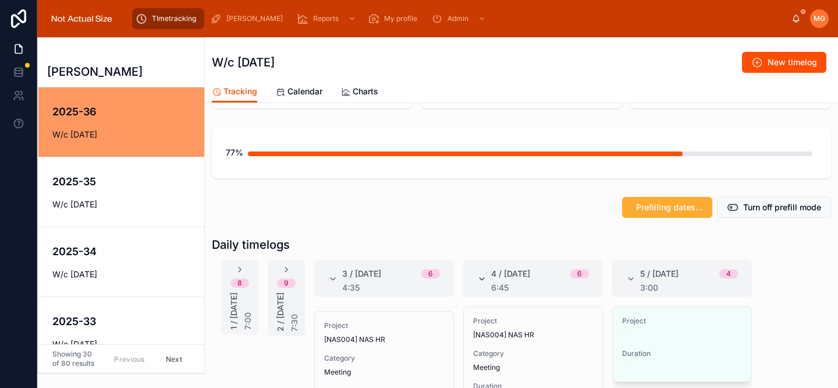
click at [481, 277] on icon at bounding box center [481, 278] width 9 height 9
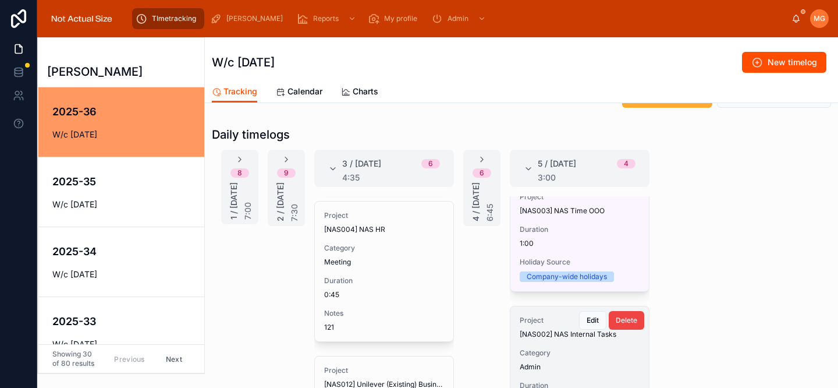
scroll to position [0, 0]
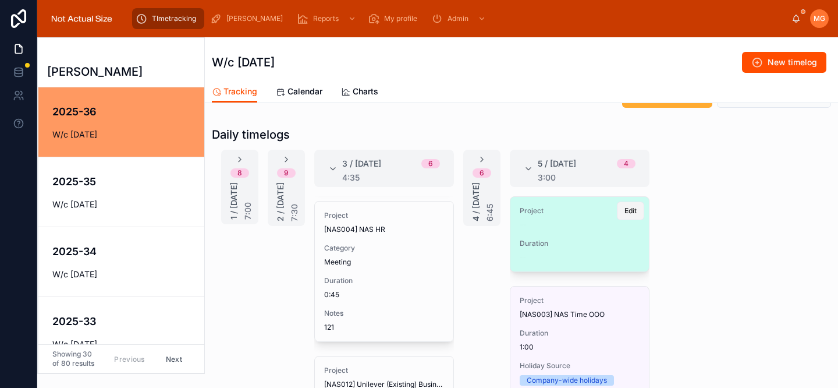
click at [625, 213] on span "Edit" at bounding box center [631, 210] width 12 height 9
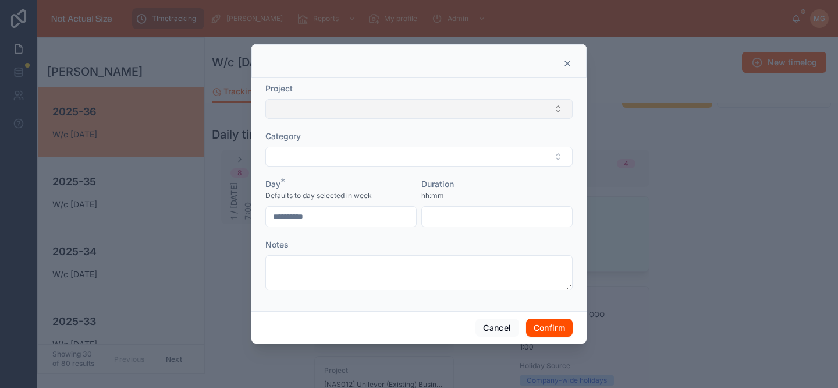
click at [389, 108] on button "Select Button" at bounding box center [418, 109] width 307 height 20
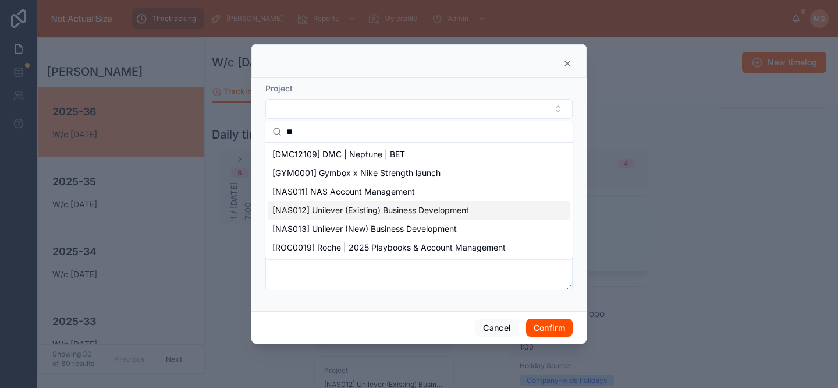
type input "**"
click at [429, 208] on span "[NAS012] Unilever (Existing) Business Development" at bounding box center [370, 210] width 197 height 12
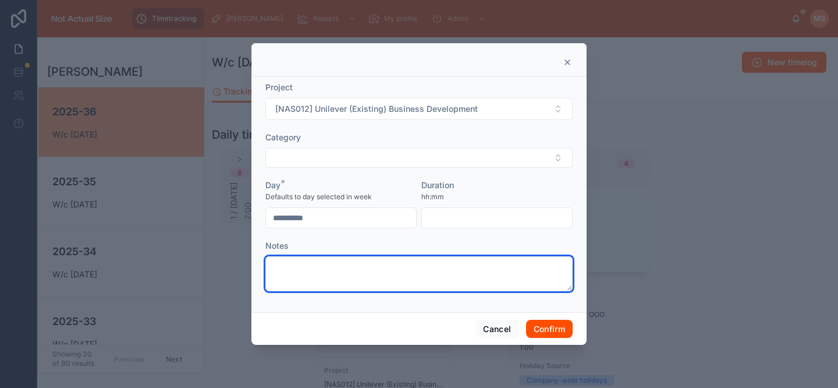
click at [405, 262] on textarea at bounding box center [418, 273] width 307 height 35
type textarea "**********"
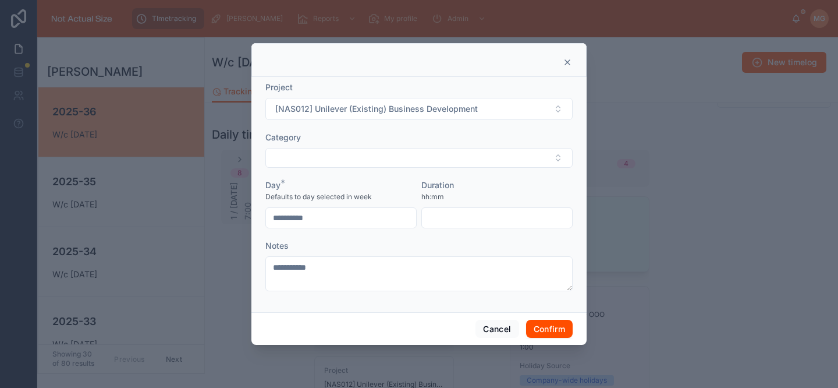
click at [472, 214] on input "text" at bounding box center [497, 218] width 150 height 16
type input "****"
click at [558, 332] on button "Confirm" at bounding box center [549, 329] width 47 height 19
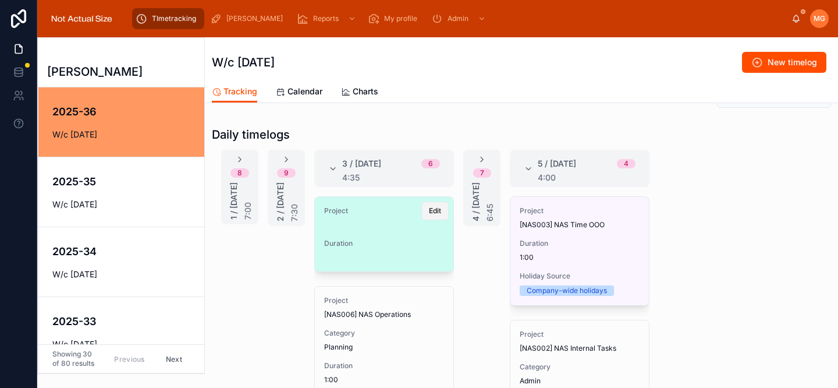
click at [429, 214] on span "Edit" at bounding box center [435, 210] width 12 height 9
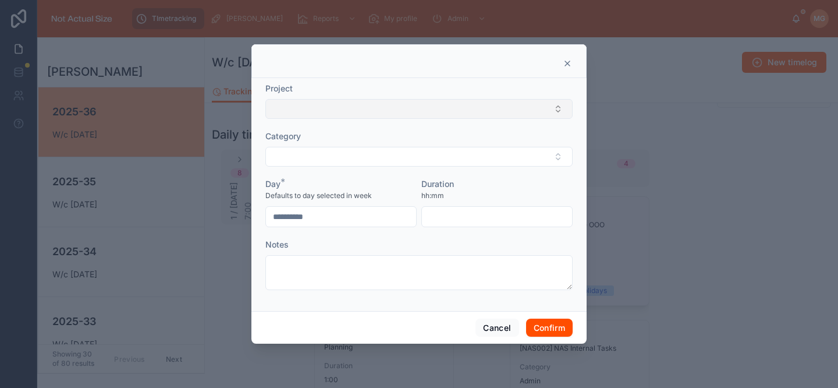
click at [325, 109] on button "Select Button" at bounding box center [418, 109] width 307 height 20
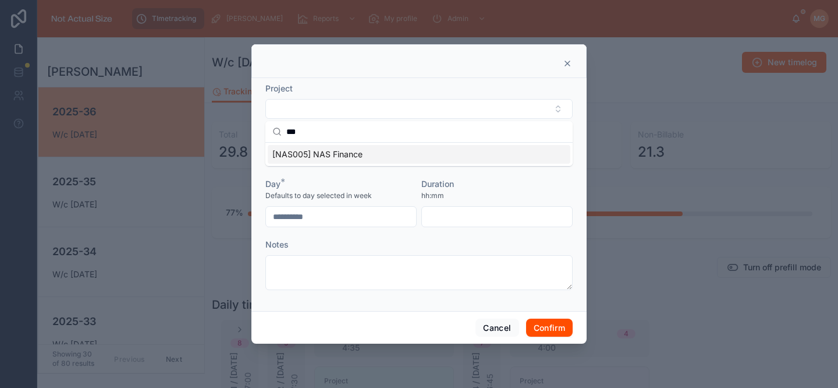
type input "***"
click at [344, 151] on span "[NAS005] NAS Finance" at bounding box center [317, 154] width 90 height 12
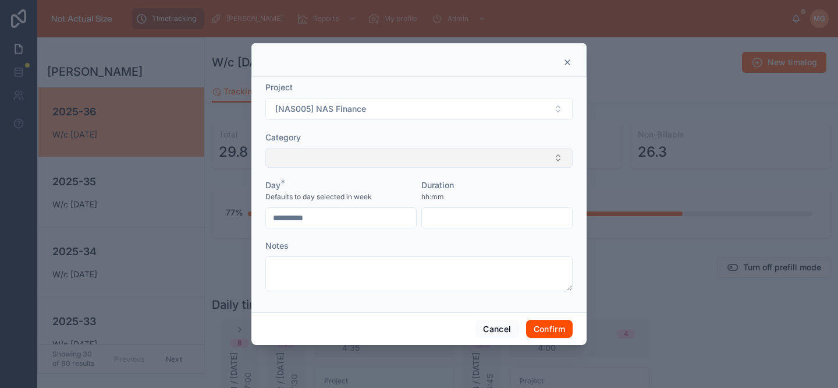
click at [345, 160] on button "Select Button" at bounding box center [418, 158] width 307 height 20
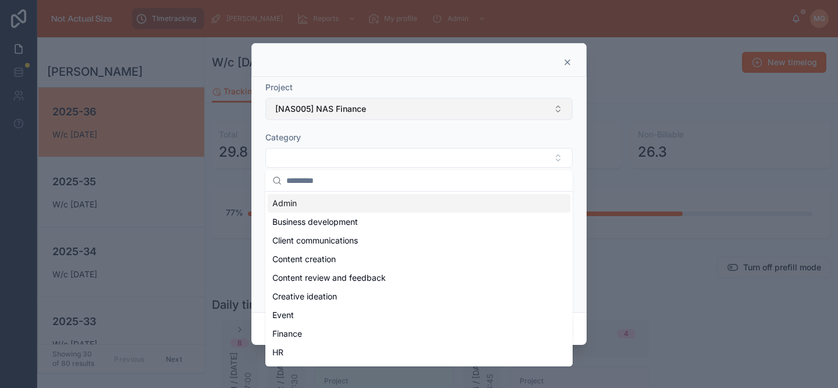
click at [460, 105] on button "[NAS005] NAS Finance" at bounding box center [418, 109] width 307 height 22
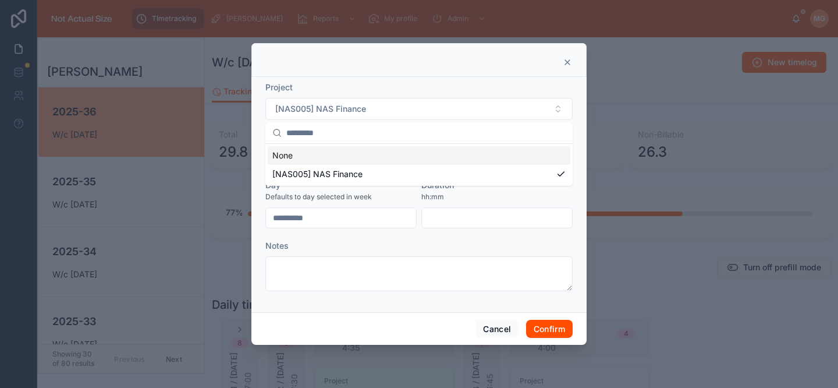
click at [346, 70] on div at bounding box center [418, 60] width 335 height 34
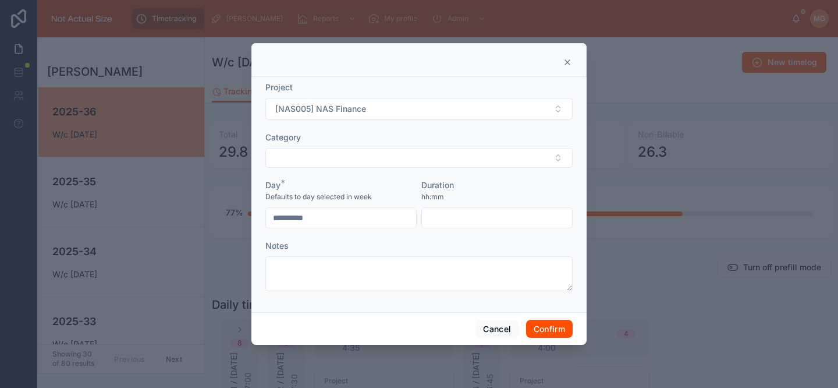
click at [498, 218] on input "text" at bounding box center [497, 218] width 150 height 16
type input "****"
click at [553, 324] on button "Confirm" at bounding box center [549, 329] width 47 height 19
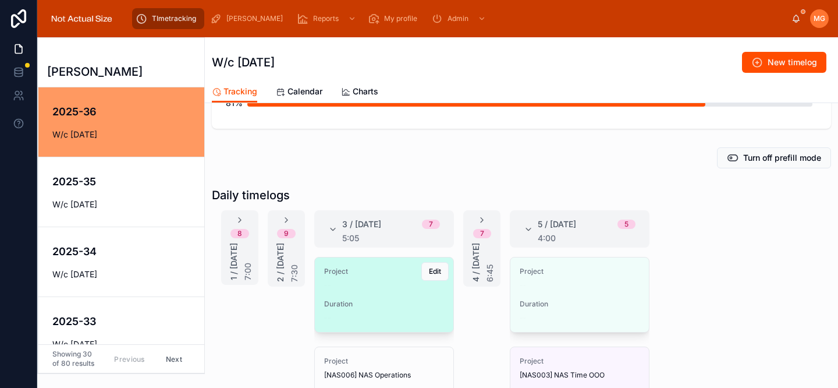
scroll to position [220, 0]
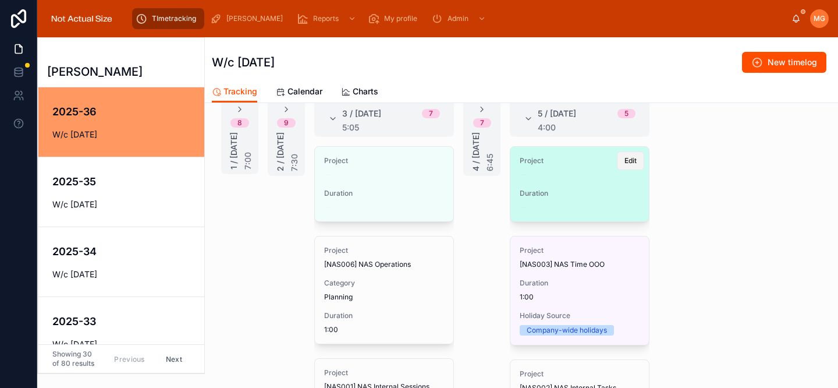
click at [625, 162] on span "Edit" at bounding box center [631, 160] width 12 height 9
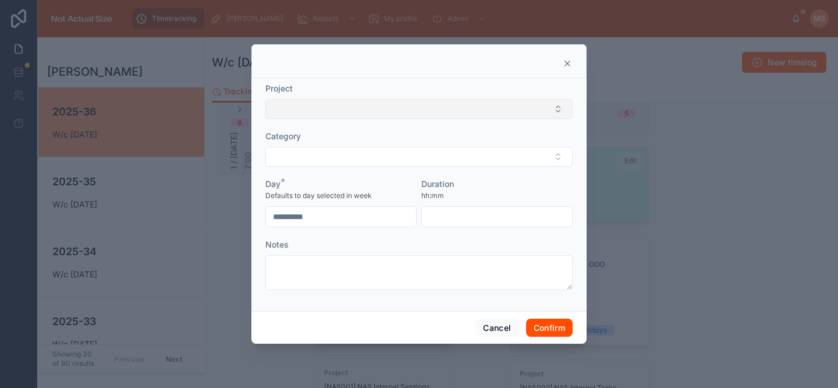
click at [391, 108] on button "Select Button" at bounding box center [418, 109] width 307 height 20
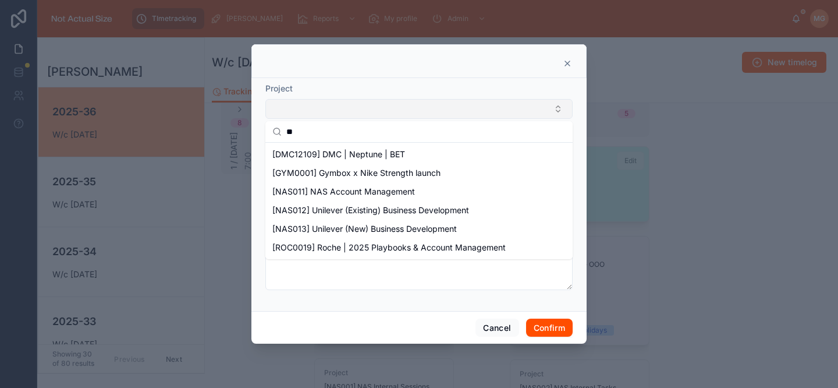
type input "*"
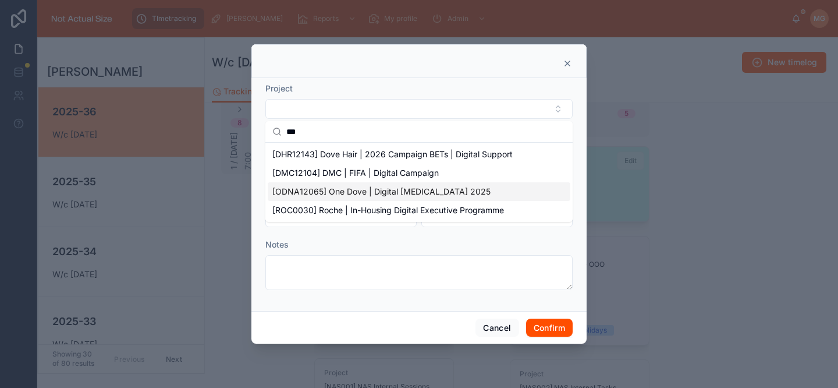
type input "***"
click at [414, 186] on span "[ODNA12065] One Dove | Digital [MEDICAL_DATA] 2025" at bounding box center [381, 192] width 218 height 12
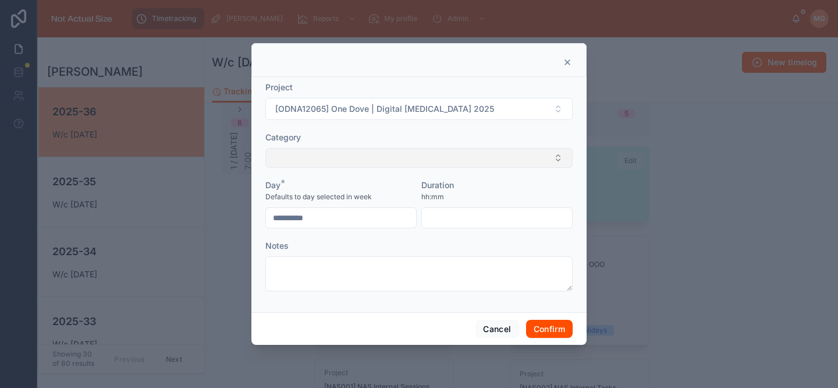
click at [320, 158] on button "Select Button" at bounding box center [418, 158] width 307 height 20
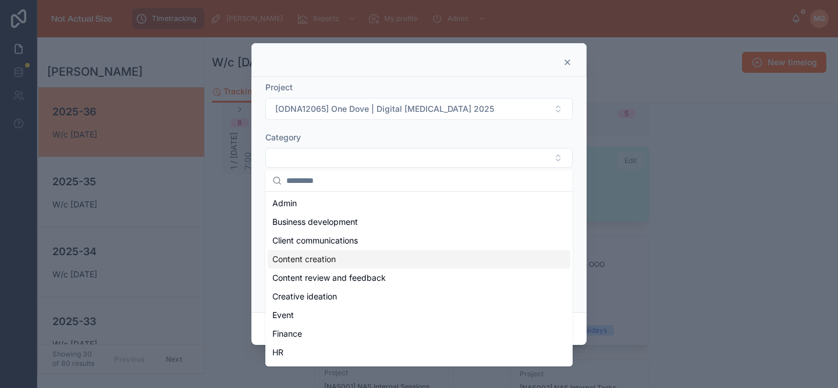
click at [347, 254] on div "Content creation" at bounding box center [419, 259] width 303 height 19
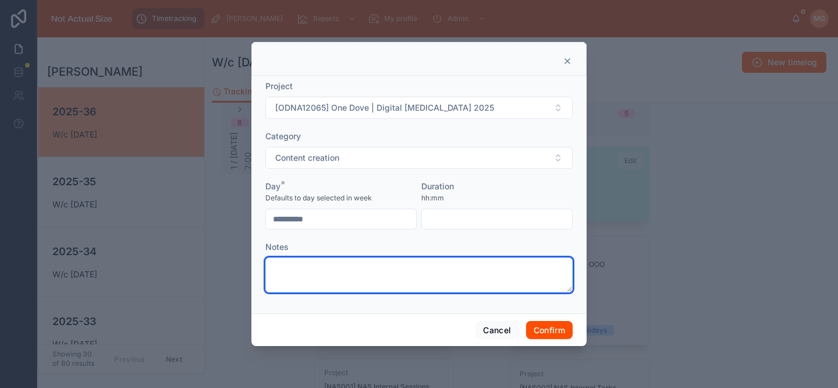
click at [325, 285] on textarea at bounding box center [418, 274] width 307 height 35
type textarea "**********"
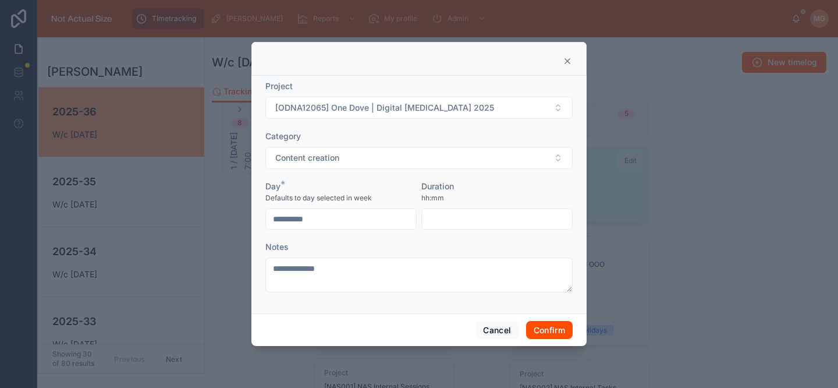
click at [450, 220] on input "text" at bounding box center [497, 219] width 150 height 16
type input "****"
click at [549, 325] on button "Confirm" at bounding box center [549, 330] width 47 height 19
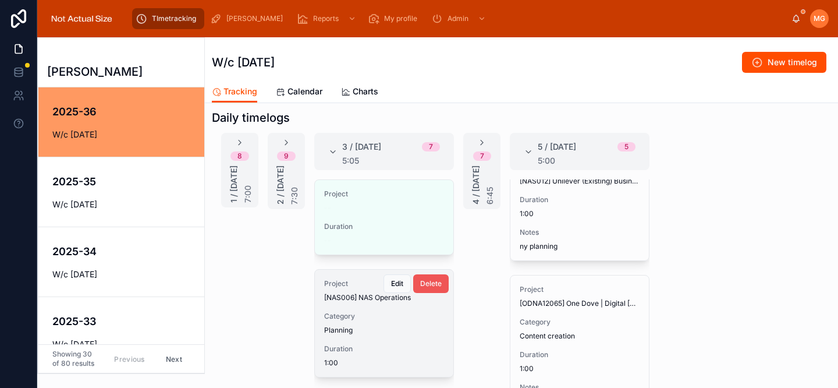
scroll to position [428, 0]
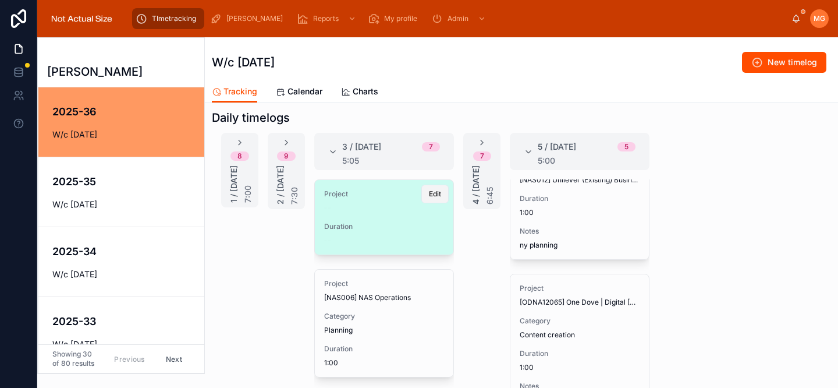
click at [429, 196] on span "Edit" at bounding box center [435, 193] width 12 height 9
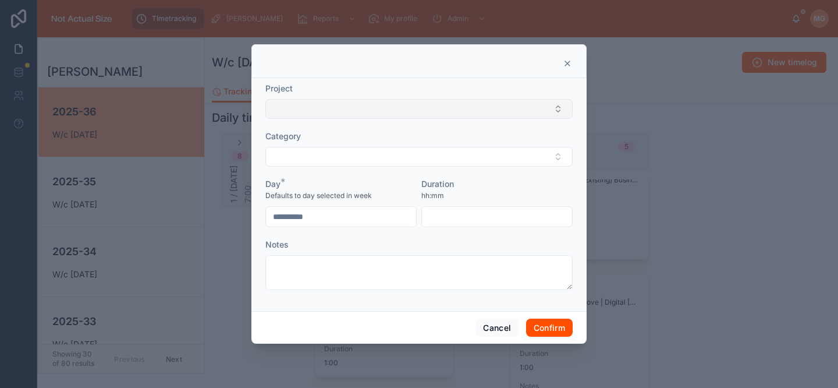
click at [375, 101] on button "Select Button" at bounding box center [418, 109] width 307 height 20
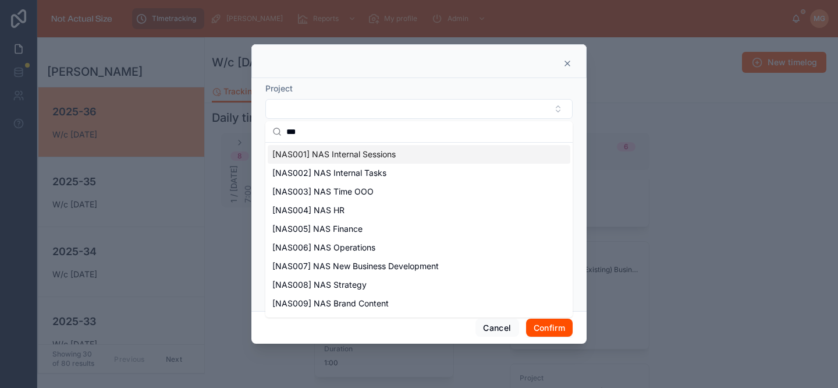
scroll to position [518, 0]
type input "***"
click at [384, 171] on span "[NAS002] NAS Internal Tasks" at bounding box center [329, 173] width 114 height 12
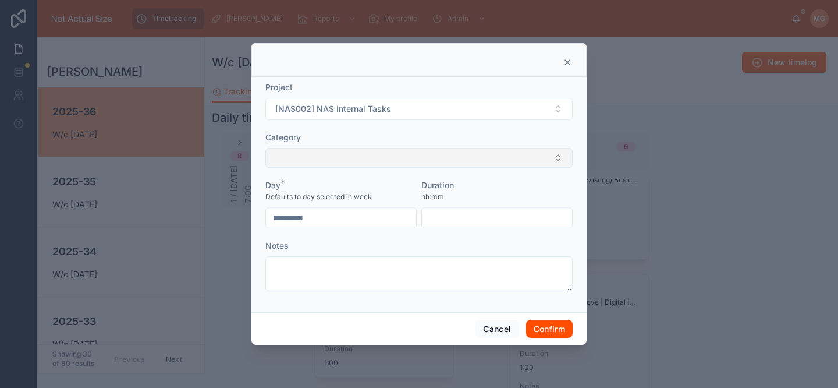
click at [407, 157] on button "Select Button" at bounding box center [418, 158] width 307 height 20
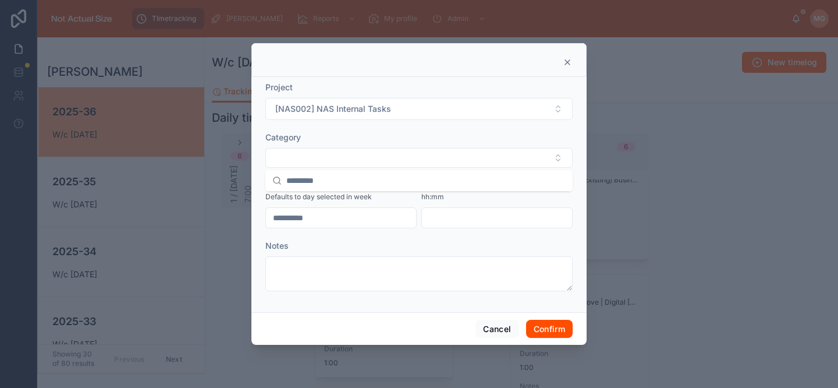
click at [413, 122] on form "**********" at bounding box center [418, 191] width 307 height 221
click at [446, 210] on input "text" at bounding box center [497, 218] width 150 height 16
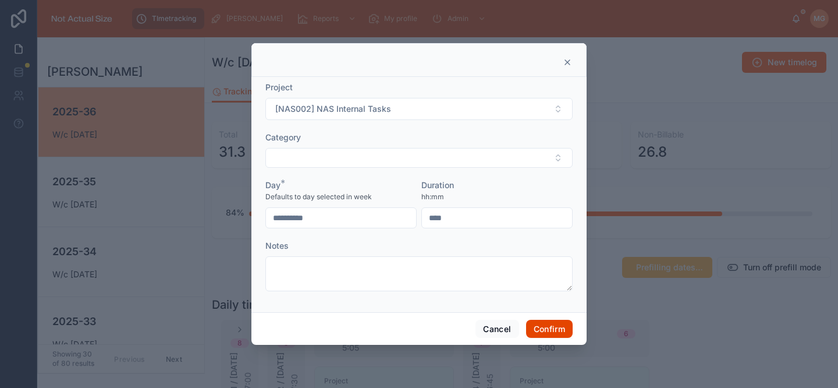
type input "****"
click at [544, 327] on button "Confirm" at bounding box center [549, 329] width 47 height 19
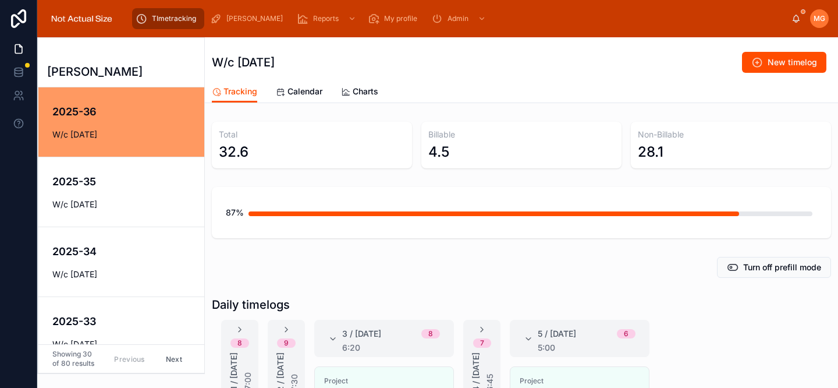
scroll to position [204, 0]
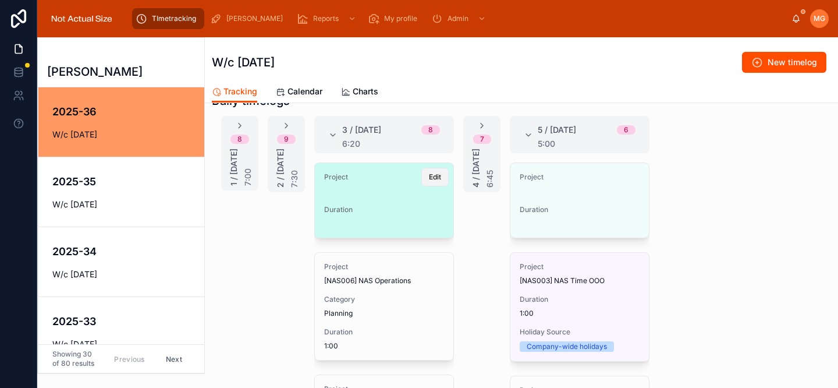
click at [421, 179] on button "Edit" at bounding box center [434, 177] width 27 height 19
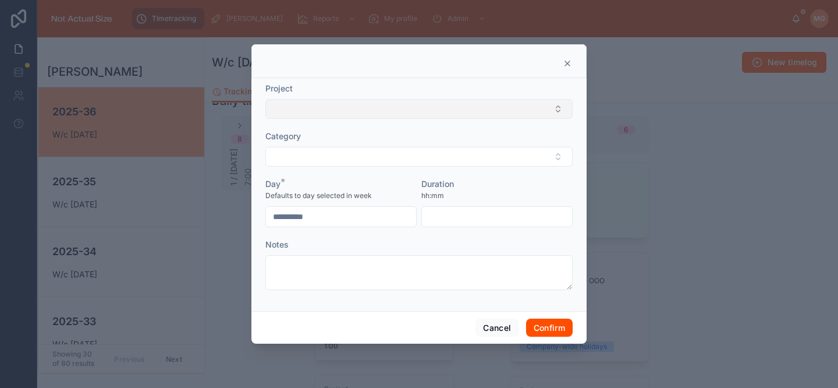
click at [352, 115] on button "Select Button" at bounding box center [418, 109] width 307 height 20
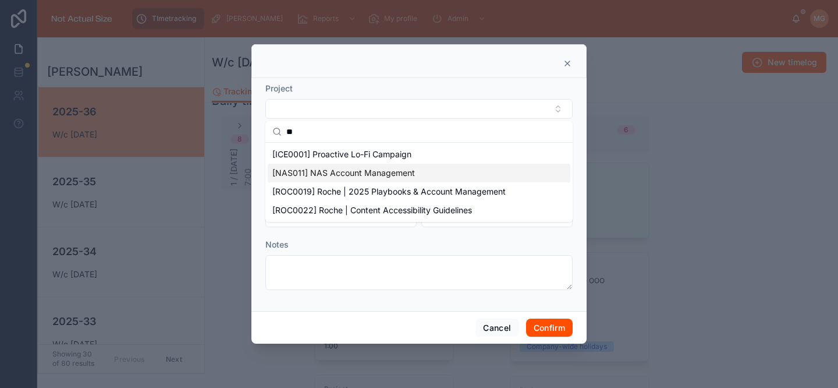
type input "**"
click at [370, 173] on span "[NAS011] NAS Account Management" at bounding box center [343, 173] width 143 height 12
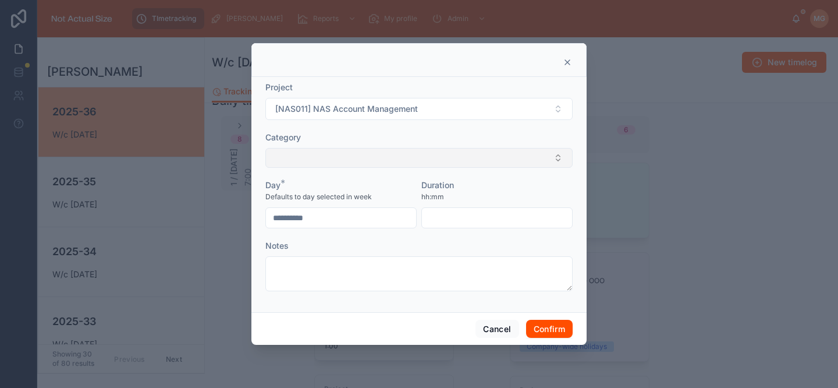
click at [384, 158] on button "Select Button" at bounding box center [418, 158] width 307 height 20
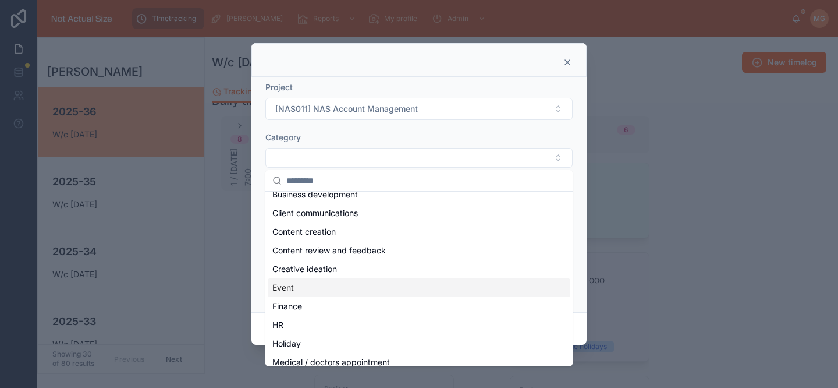
scroll to position [93, 0]
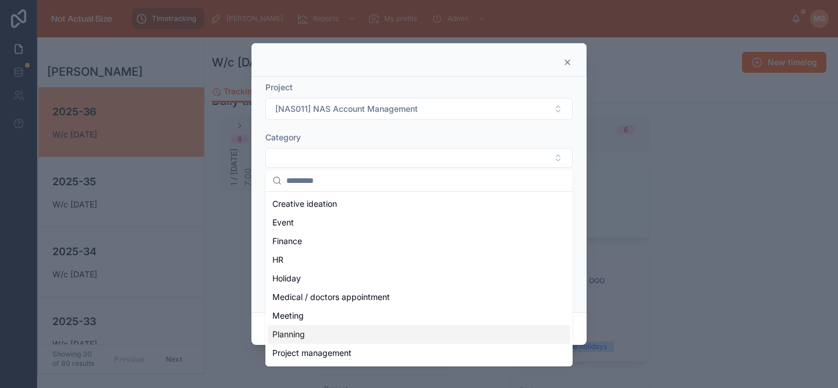
click at [337, 327] on div "Planning" at bounding box center [419, 334] width 303 height 19
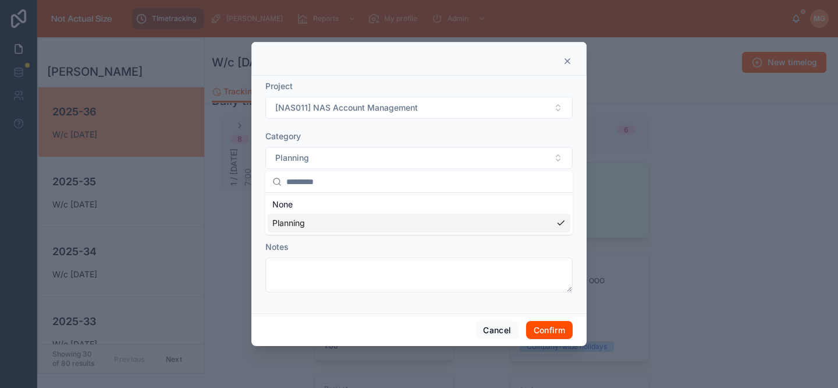
scroll to position [0, 0]
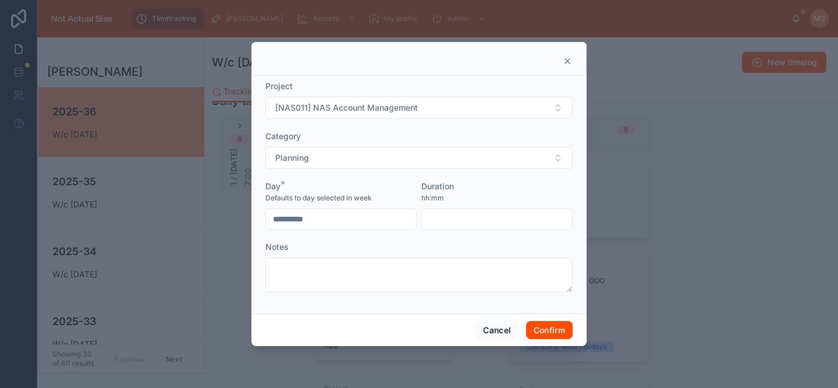
click at [467, 221] on input "text" at bounding box center [497, 219] width 150 height 16
type input "****"
click at [567, 333] on button "Confirm" at bounding box center [549, 330] width 47 height 19
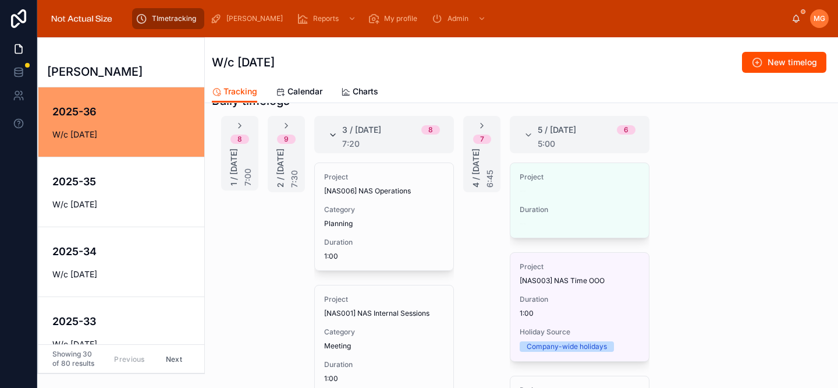
click at [333, 132] on icon at bounding box center [332, 134] width 9 height 9
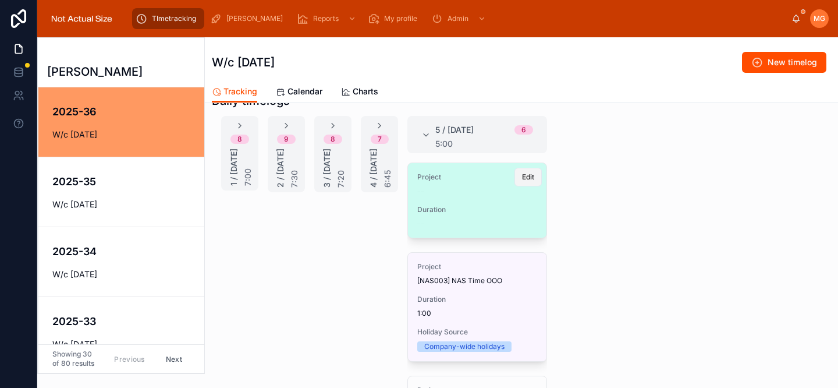
click at [522, 178] on span "Edit" at bounding box center [528, 176] width 12 height 9
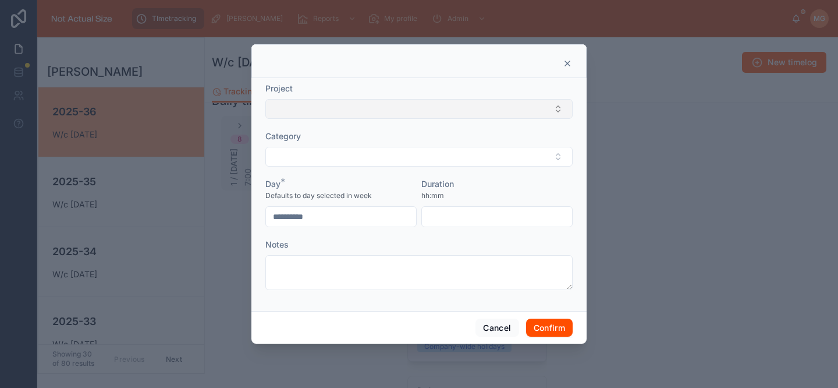
click at [399, 108] on button "Select Button" at bounding box center [418, 109] width 307 height 20
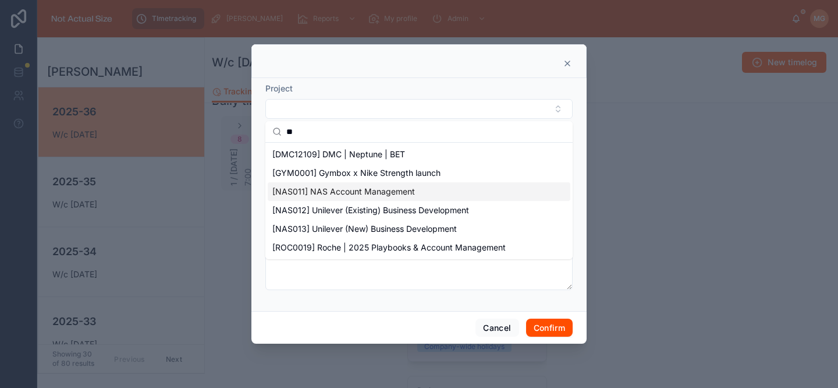
type input "**"
click at [402, 194] on span "[NAS011] NAS Account Management" at bounding box center [343, 192] width 143 height 12
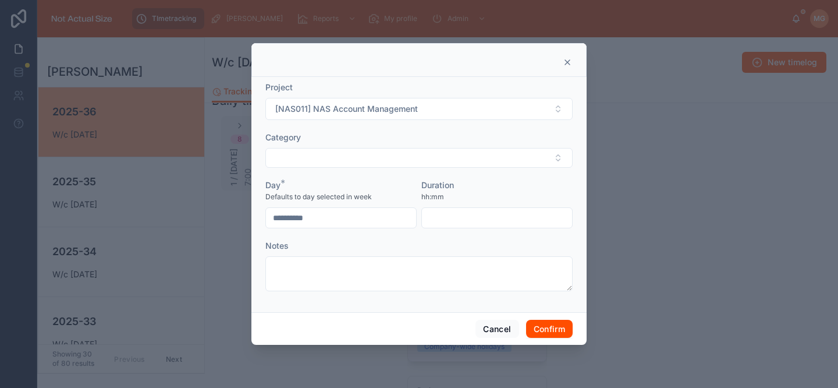
click at [456, 211] on input "text" at bounding box center [497, 218] width 150 height 16
type input "****"
click at [542, 327] on button "Confirm" at bounding box center [549, 329] width 47 height 19
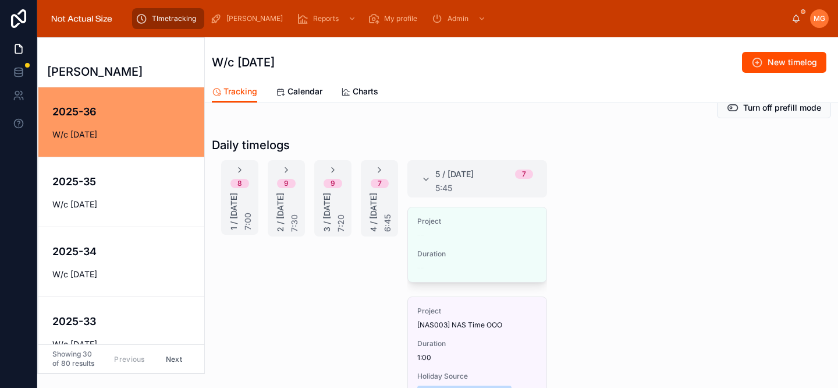
scroll to position [143, 0]
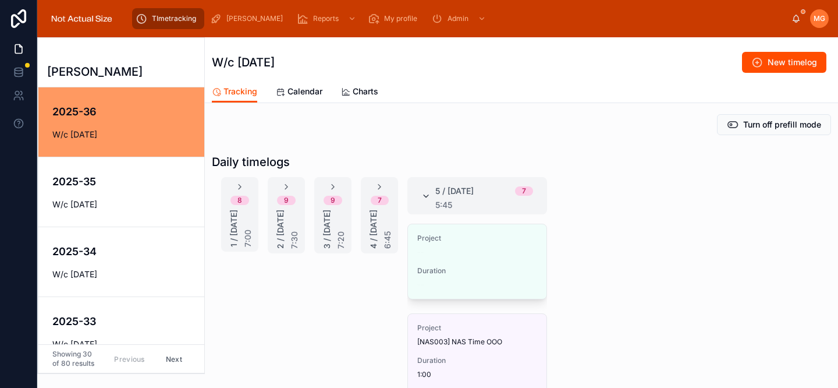
click at [423, 194] on icon at bounding box center [425, 195] width 9 height 9
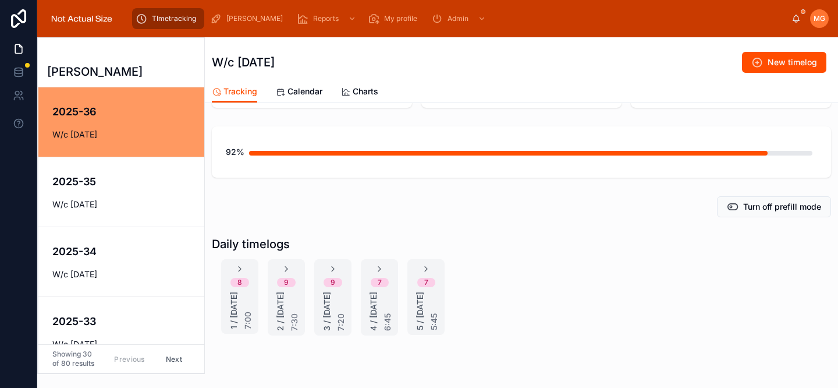
scroll to position [0, 0]
